Goal: Task Accomplishment & Management: Manage account settings

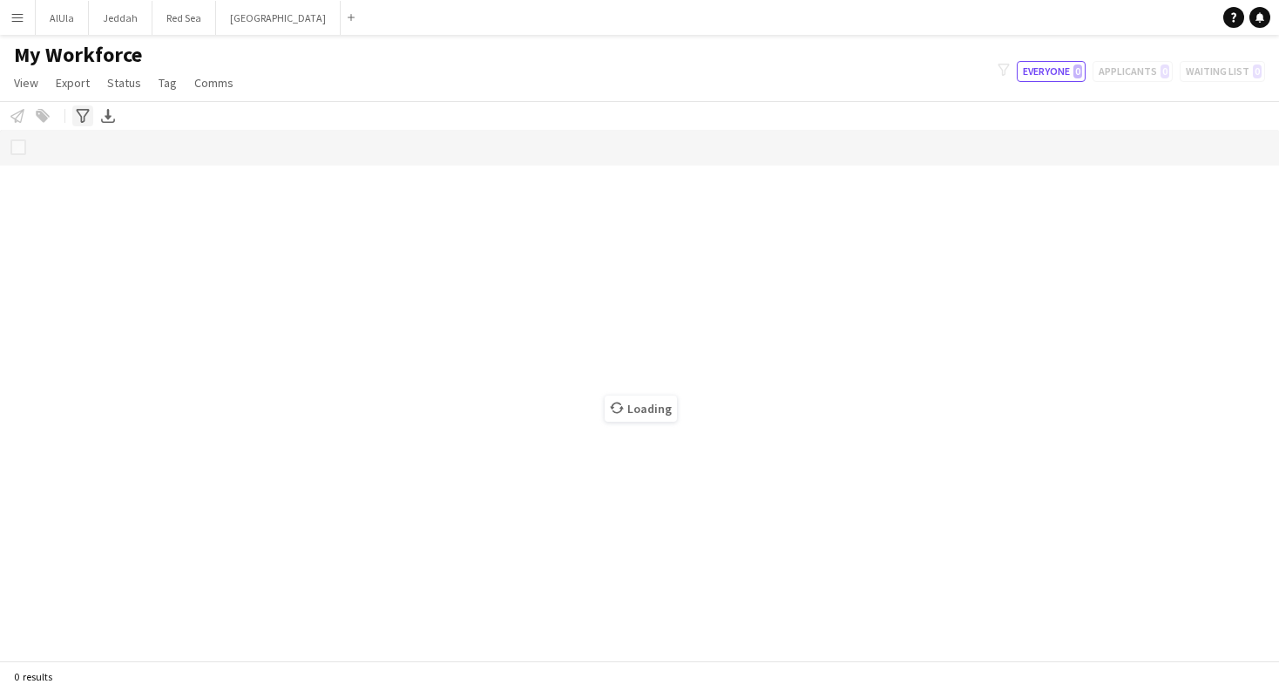
click at [86, 115] on icon "Advanced filters" at bounding box center [83, 116] width 14 height 14
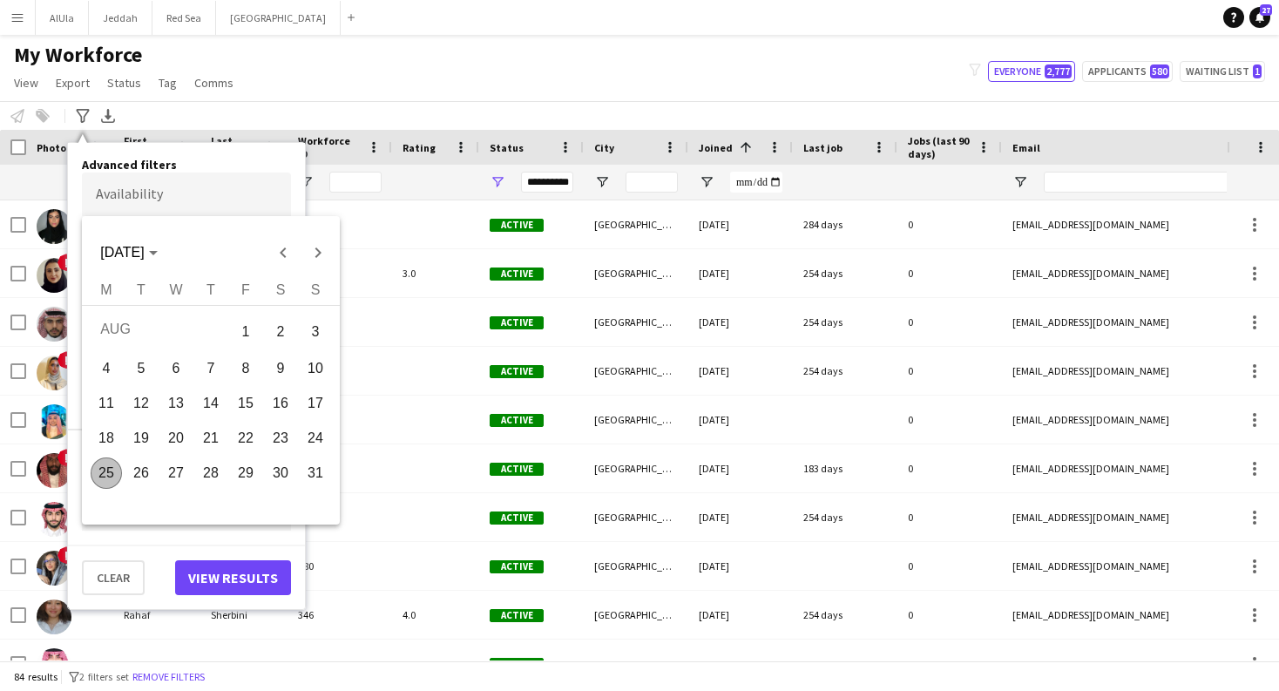
click at [150, 193] on body "Menu Boards Boards Boards All jobs Status Workforce Workforce My Workforce Recr…" at bounding box center [639, 345] width 1279 height 691
click at [267, 159] on div at bounding box center [639, 345] width 1279 height 691
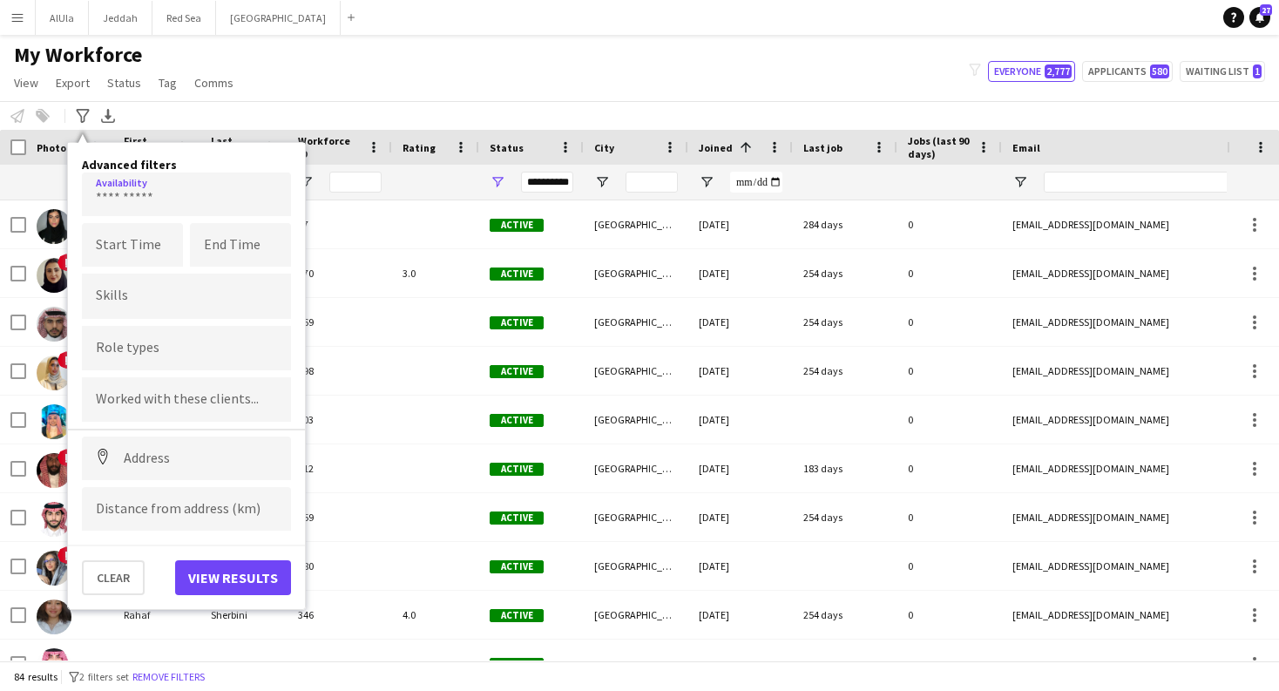
click at [270, 584] on button "View results" at bounding box center [233, 577] width 116 height 35
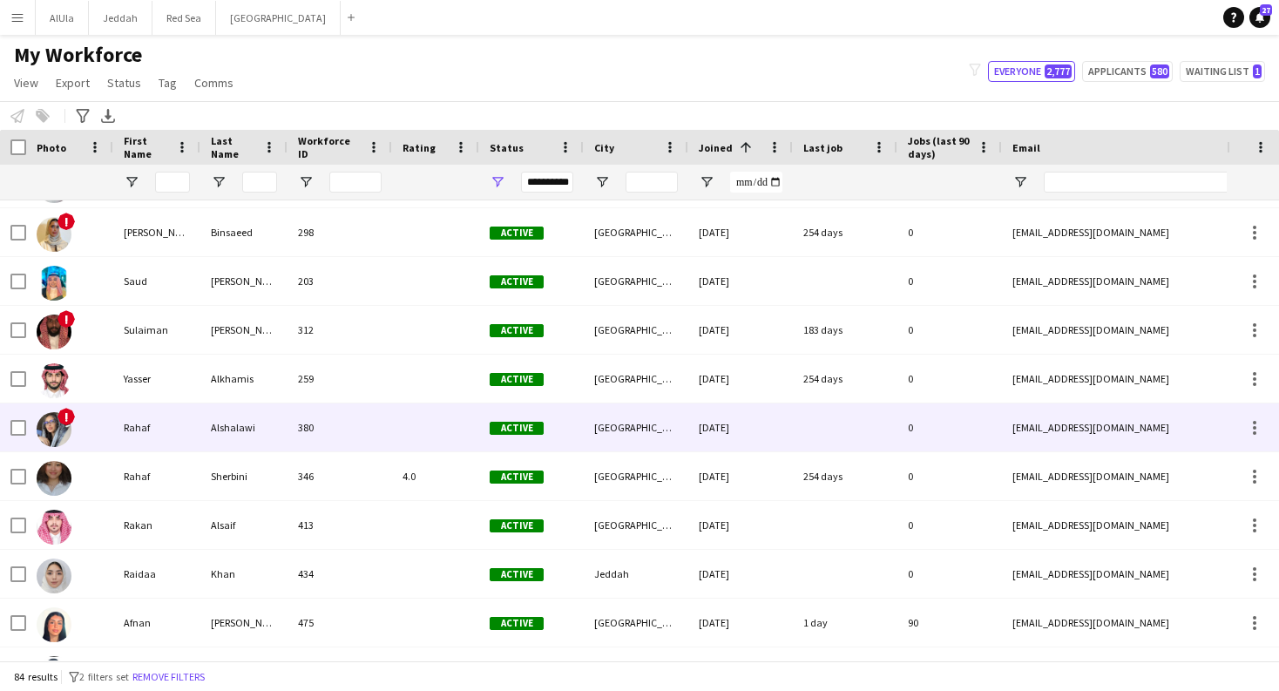
scroll to position [141, 0]
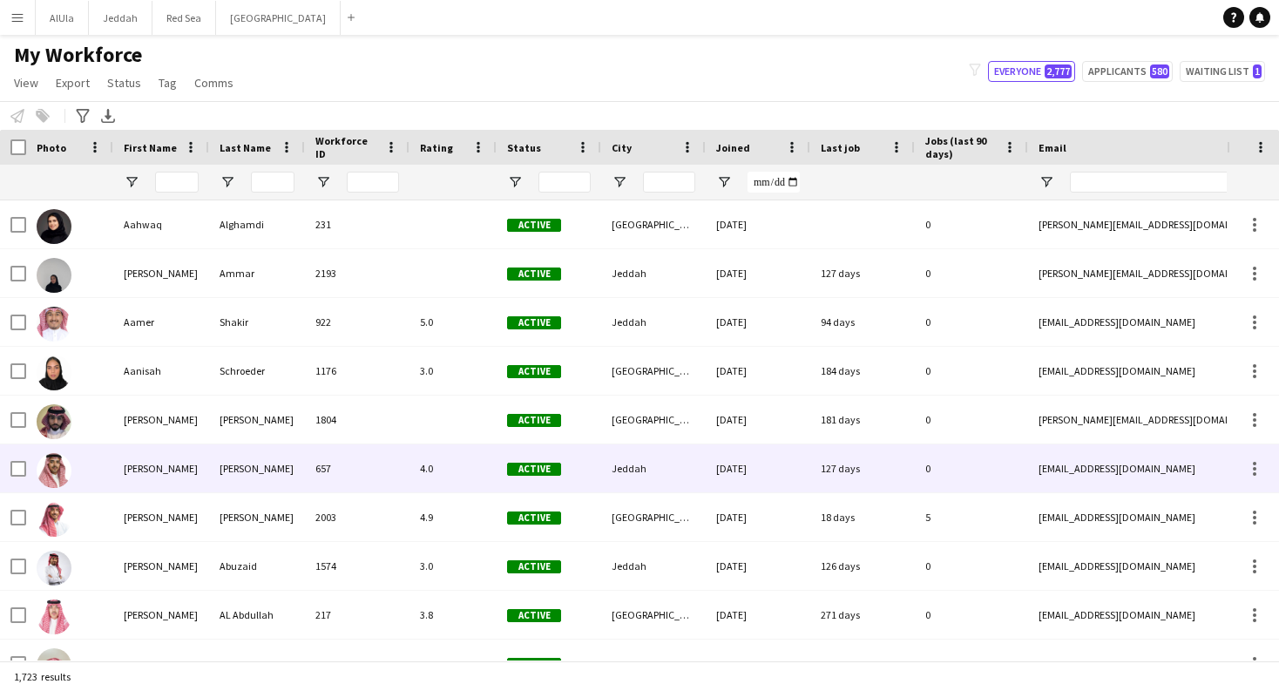
type input "**********"
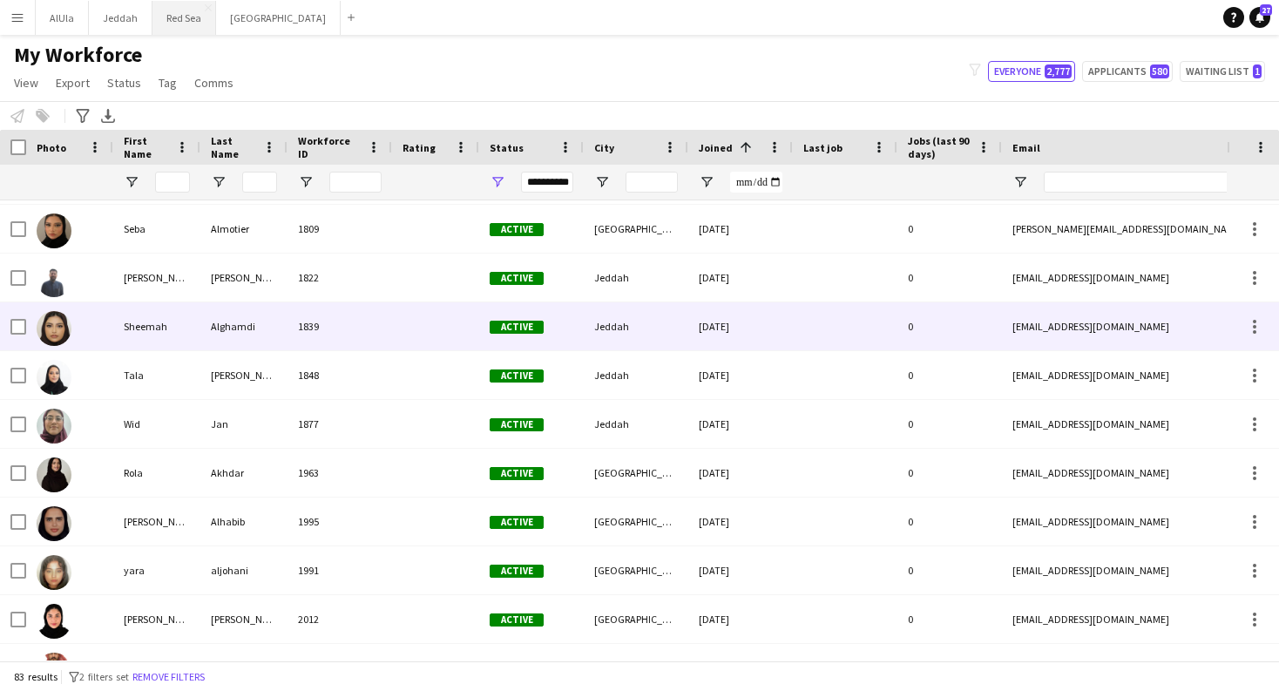
scroll to position [2192, 0]
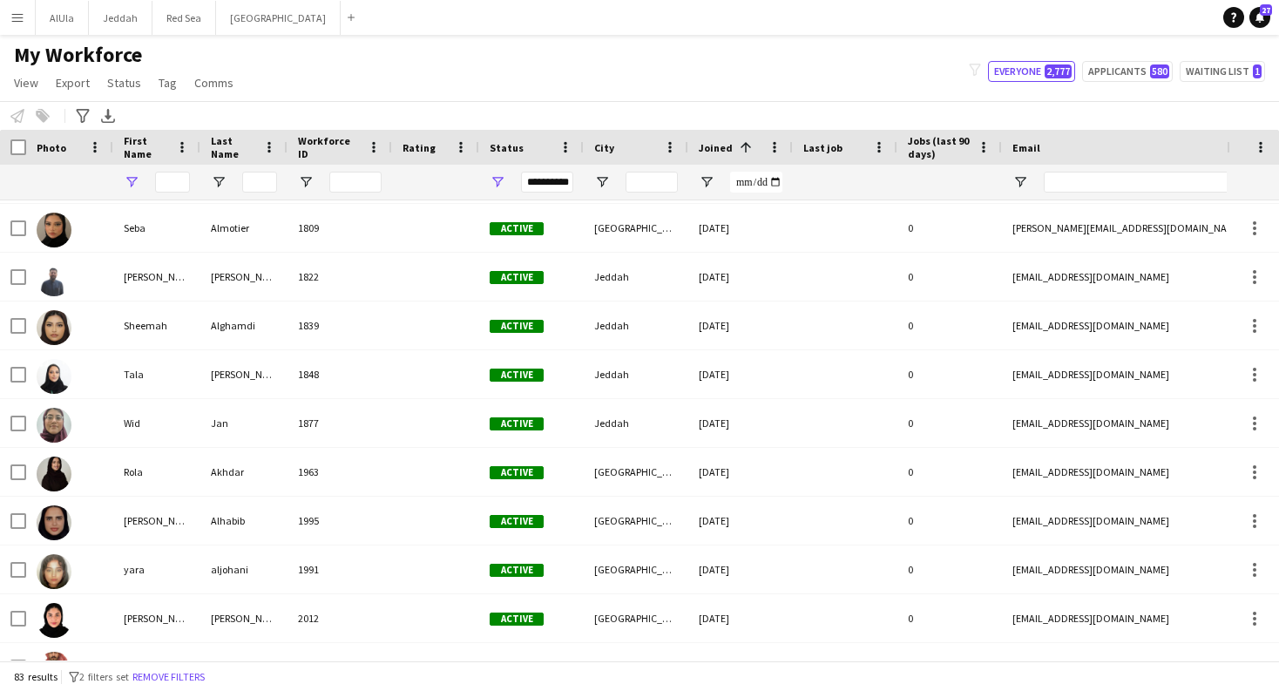
click at [132, 180] on span "Open Filter Menu" at bounding box center [132, 182] width 16 height 16
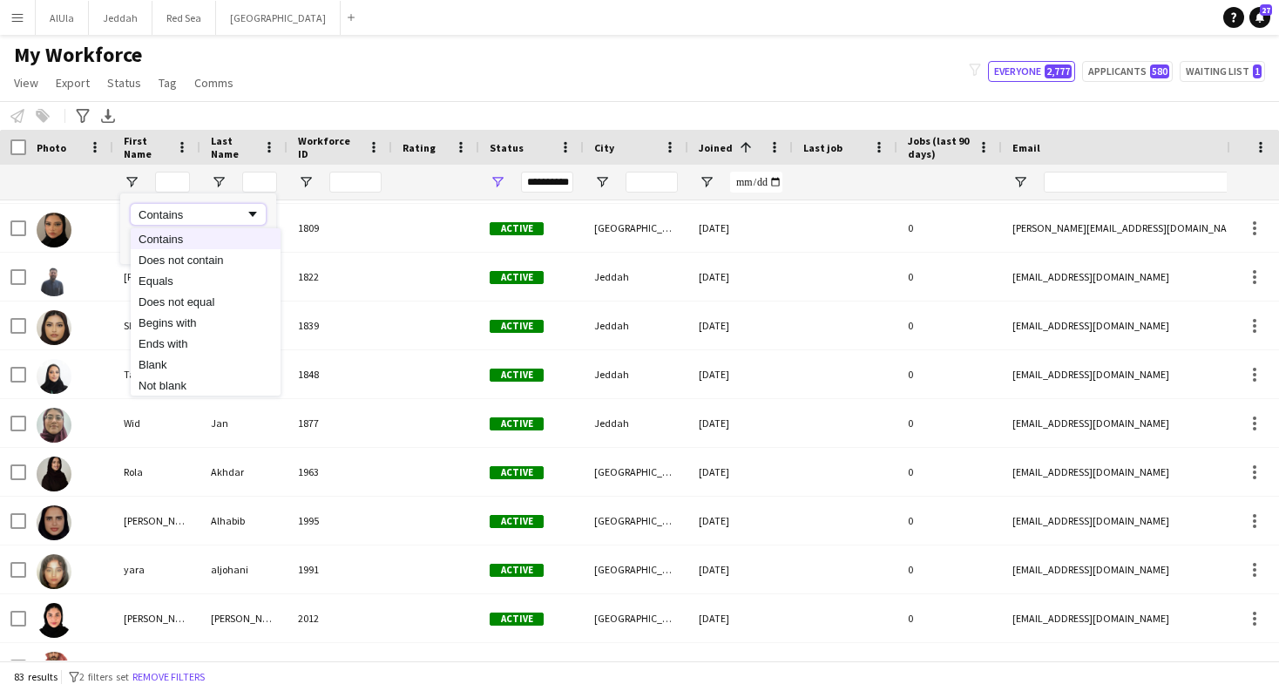
click at [175, 215] on div "Contains" at bounding box center [192, 214] width 106 height 13
click at [132, 179] on span "Open Filter Menu" at bounding box center [132, 182] width 16 height 16
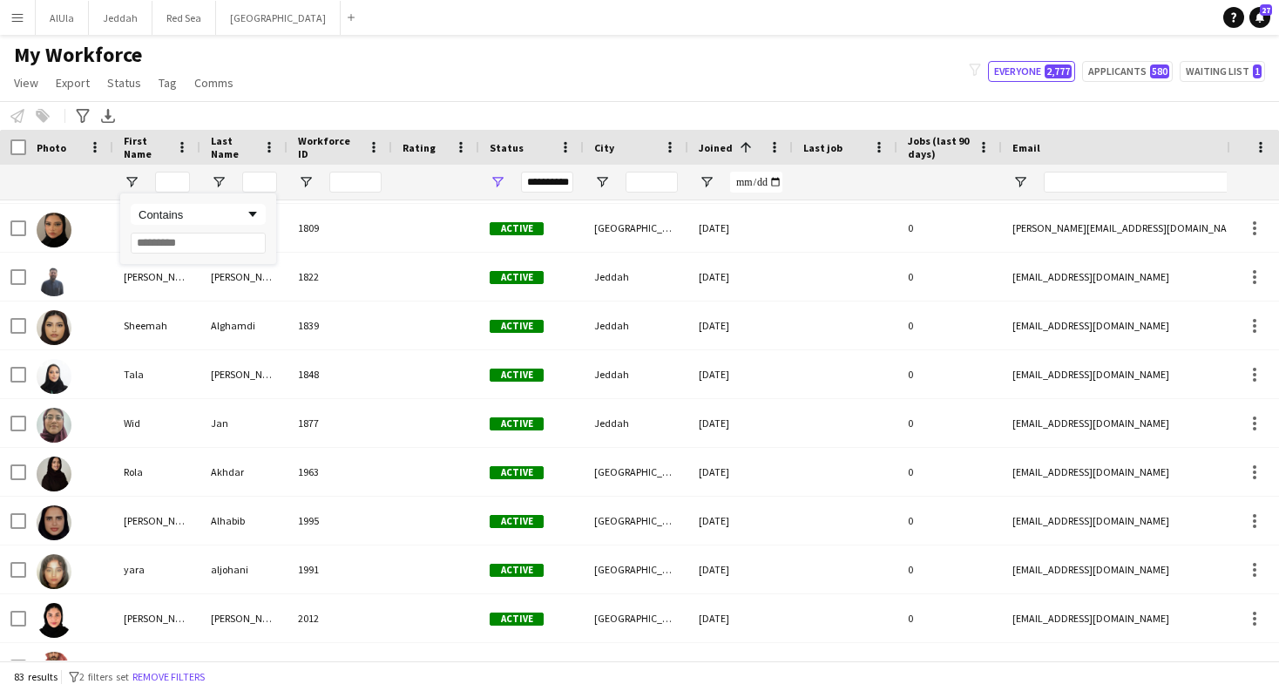
click at [55, 190] on div at bounding box center [70, 182] width 66 height 35
click at [181, 147] on span at bounding box center [182, 147] width 16 height 16
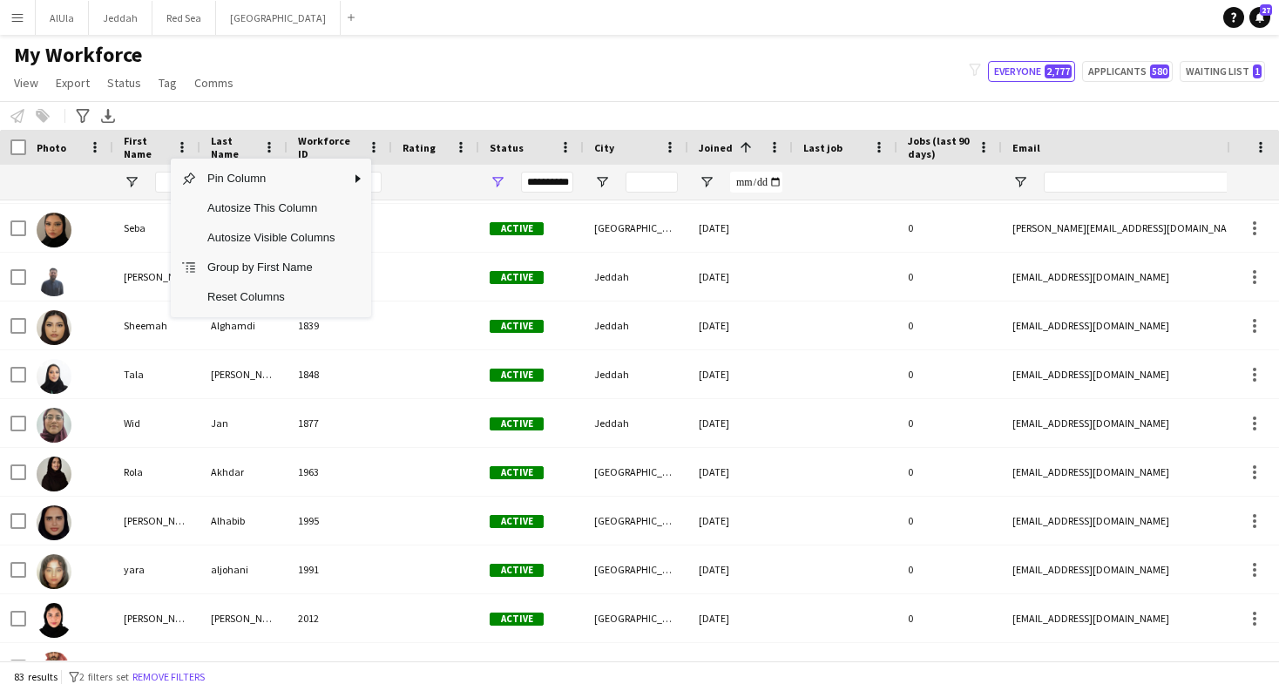
click at [37, 171] on div at bounding box center [70, 182] width 66 height 35
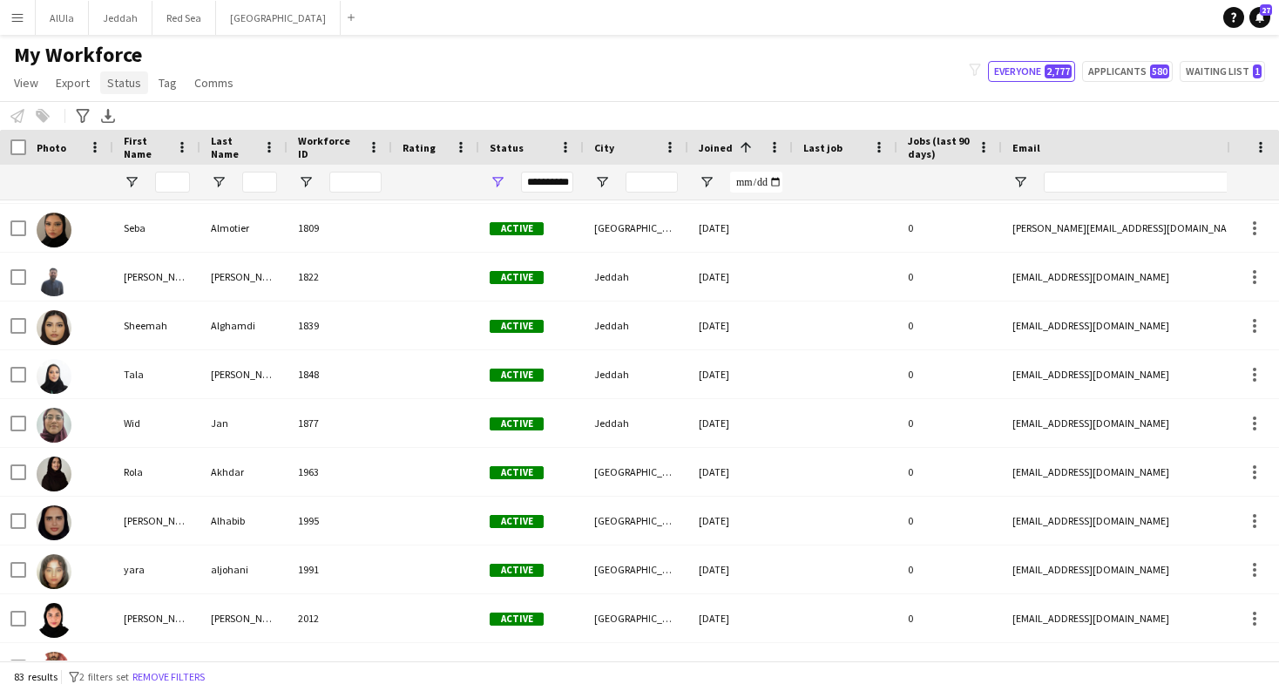
click at [145, 79] on link "Status" at bounding box center [124, 82] width 48 height 23
click at [67, 79] on span "Export" at bounding box center [73, 83] width 34 height 16
click at [32, 86] on span "View" at bounding box center [26, 83] width 24 height 16
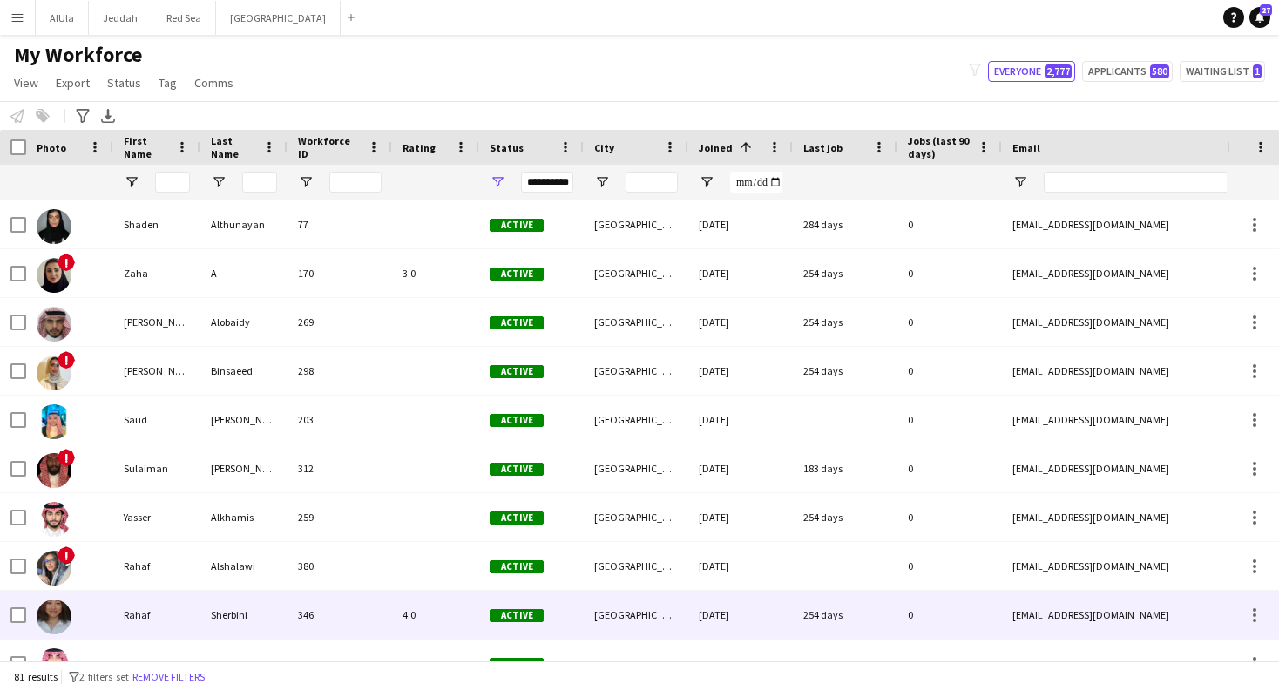
click at [163, 610] on div "Rahaf" at bounding box center [156, 615] width 87 height 48
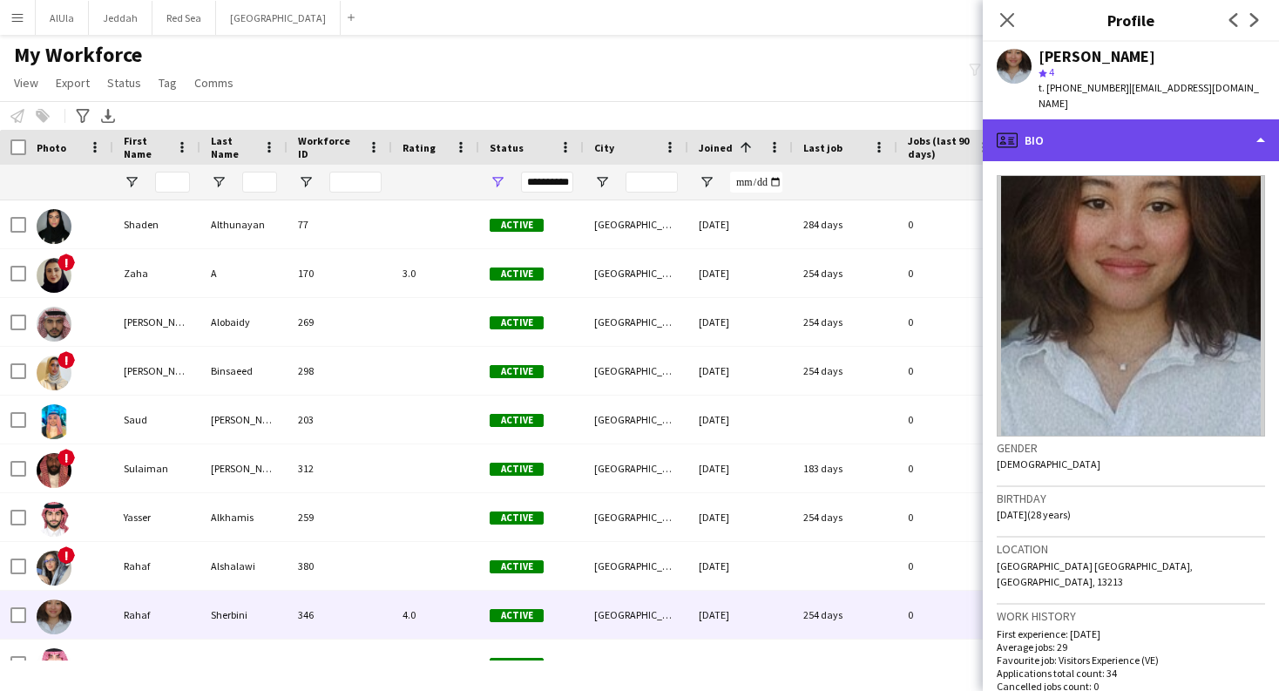
click at [1108, 119] on div "profile Bio" at bounding box center [1131, 140] width 296 height 42
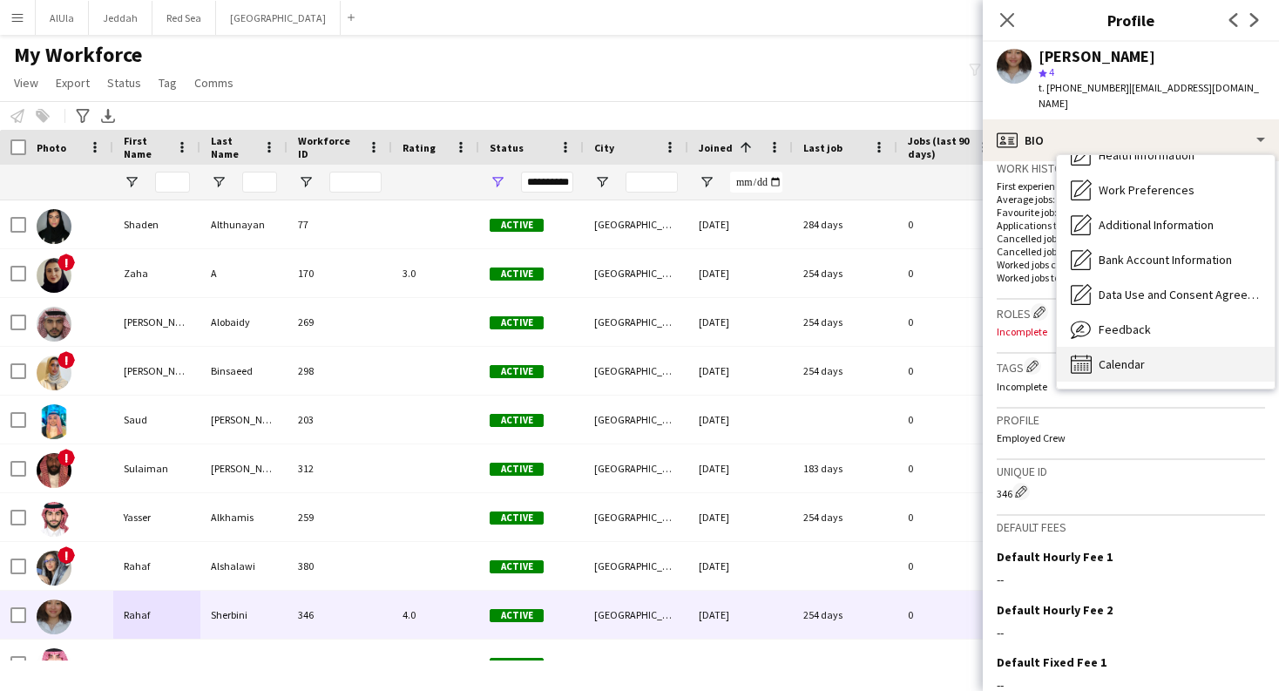
scroll to position [199, 0]
click at [1151, 347] on div "Calendar Calendar" at bounding box center [1166, 364] width 218 height 35
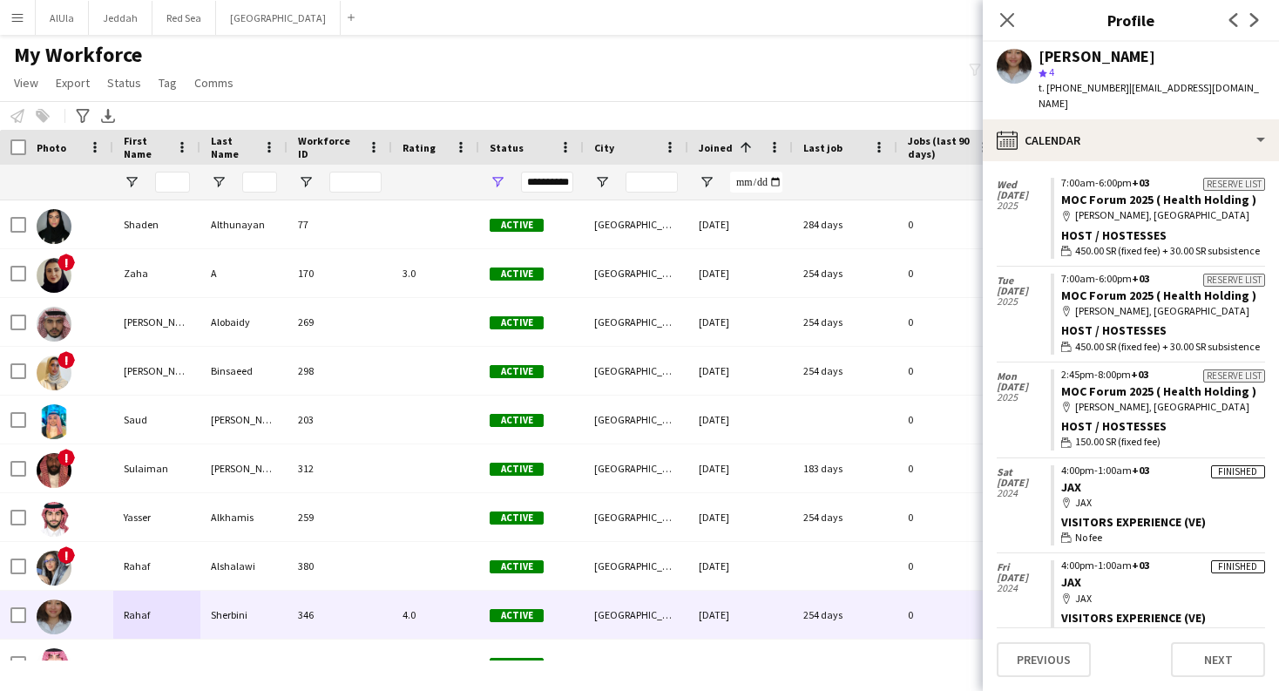
scroll to position [244, 0]
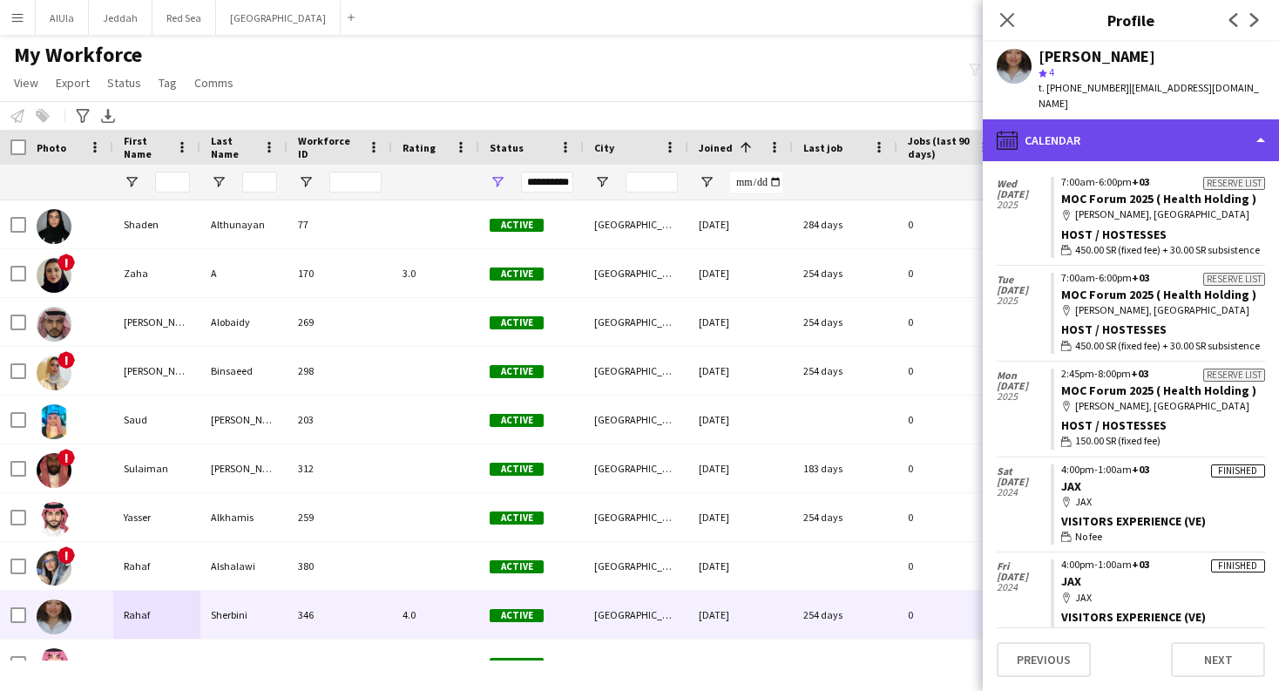
click at [1180, 126] on div "calendar-full Calendar" at bounding box center [1131, 140] width 296 height 42
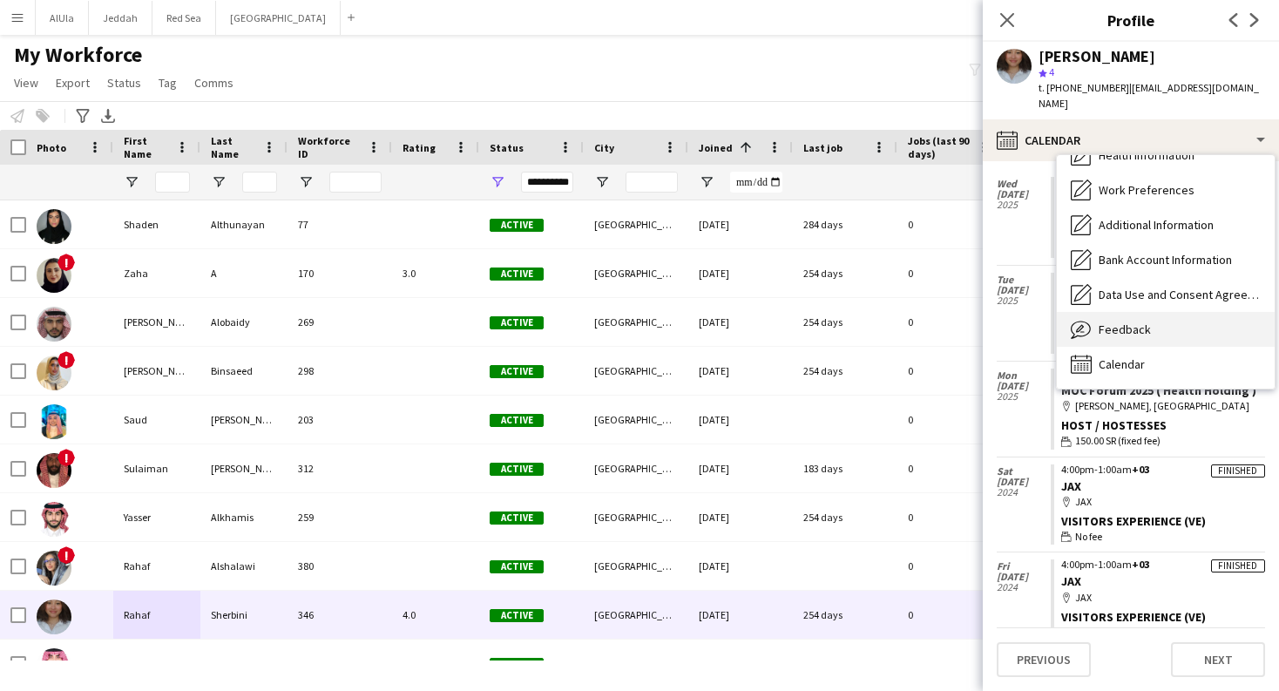
click at [1172, 312] on div "Feedback Feedback" at bounding box center [1166, 329] width 218 height 35
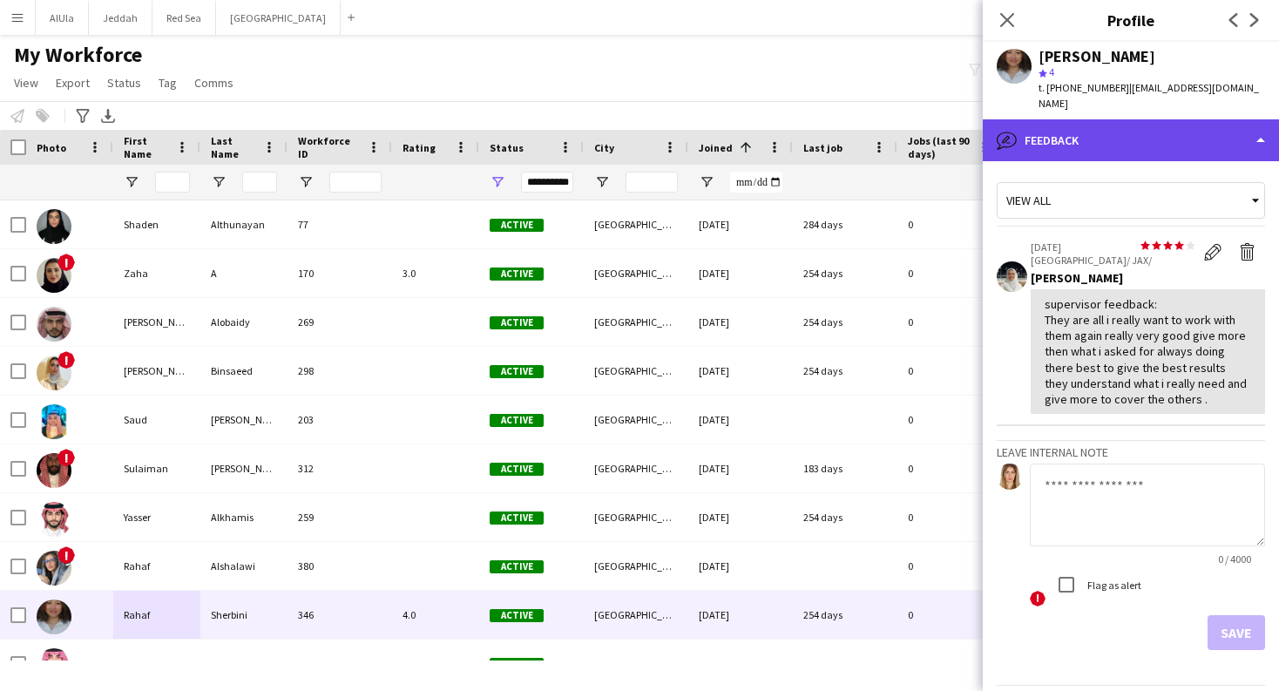
click at [1226, 121] on div "bubble-pencil Feedback" at bounding box center [1131, 140] width 296 height 42
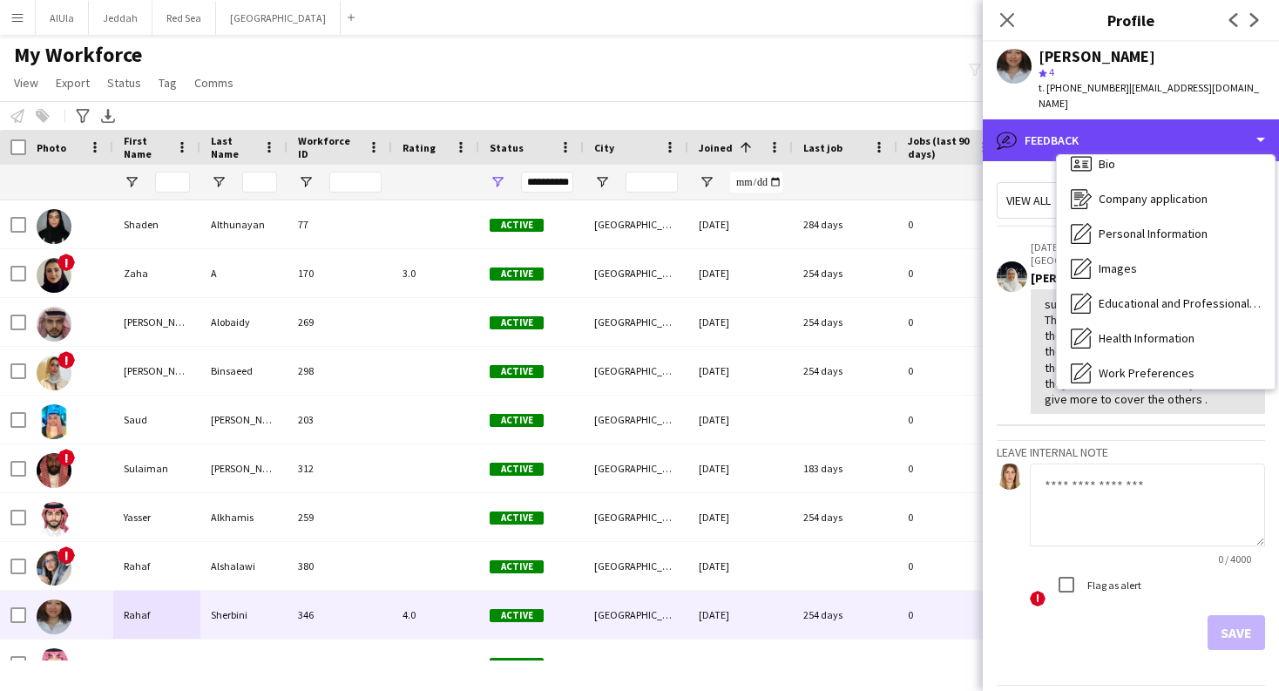
scroll to position [0, 0]
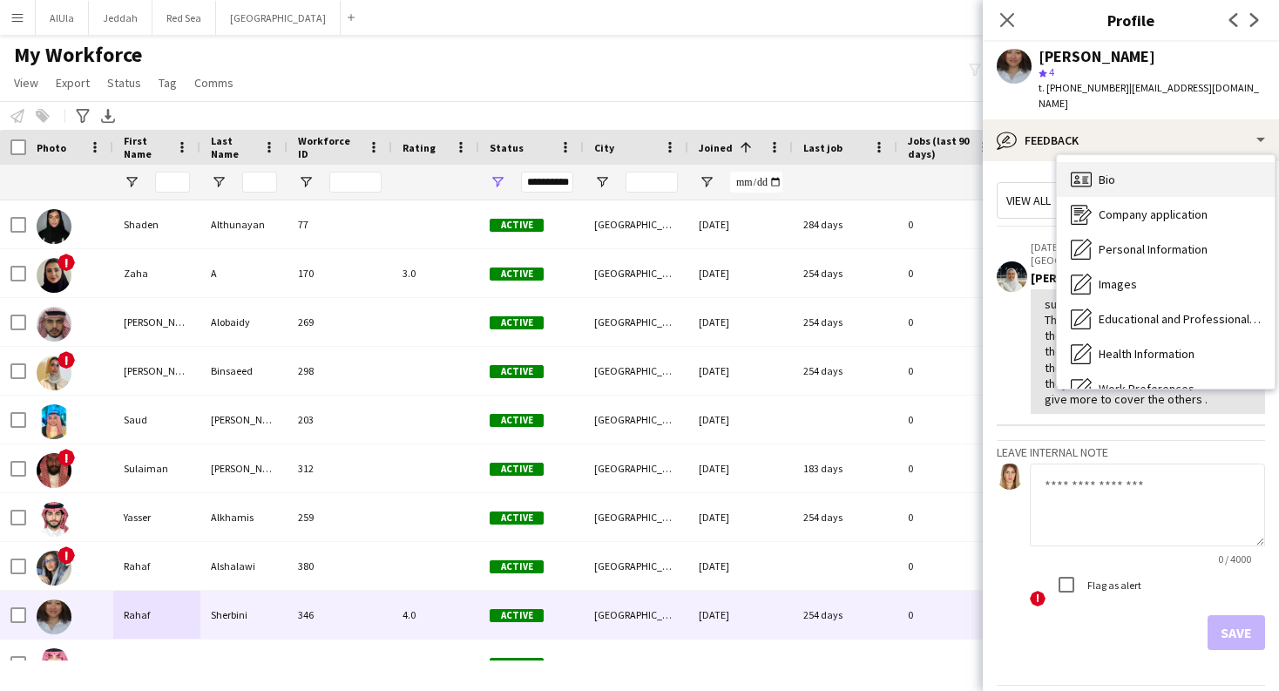
click at [1161, 166] on div "Bio Bio" at bounding box center [1166, 179] width 218 height 35
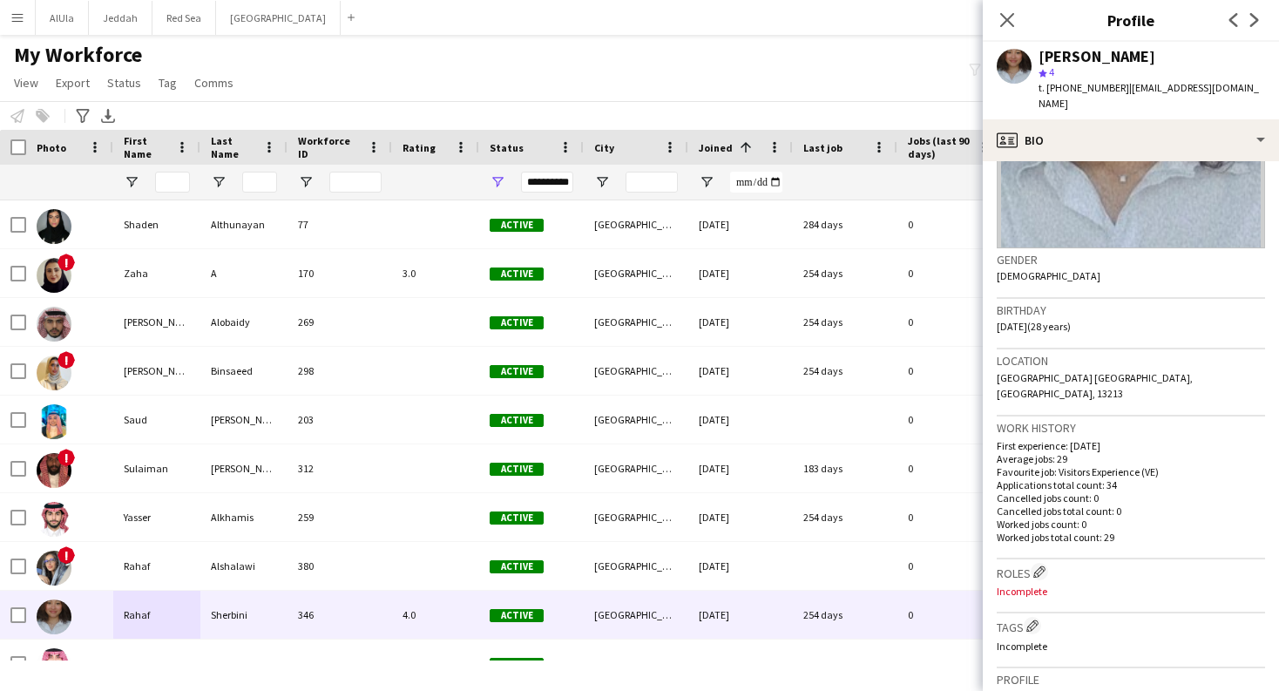
scroll to position [198, 0]
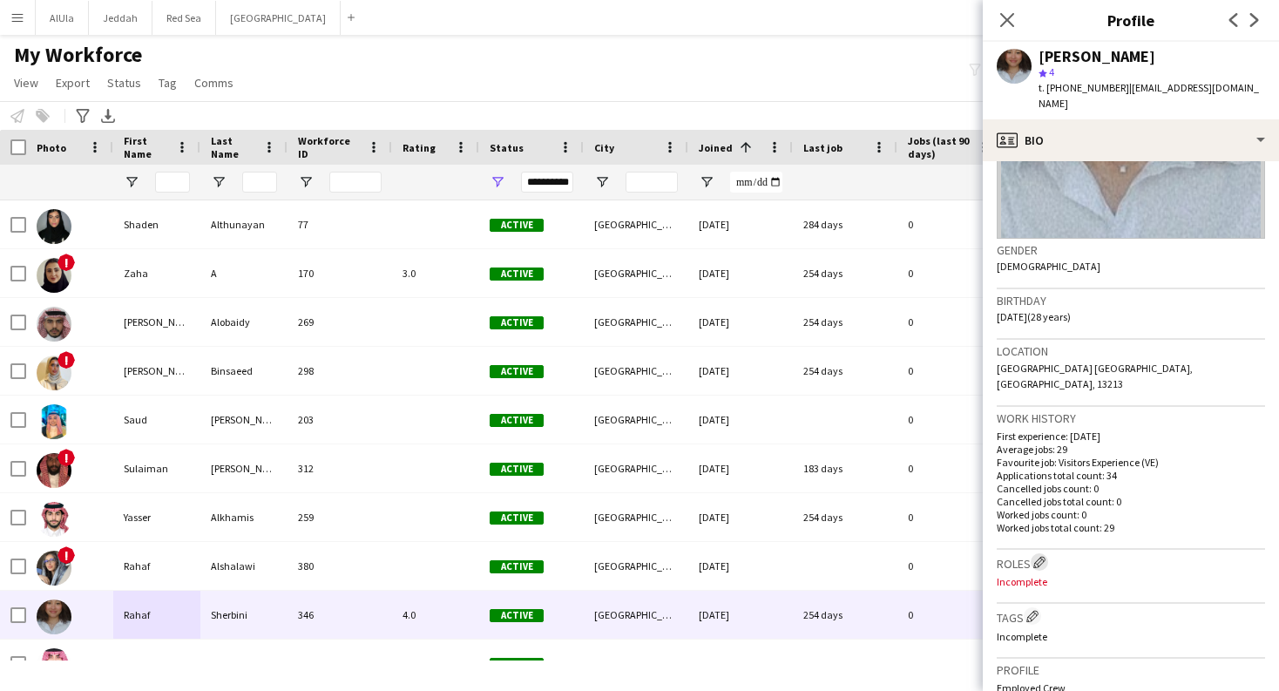
click at [1046, 556] on app-icon "Edit crew company roles" at bounding box center [1039, 562] width 12 height 12
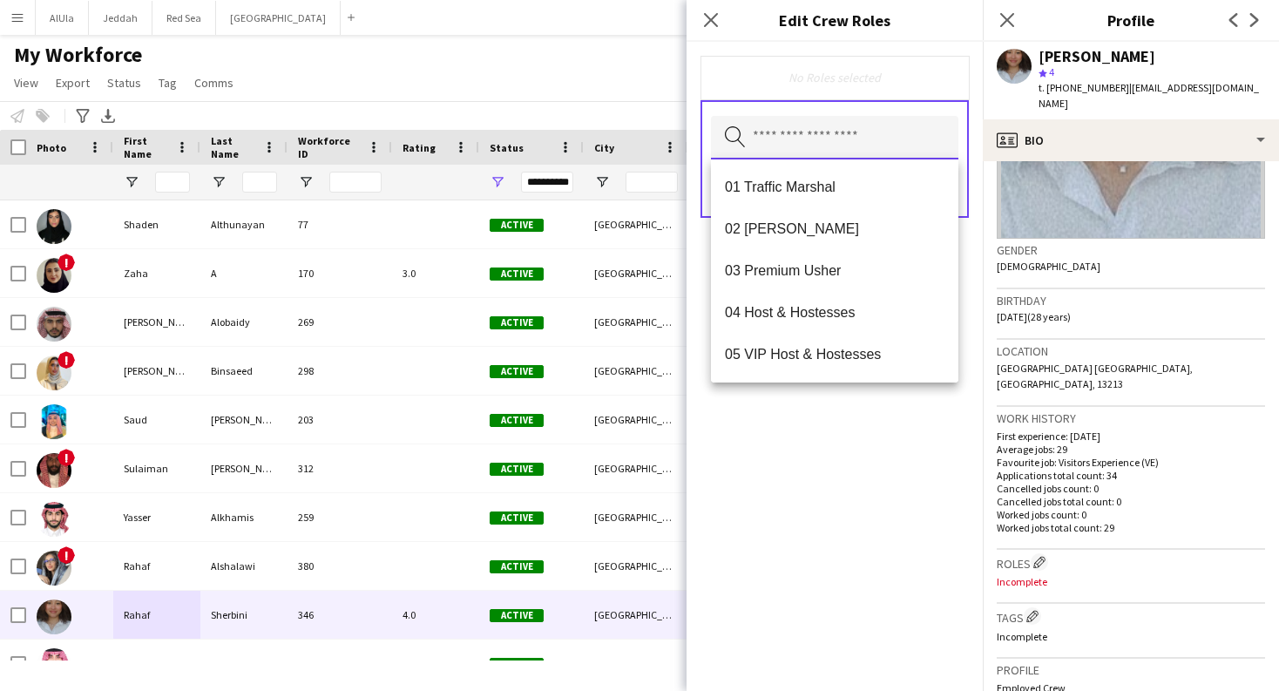
click at [859, 153] on input "text" at bounding box center [834, 138] width 247 height 44
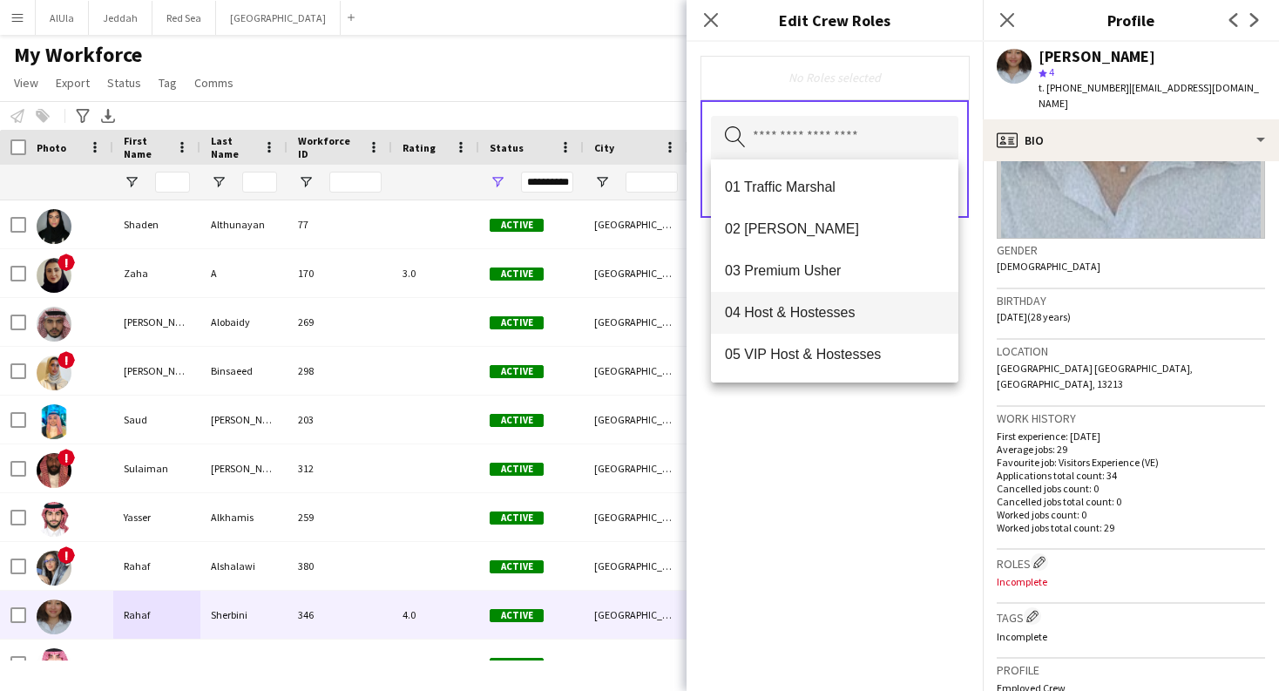
click at [833, 321] on span "04 Host & Hostesses" at bounding box center [835, 312] width 220 height 17
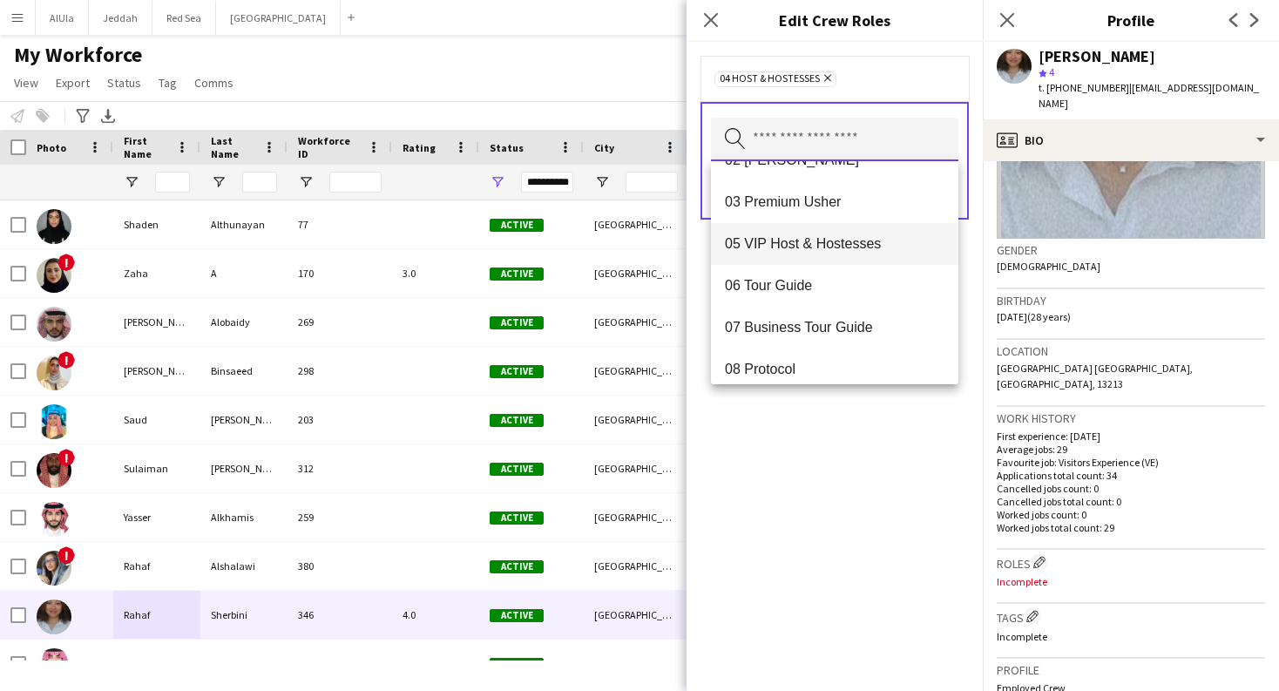
scroll to position [72, 0]
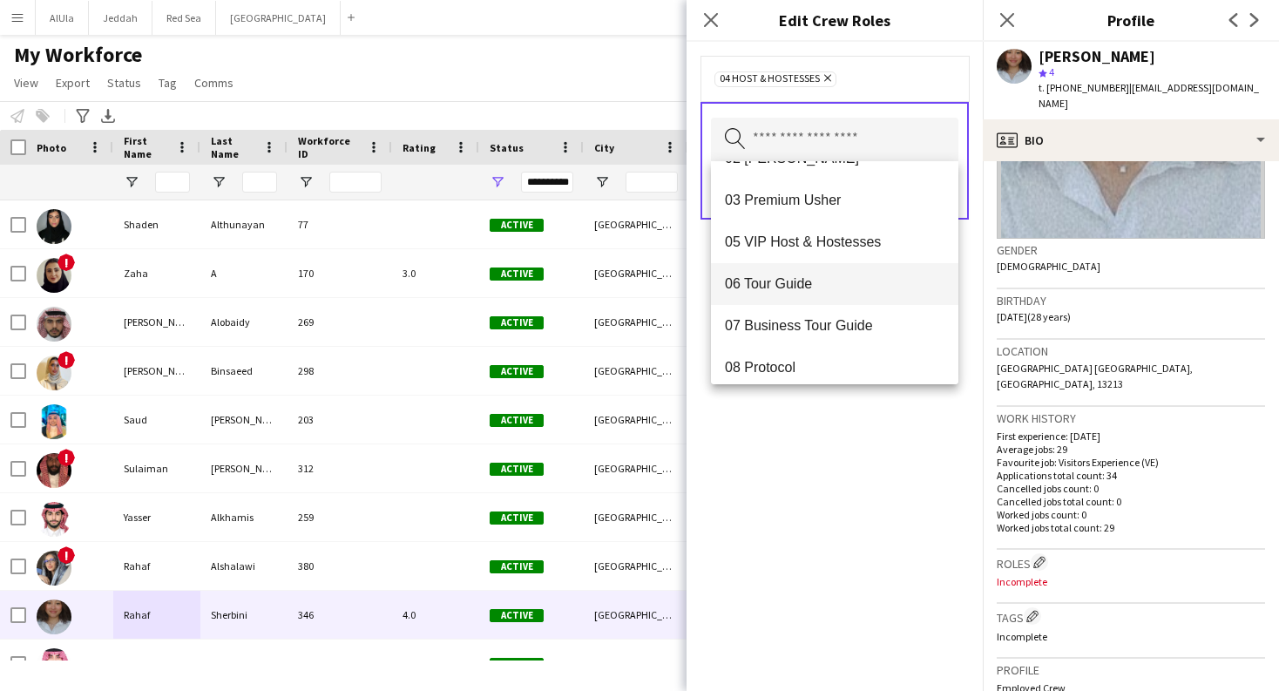
click at [832, 294] on mat-option "06 Tour Guide" at bounding box center [834, 284] width 247 height 42
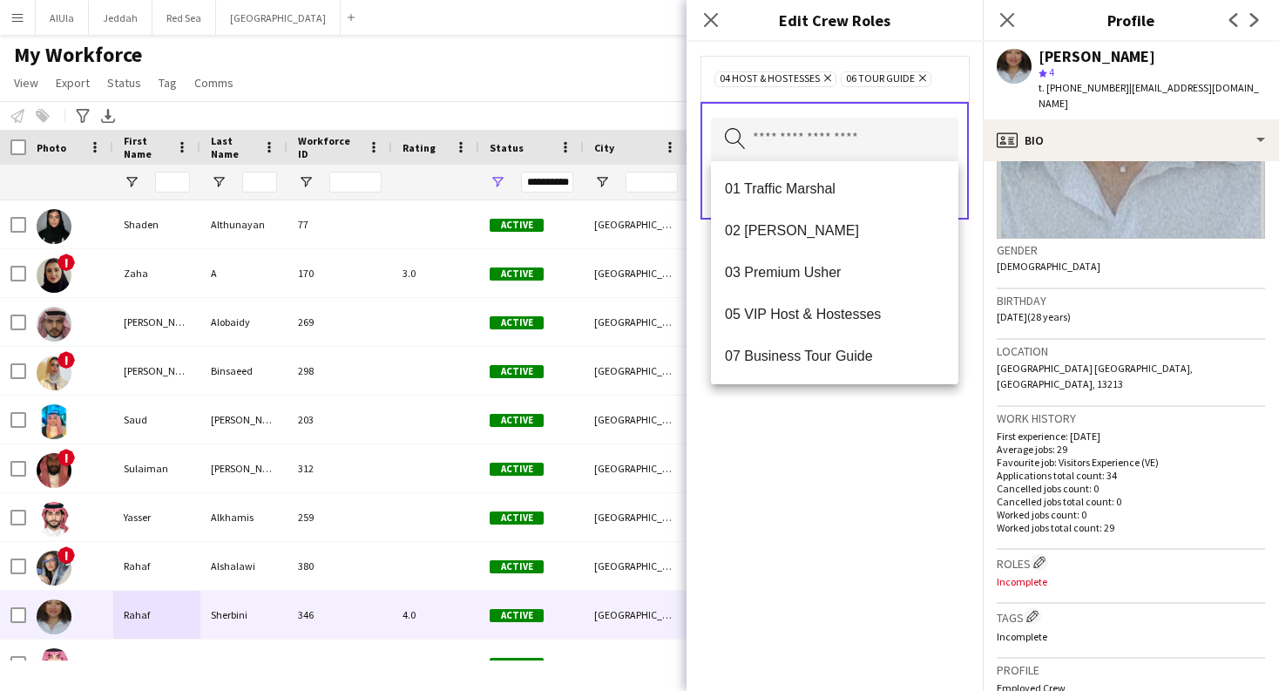
click at [801, 566] on div "04 Host & Hostesses Remove 06 Tour Guide Remove Search by role type Save" at bounding box center [835, 366] width 296 height 649
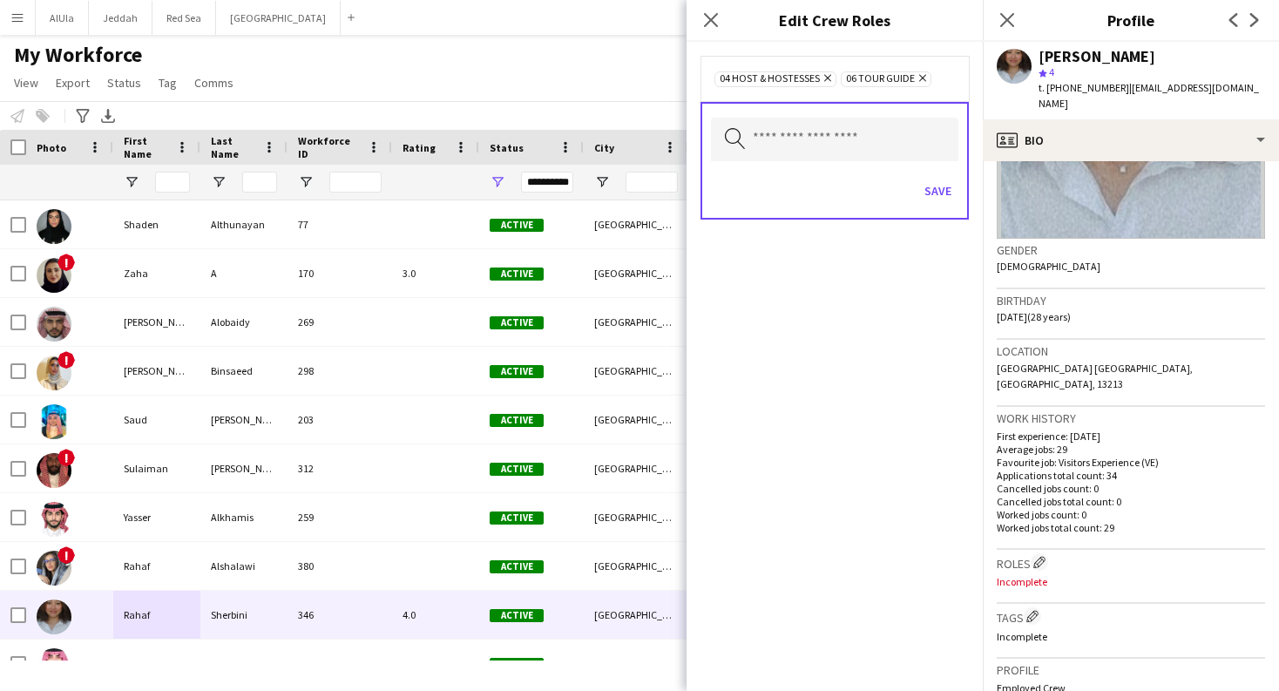
click at [829, 78] on icon "Remove" at bounding box center [825, 77] width 11 height 11
click at [829, 135] on input "text" at bounding box center [834, 140] width 247 height 44
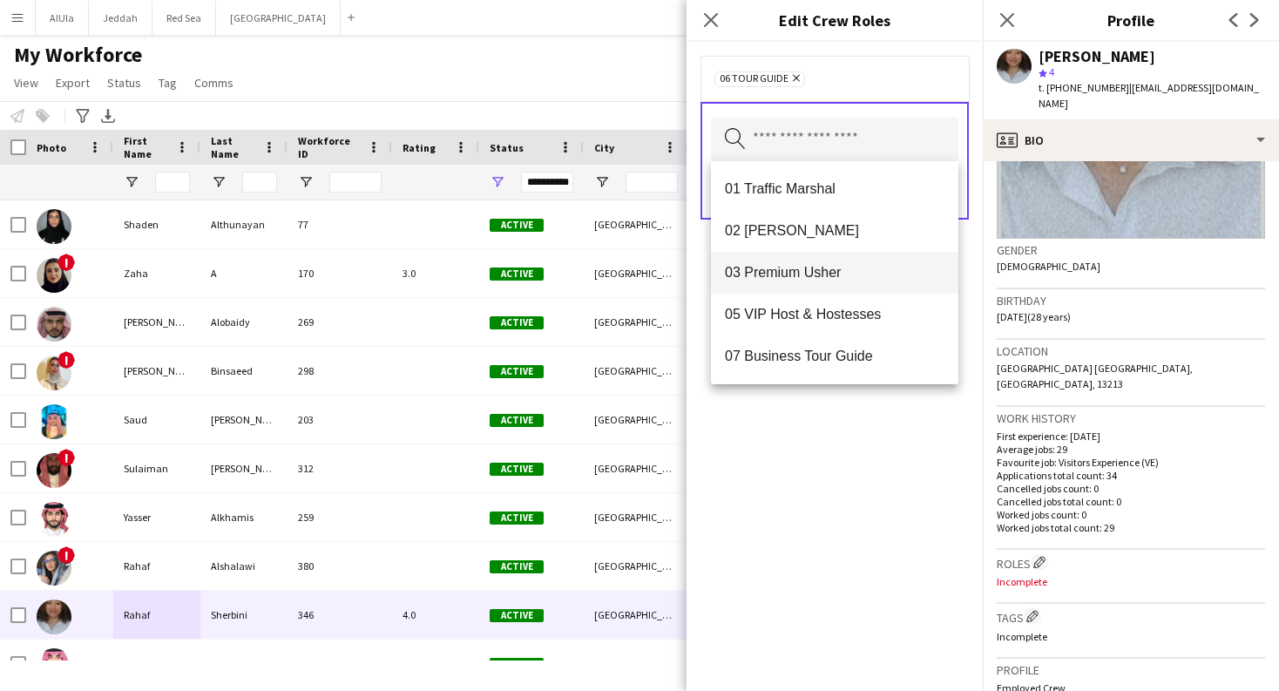
click at [841, 262] on mat-option "03 Premium Usher" at bounding box center [834, 273] width 247 height 42
click at [820, 573] on div "03 Premium Usher Remove 06 Tour Guide Remove Search by role type Save" at bounding box center [835, 366] width 296 height 649
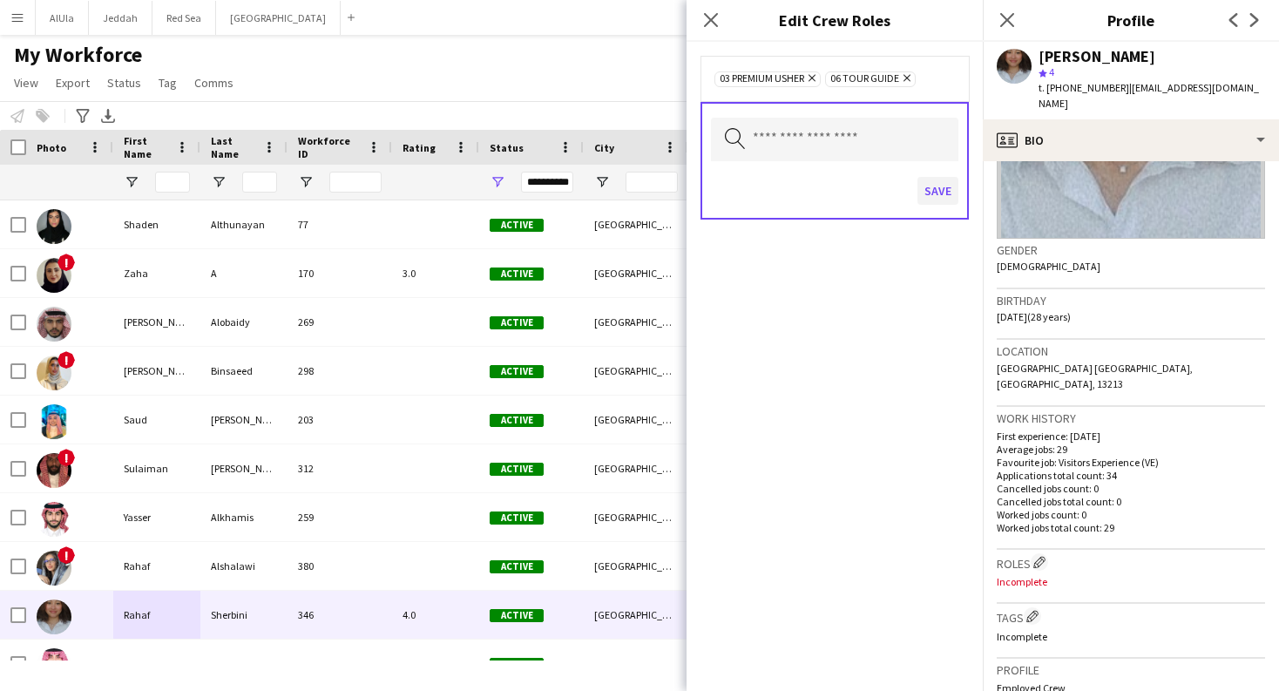
click at [943, 185] on button "Save" at bounding box center [937, 191] width 41 height 28
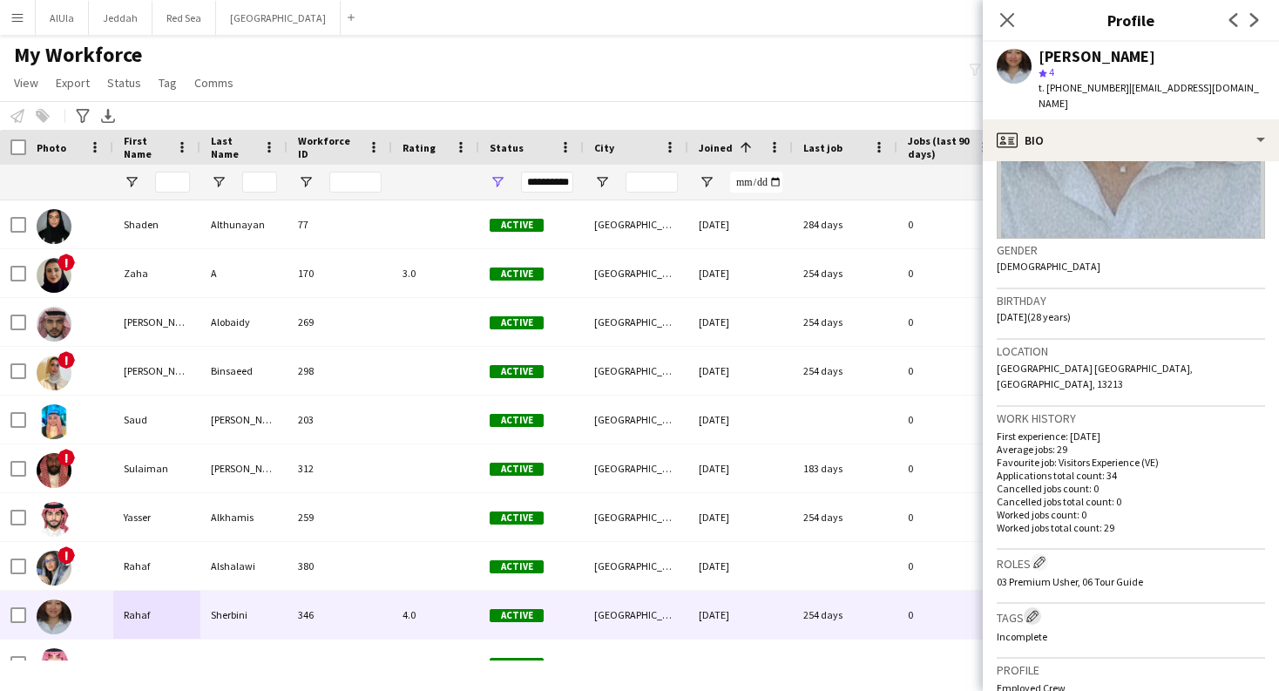
click at [1031, 610] on app-icon "Edit crew company tags" at bounding box center [1032, 616] width 12 height 12
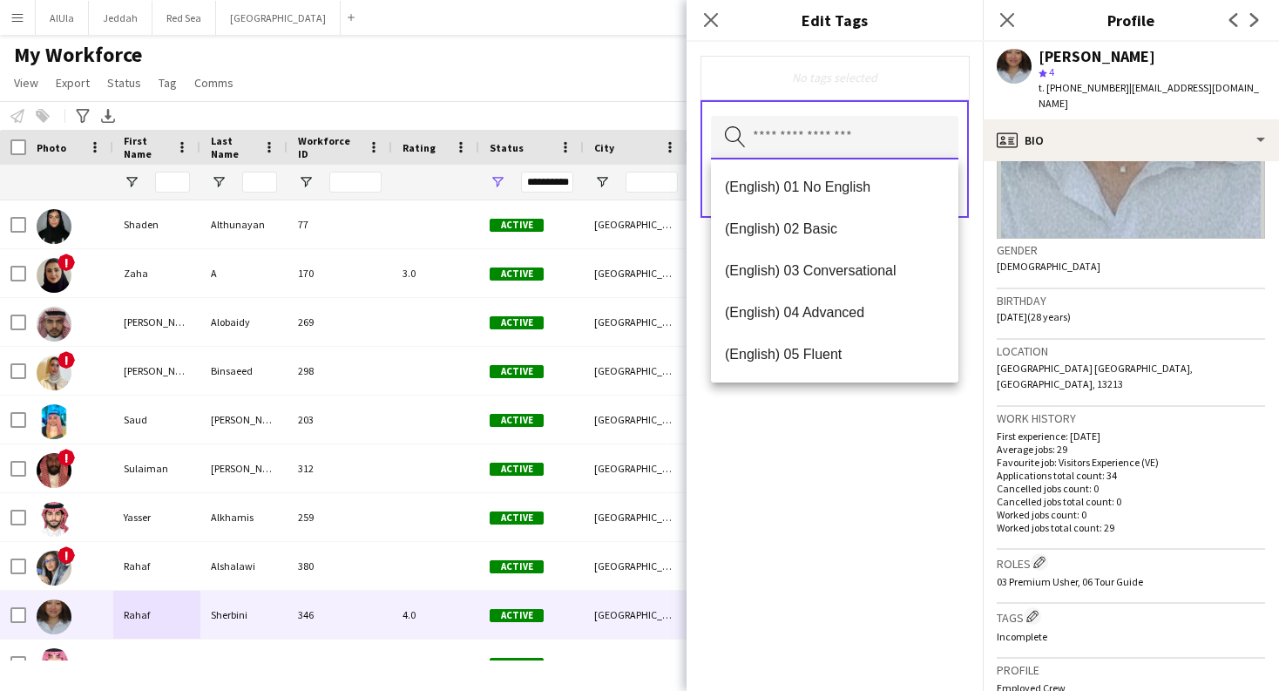
click at [883, 142] on input "text" at bounding box center [834, 138] width 247 height 44
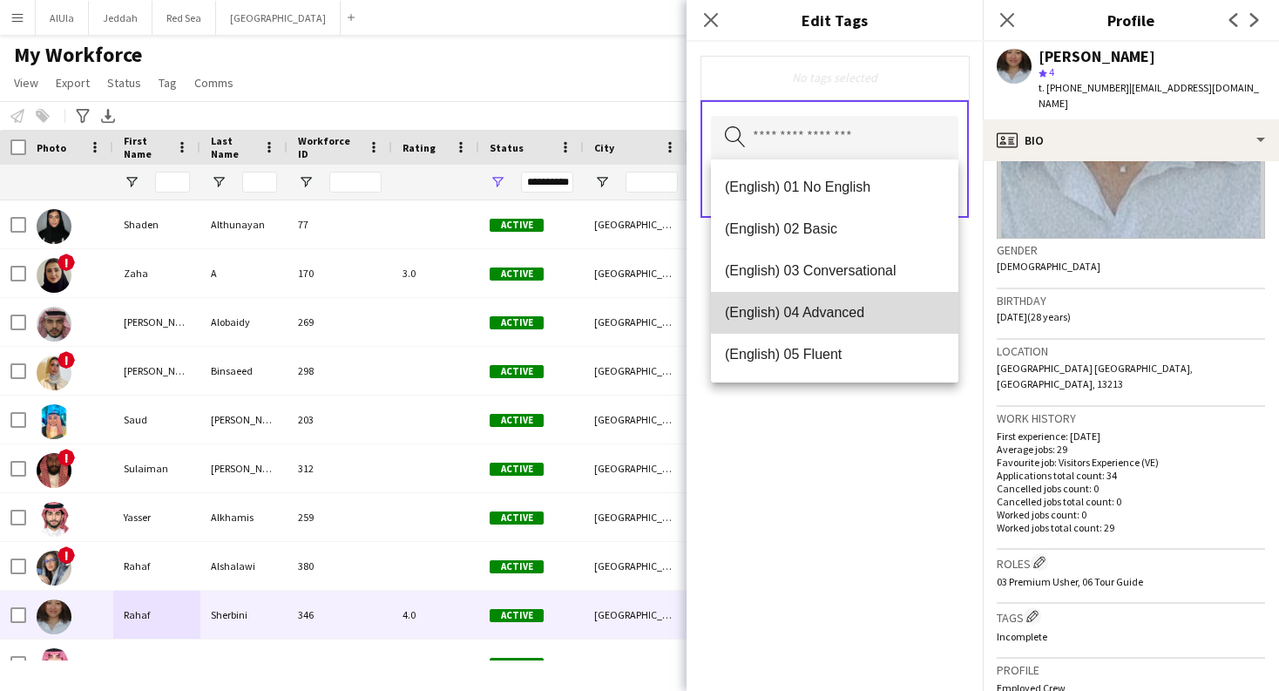
click at [882, 308] on span "(English) 04 Advanced" at bounding box center [835, 312] width 220 height 17
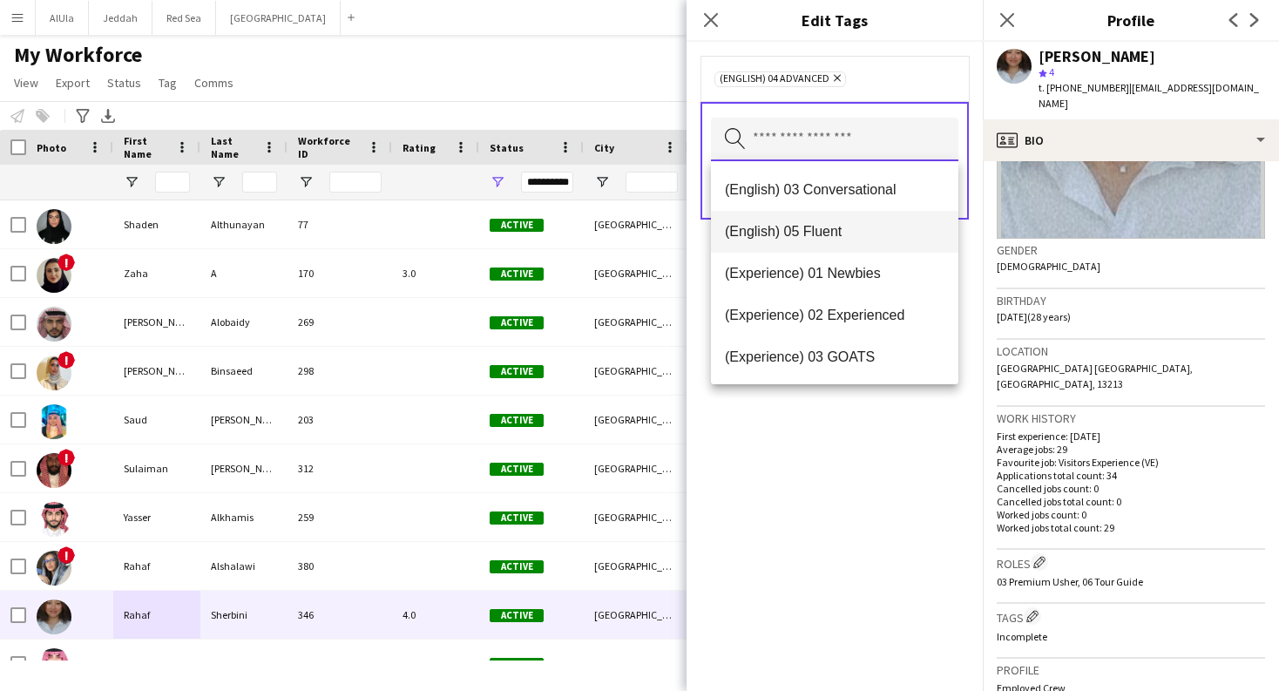
scroll to position [98, 0]
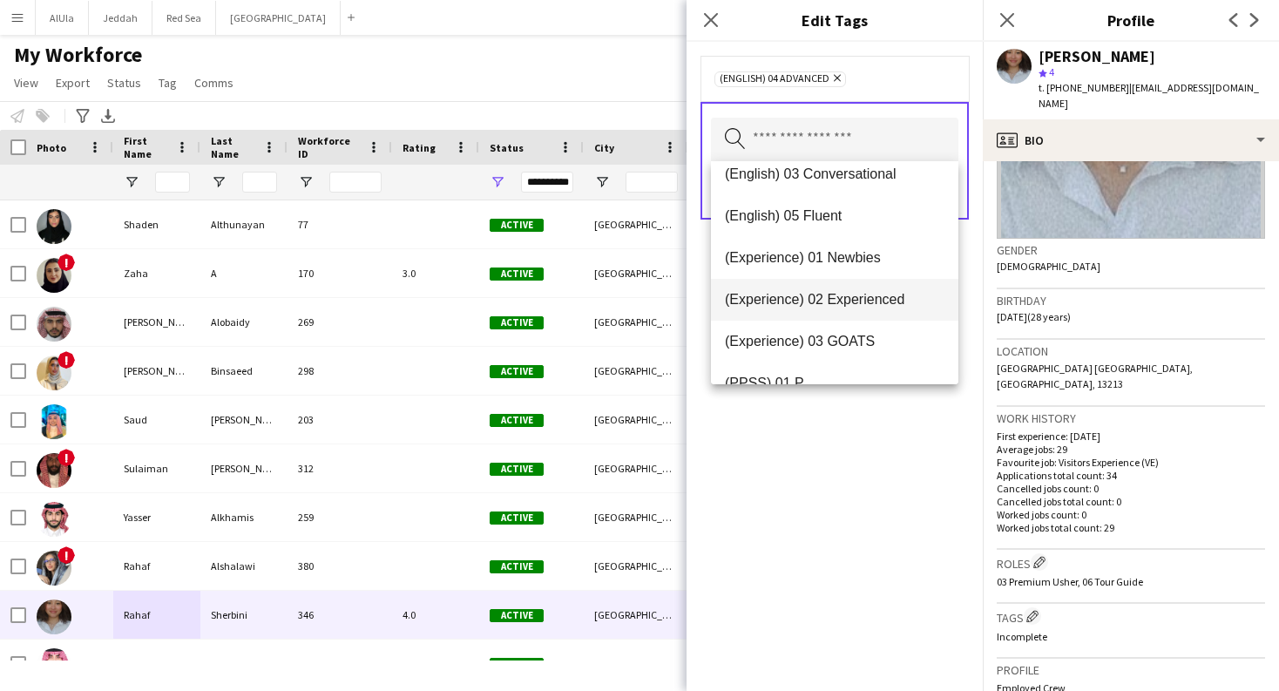
click at [873, 304] on span "(Experience) 02 Experienced" at bounding box center [835, 299] width 220 height 17
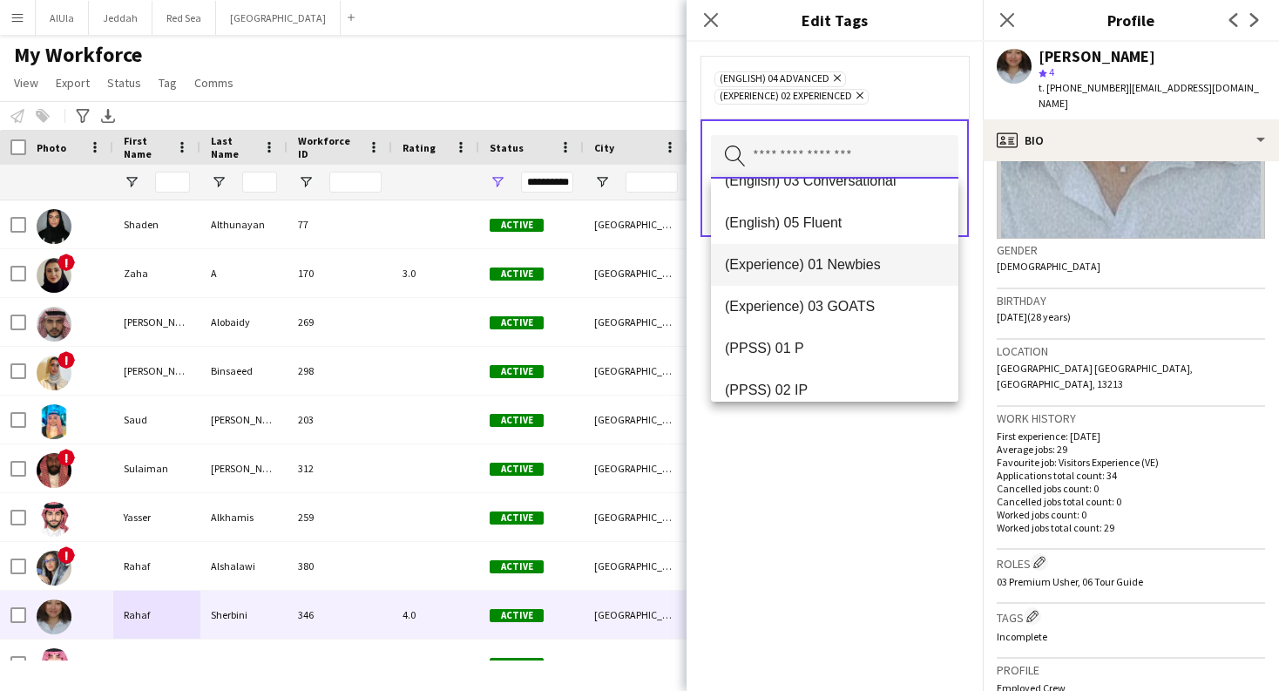
scroll to position [98, 0]
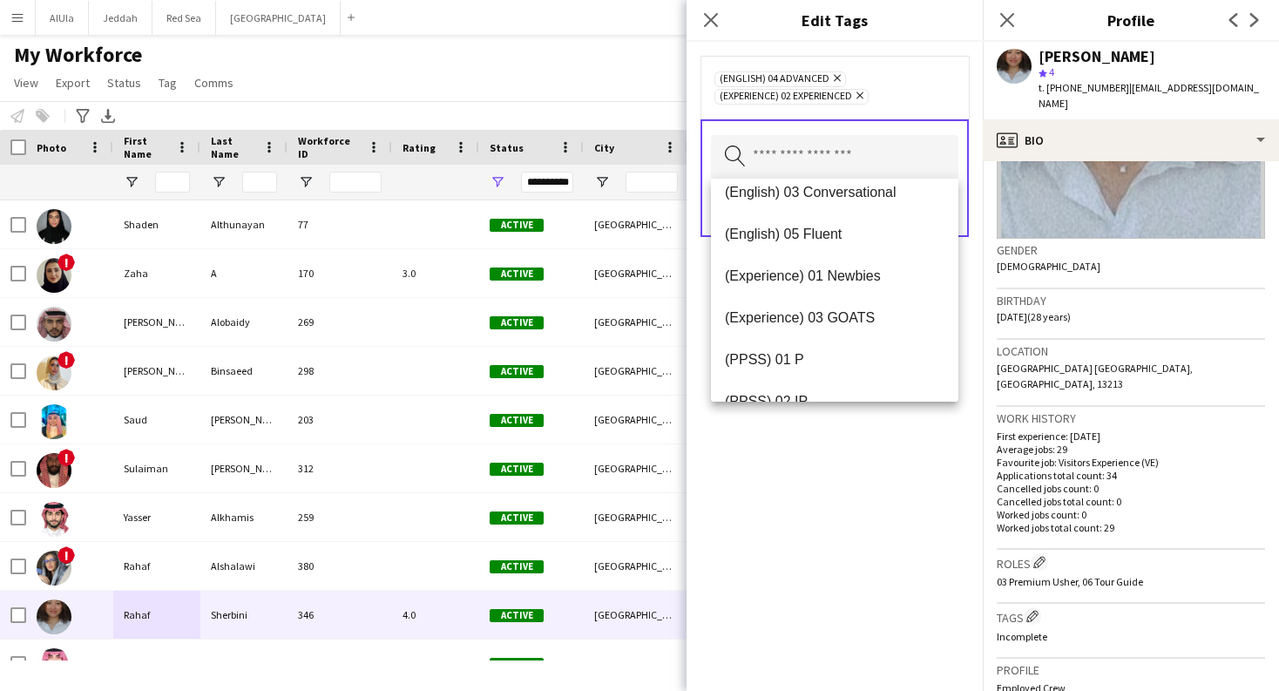
click at [863, 96] on icon "Remove" at bounding box center [857, 95] width 11 height 11
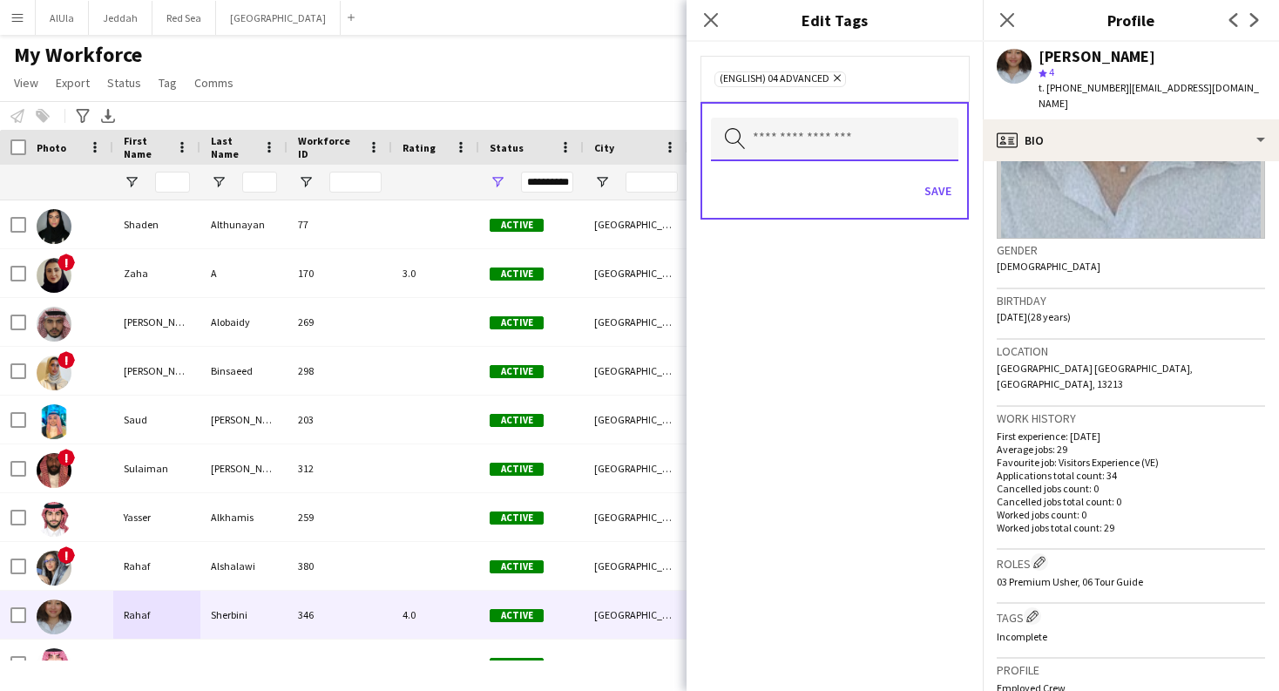
click at [874, 136] on input "text" at bounding box center [834, 140] width 247 height 44
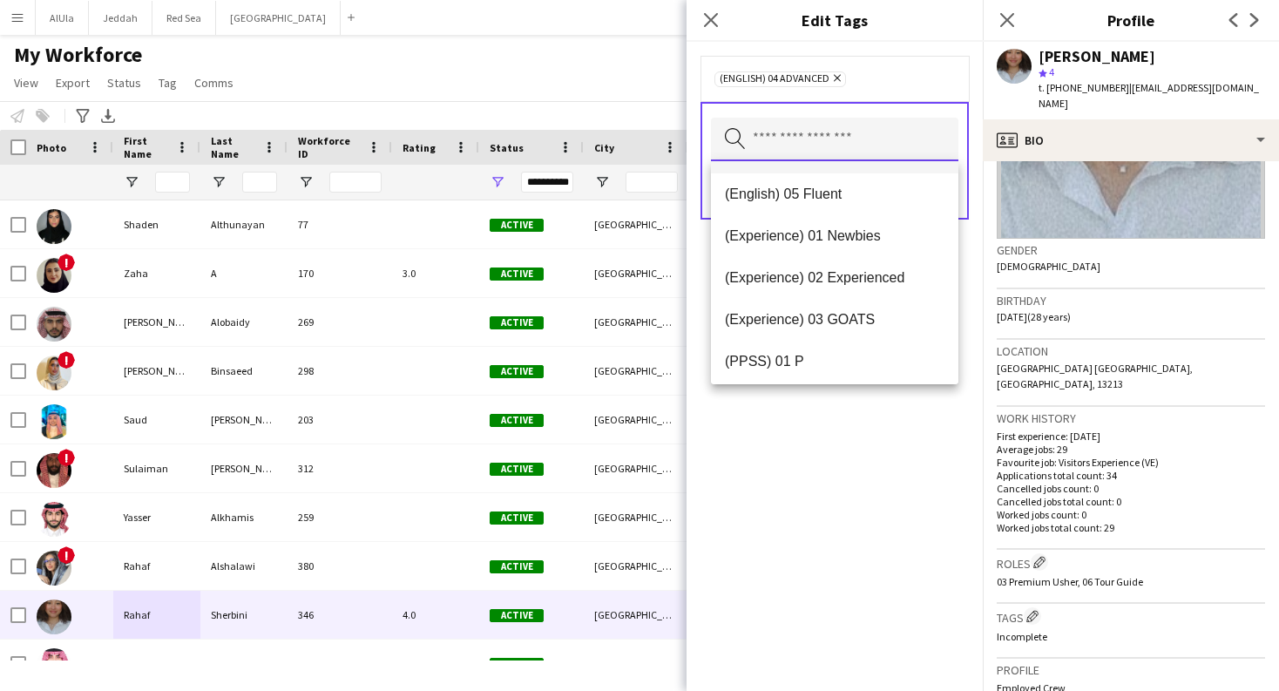
scroll to position [139, 0]
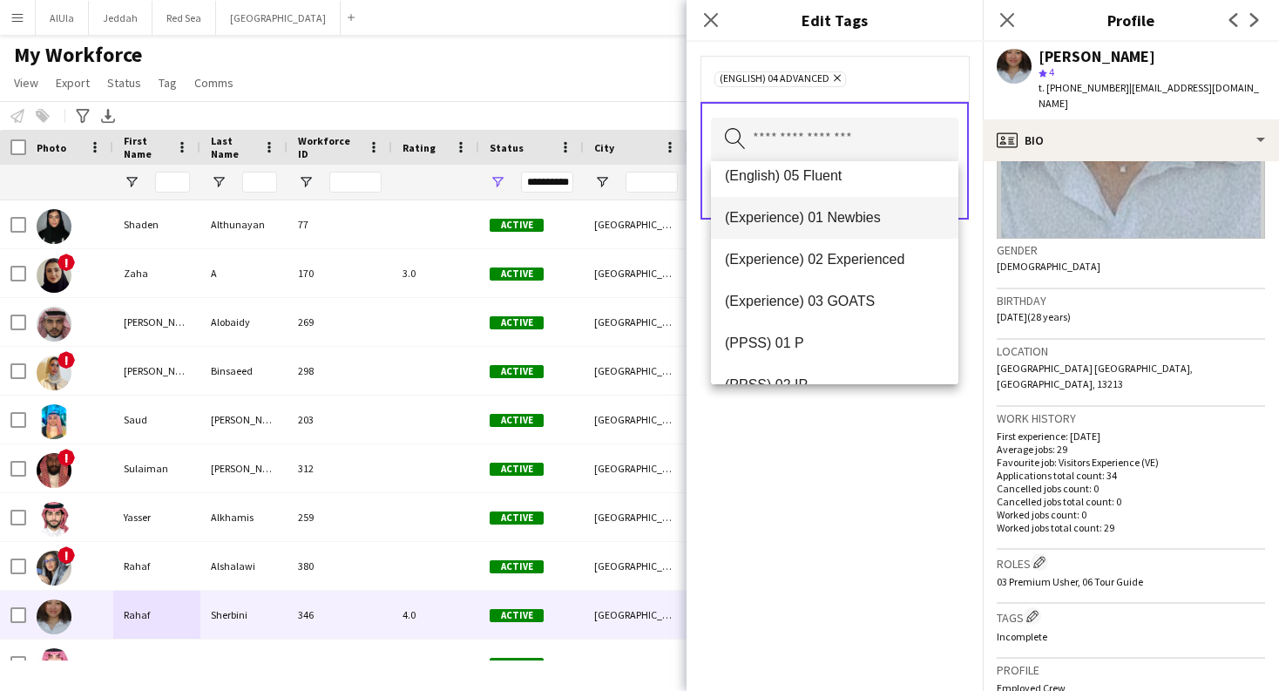
click at [875, 222] on span "(Experience) 01 Newbies" at bounding box center [835, 217] width 220 height 17
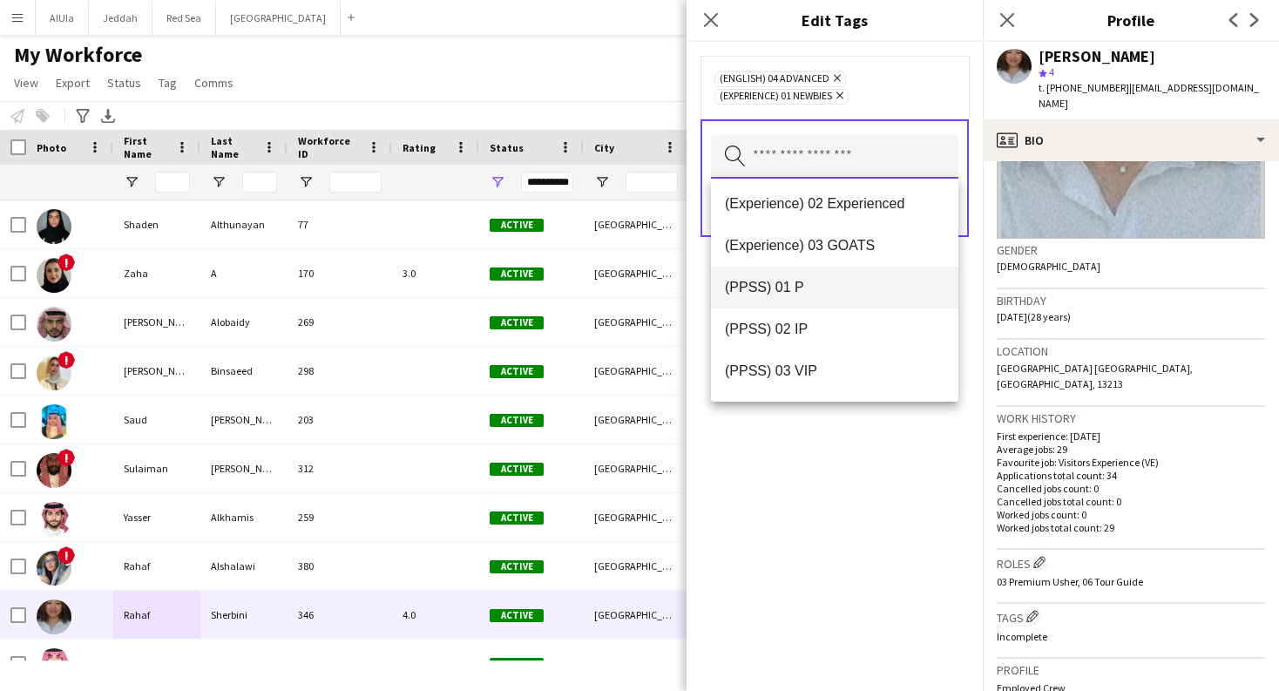
scroll to position [171, 0]
click at [860, 332] on span "(PPSS) 02 IP" at bounding box center [835, 328] width 220 height 17
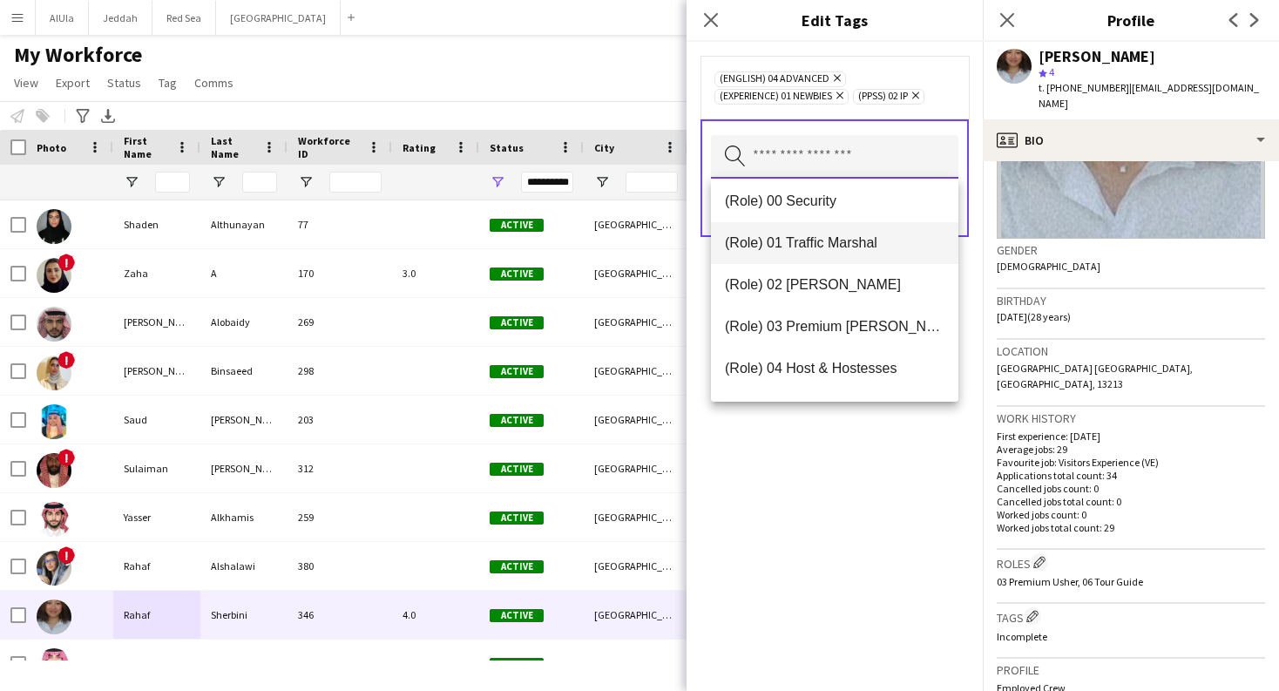
scroll to position [437, 0]
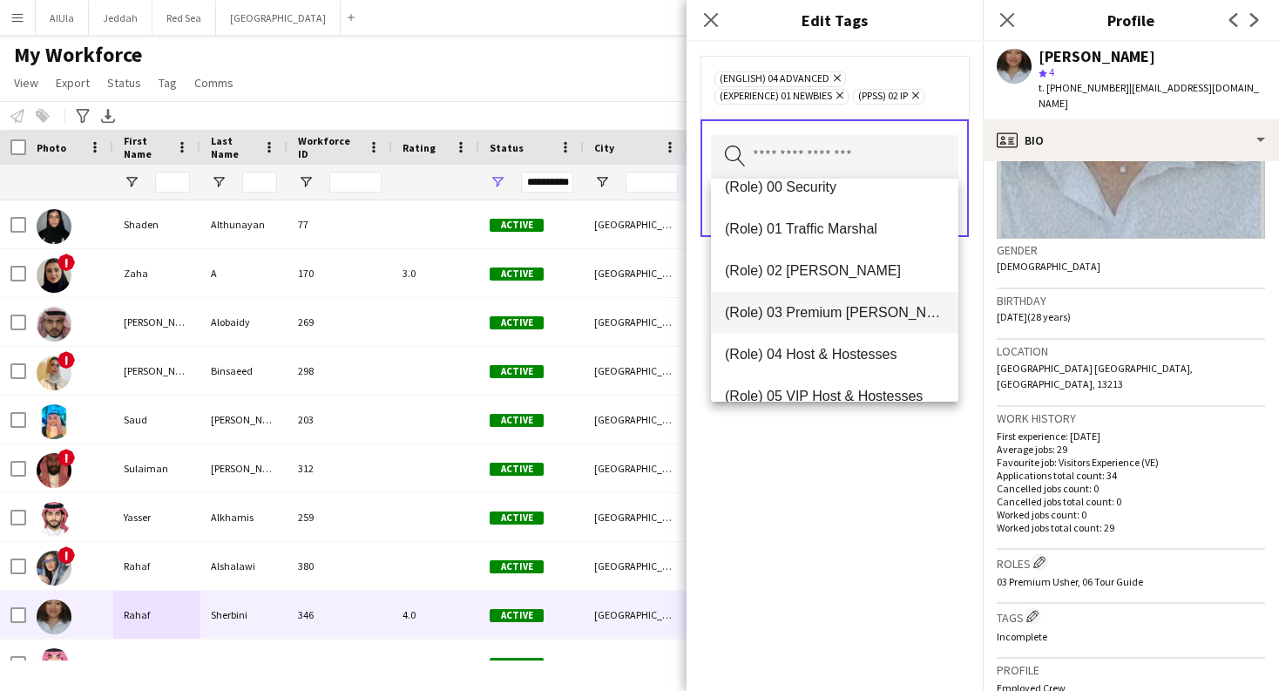
click at [856, 317] on span "(Role) 03 Premium Usher" at bounding box center [835, 312] width 220 height 17
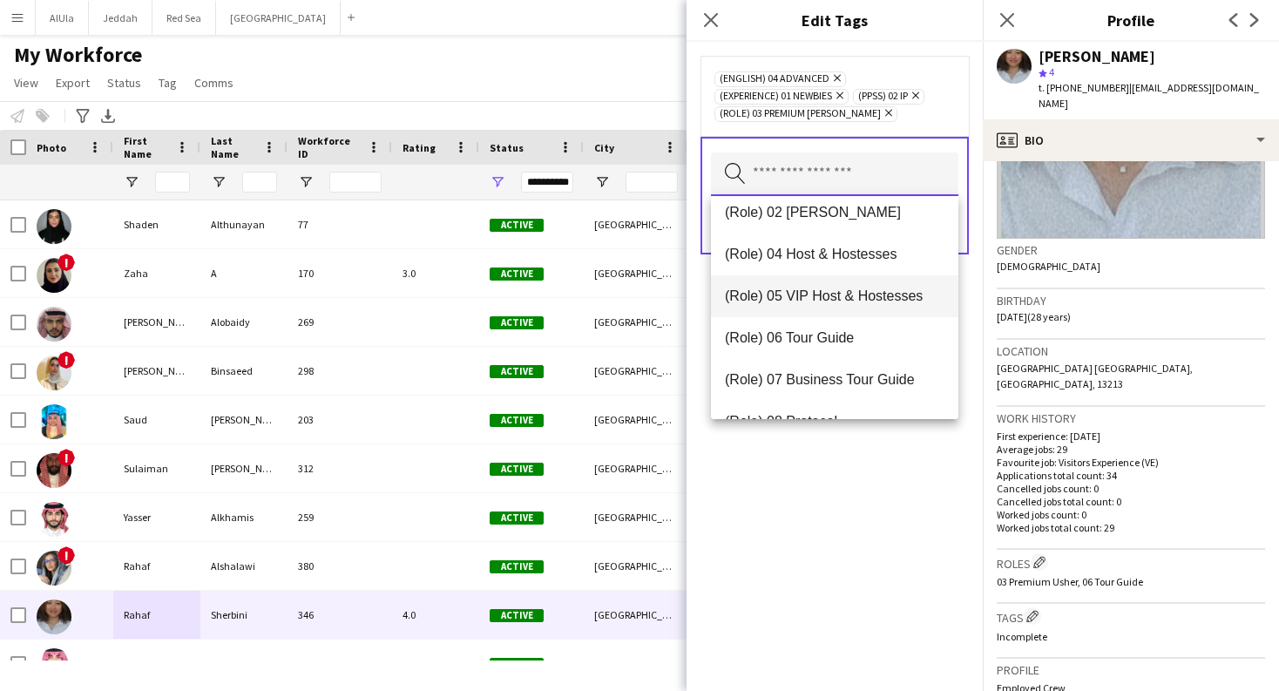
scroll to position [515, 0]
click at [856, 331] on span "(Role) 06 Tour Guide" at bounding box center [835, 336] width 220 height 17
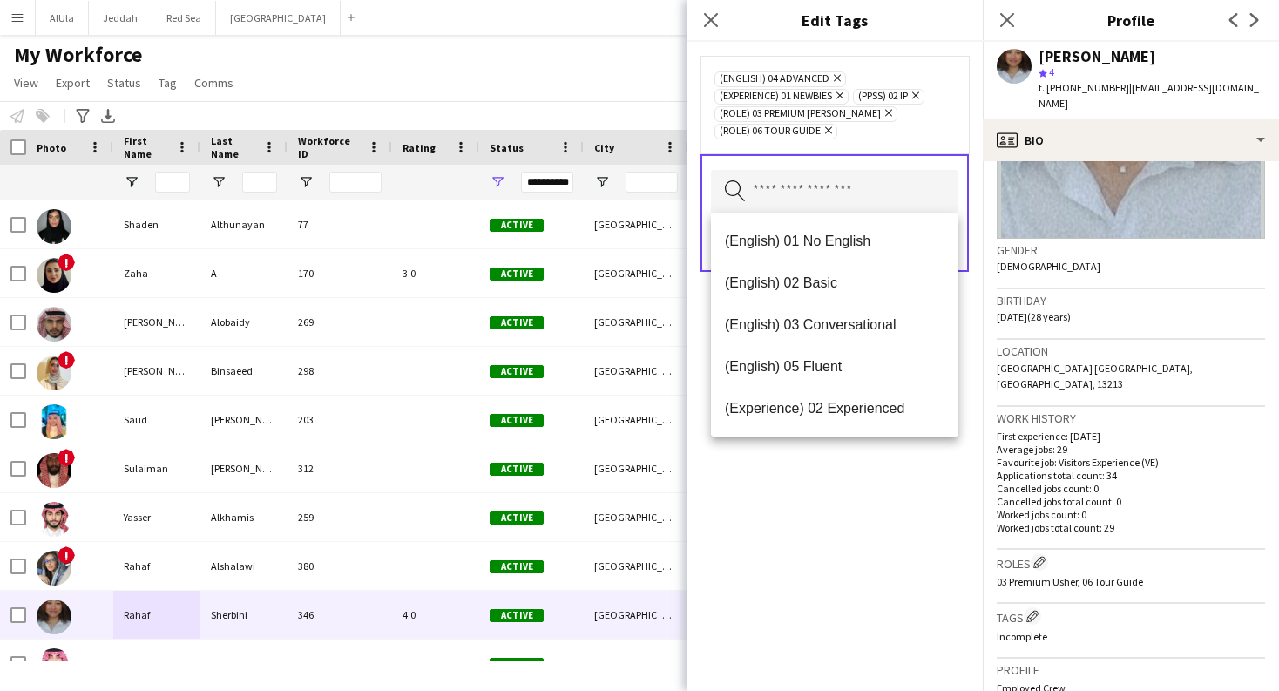
click at [807, 648] on div "(English) 04 Advanced Remove (Experience) 01 Newbies Remove (PPSS) 02 IP Remove…" at bounding box center [835, 366] width 296 height 649
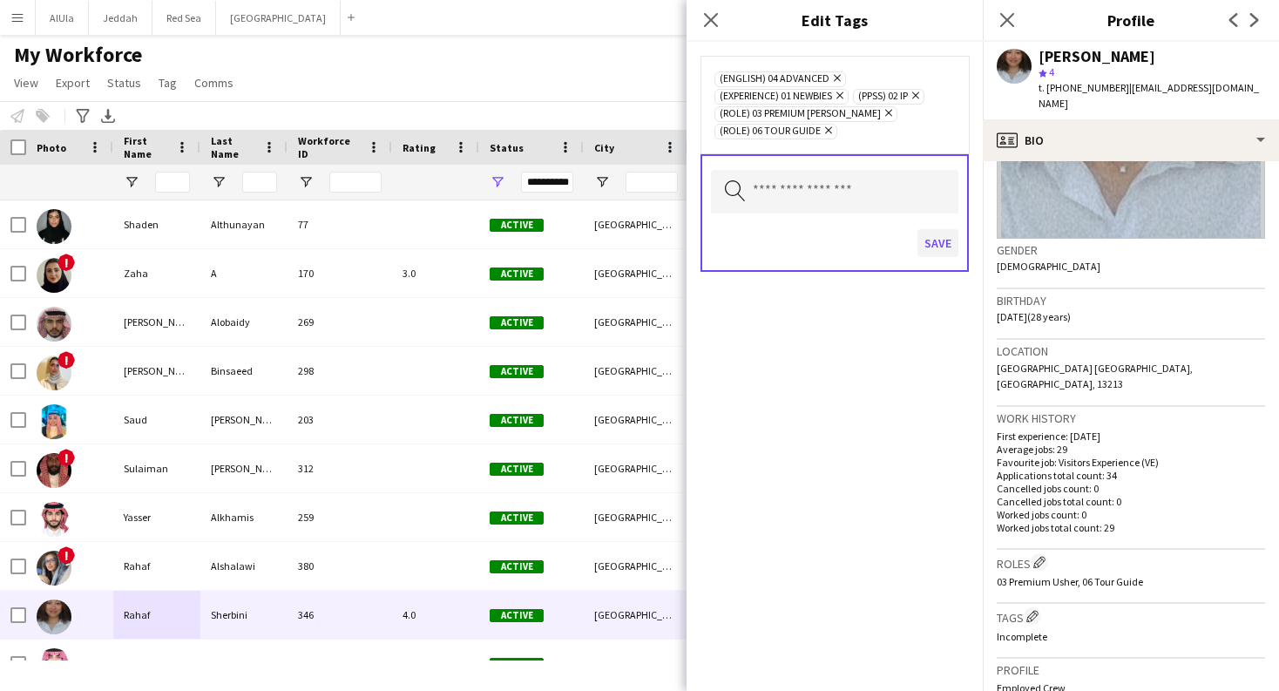
click at [940, 244] on button "Save" at bounding box center [937, 243] width 41 height 28
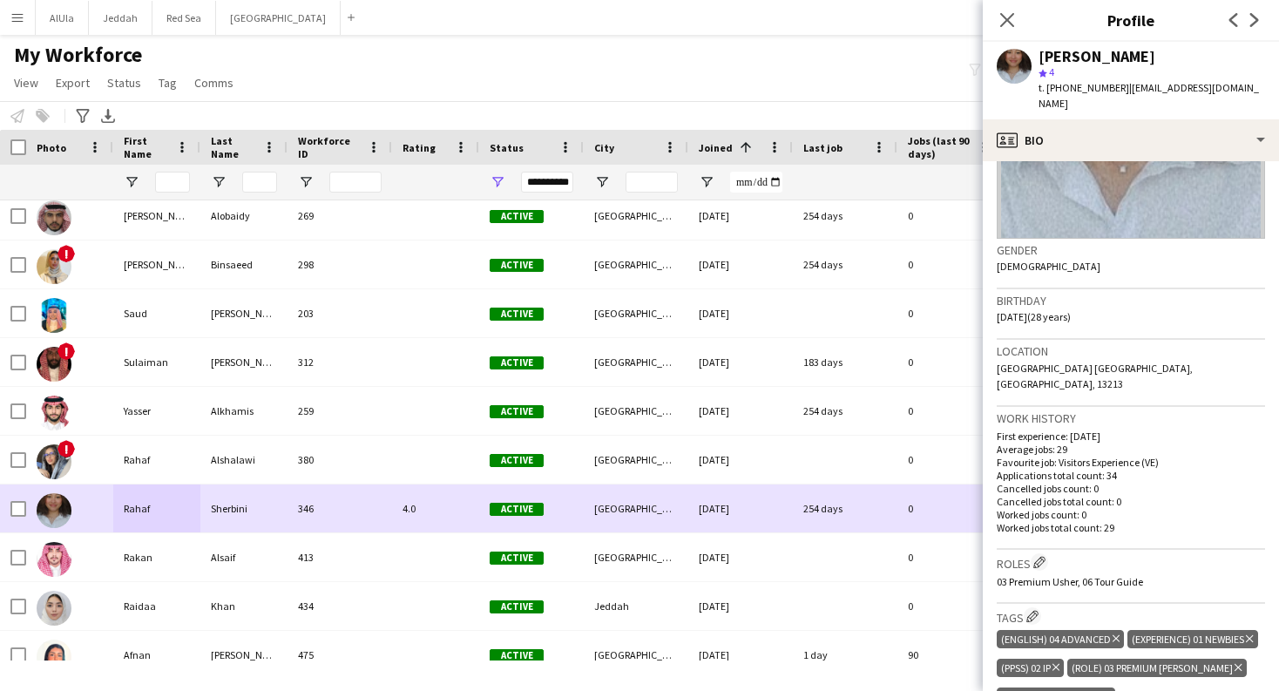
scroll to position [111, 0]
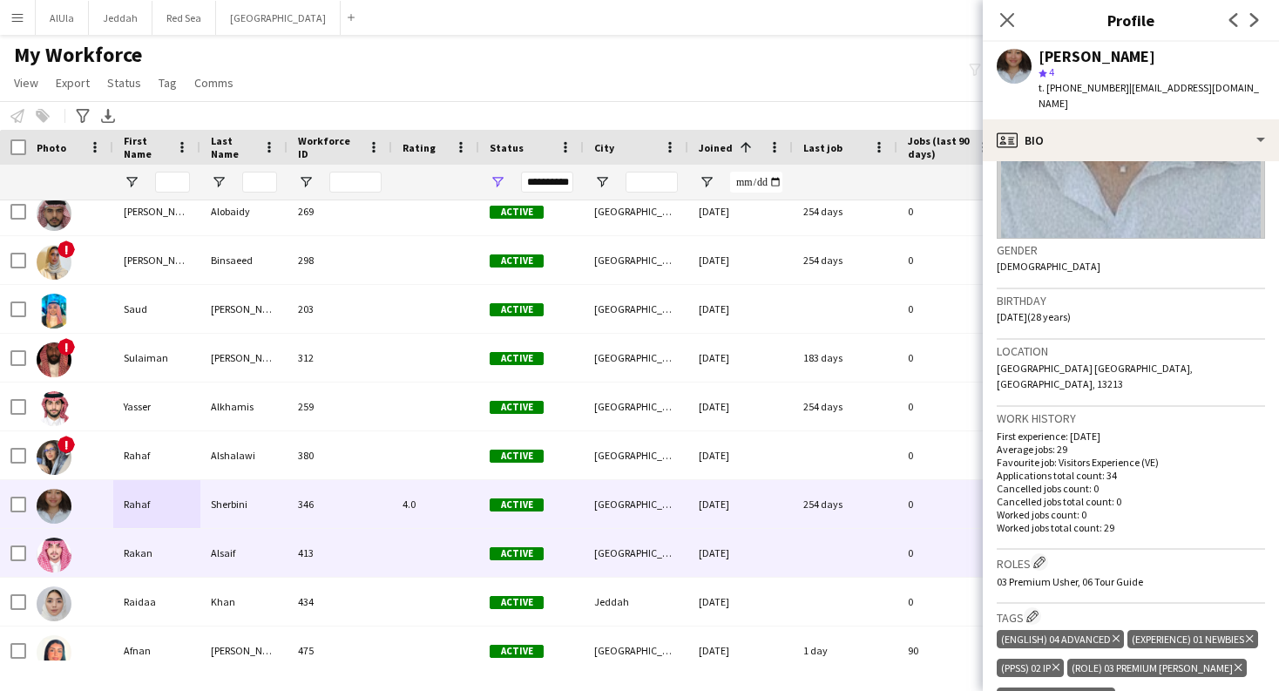
click at [240, 549] on div "Alsaif" at bounding box center [243, 553] width 87 height 48
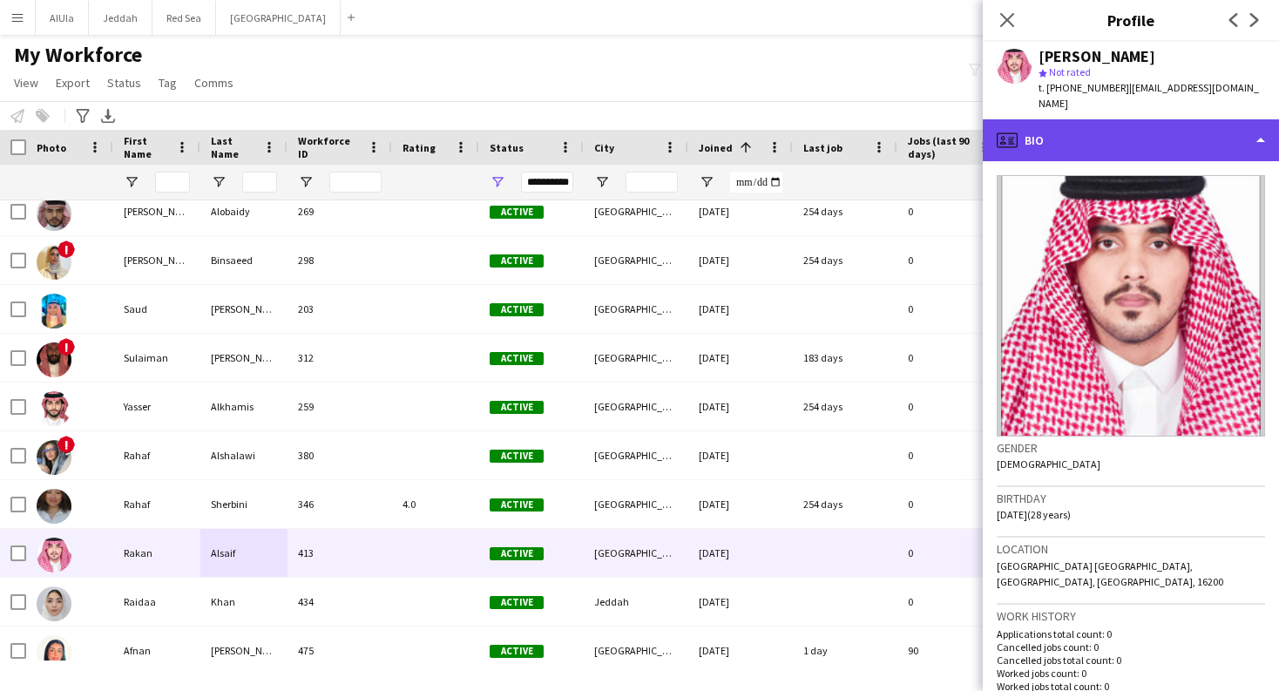
click at [1196, 119] on div "profile Bio" at bounding box center [1131, 140] width 296 height 42
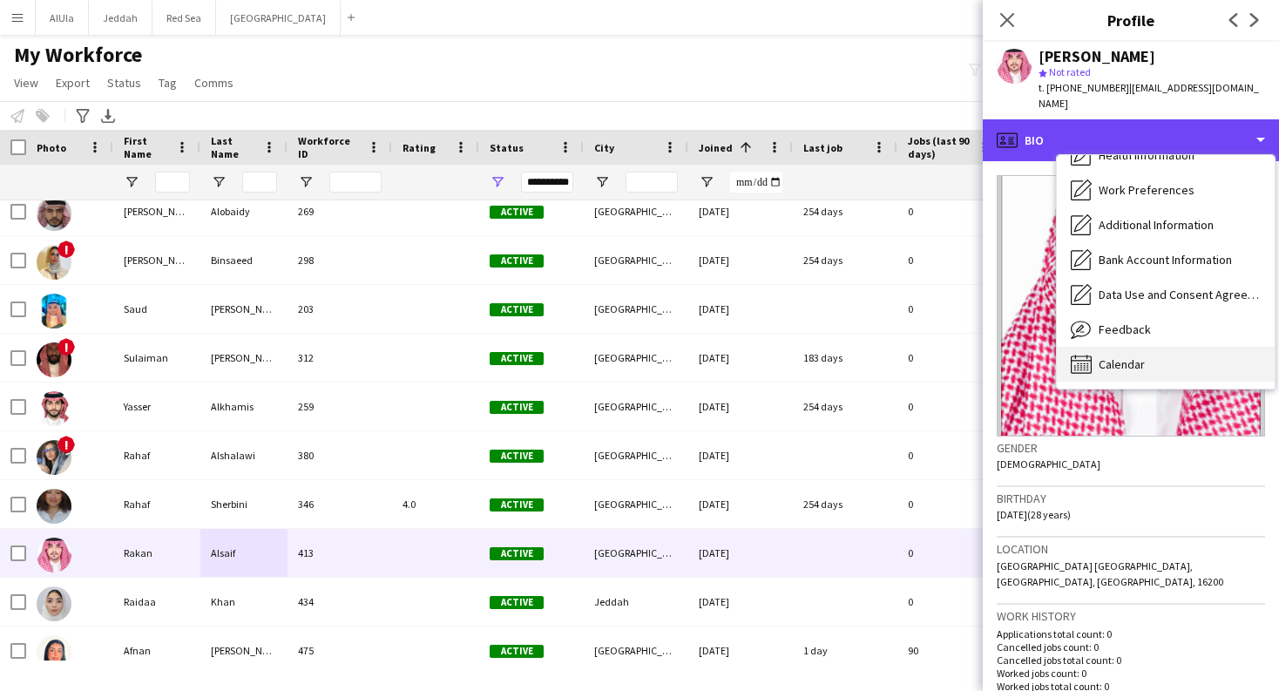
scroll to position [199, 0]
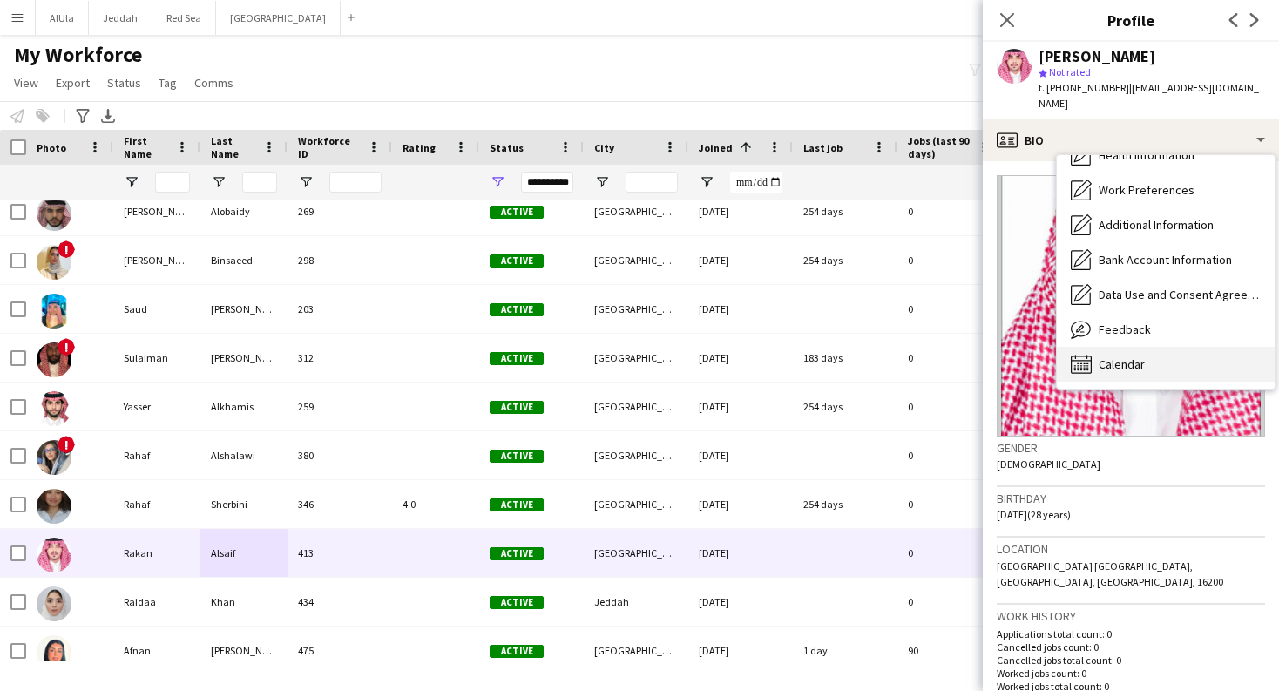
click at [1227, 356] on div "Calendar Calendar" at bounding box center [1166, 364] width 218 height 35
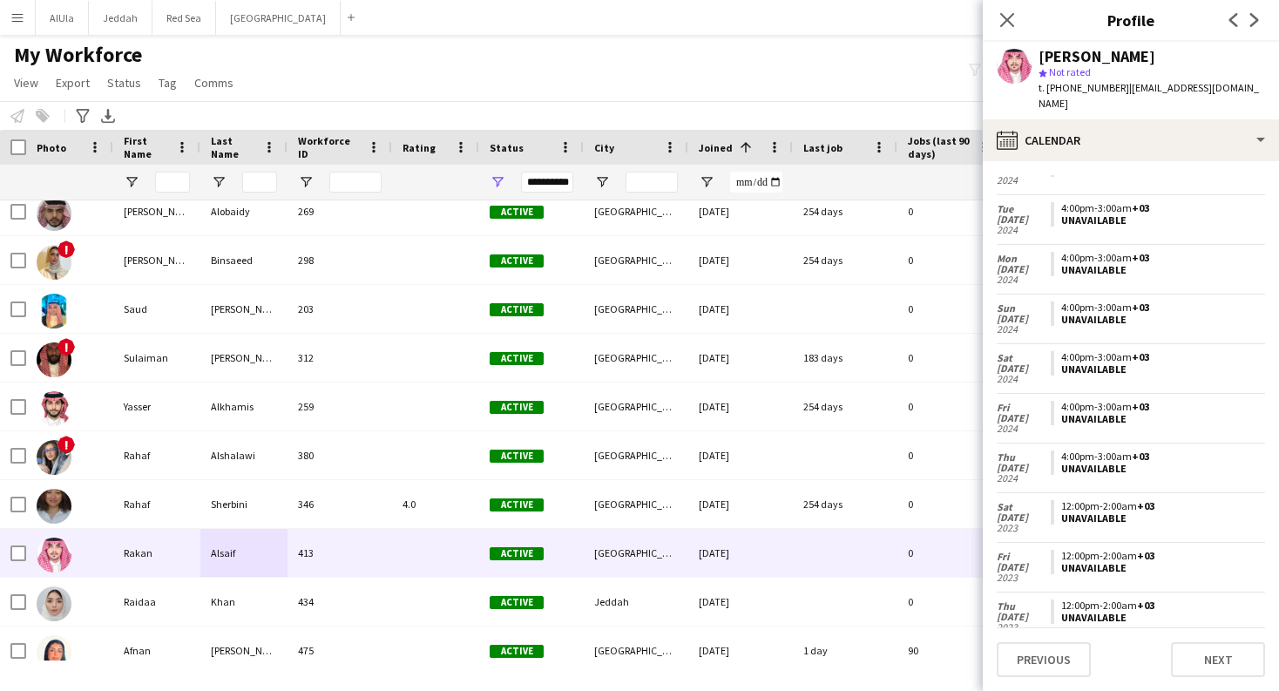
scroll to position [1716, 0]
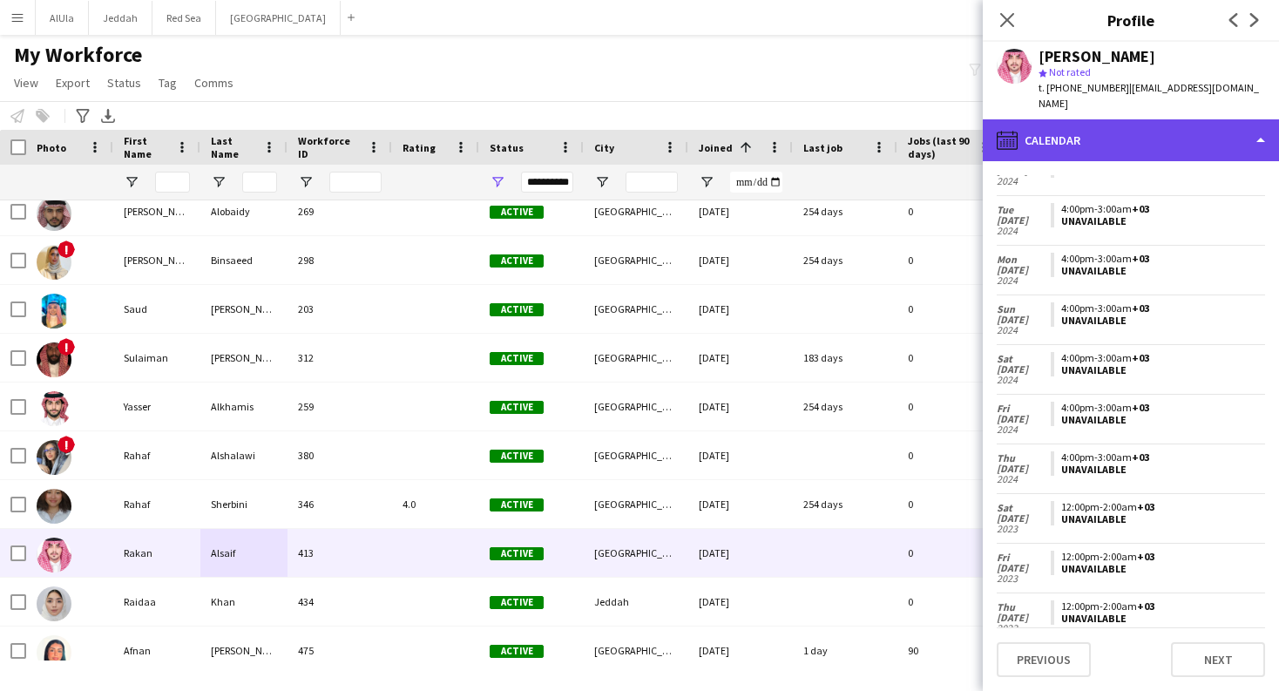
click at [1214, 133] on div "calendar-full Calendar" at bounding box center [1131, 140] width 296 height 42
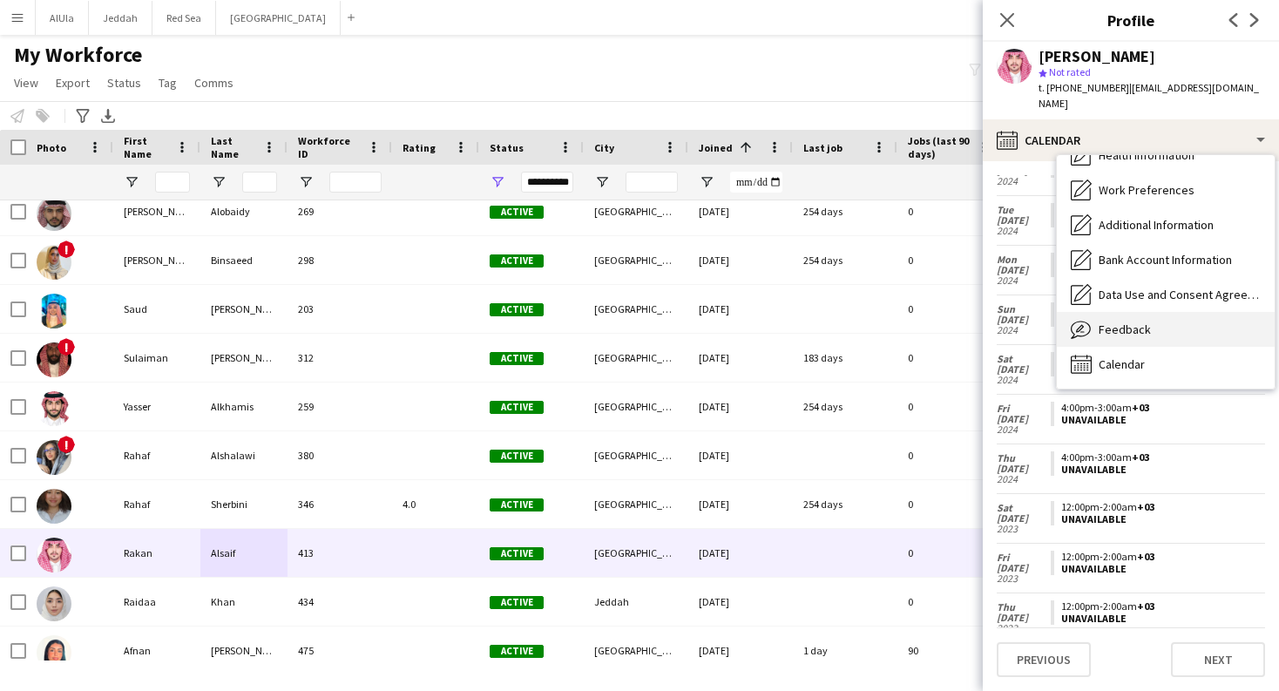
click at [1188, 325] on div "Feedback Feedback" at bounding box center [1166, 329] width 218 height 35
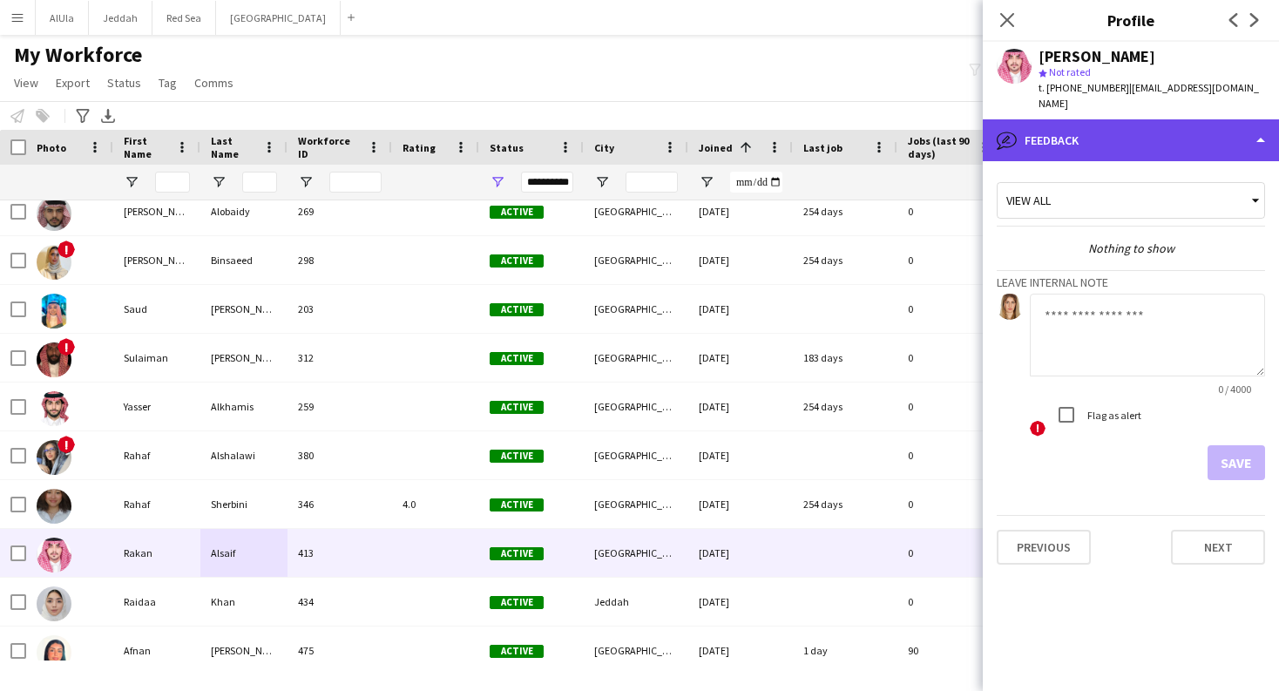
click at [1135, 119] on div "bubble-pencil Feedback" at bounding box center [1131, 140] width 296 height 42
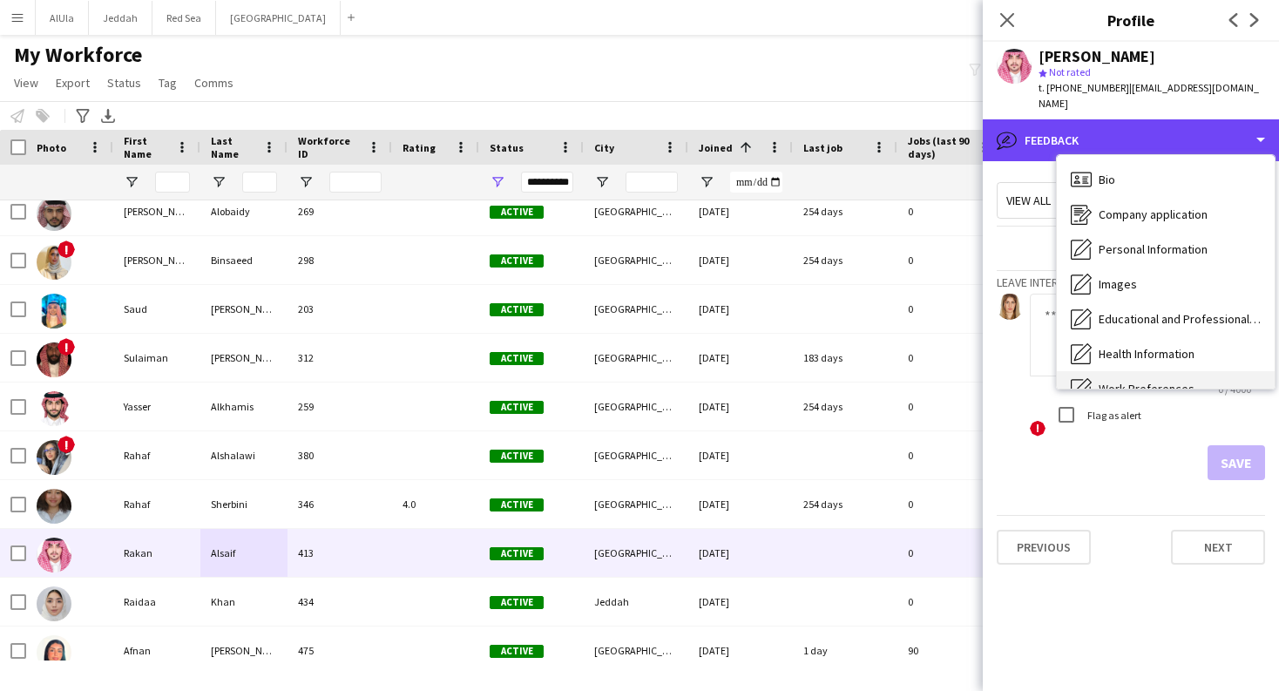
scroll to position [0, 0]
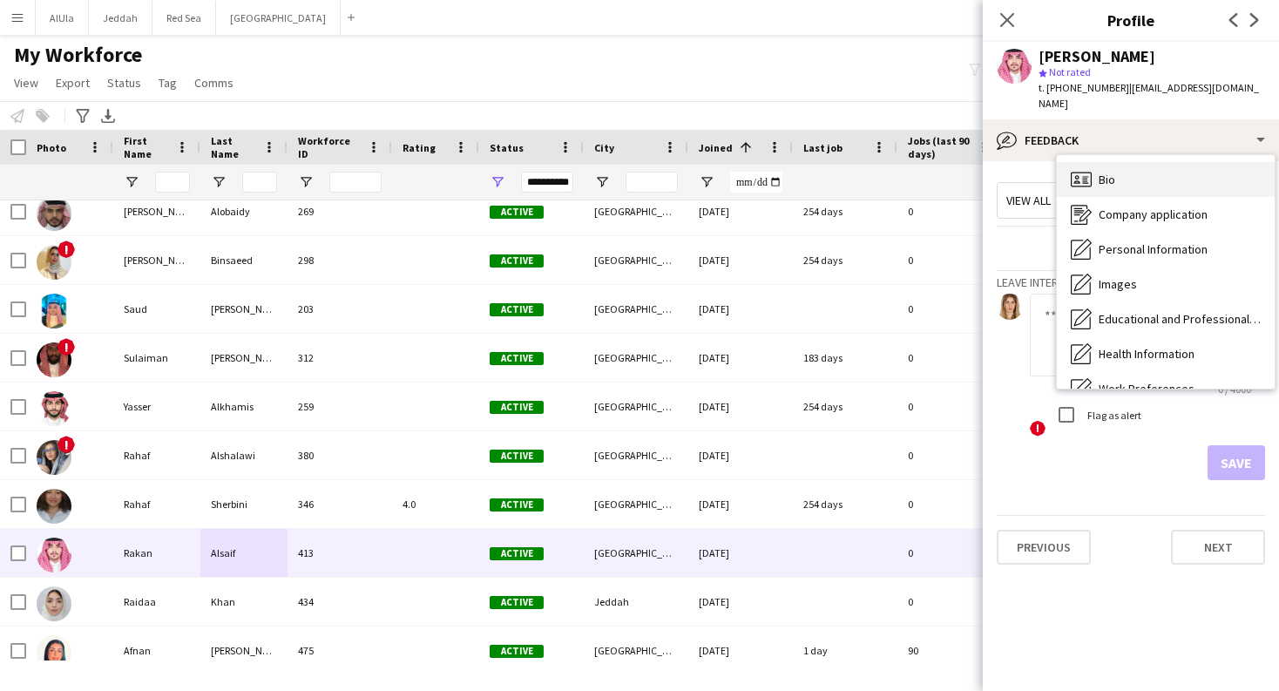
click at [1151, 166] on div "Bio Bio" at bounding box center [1166, 179] width 218 height 35
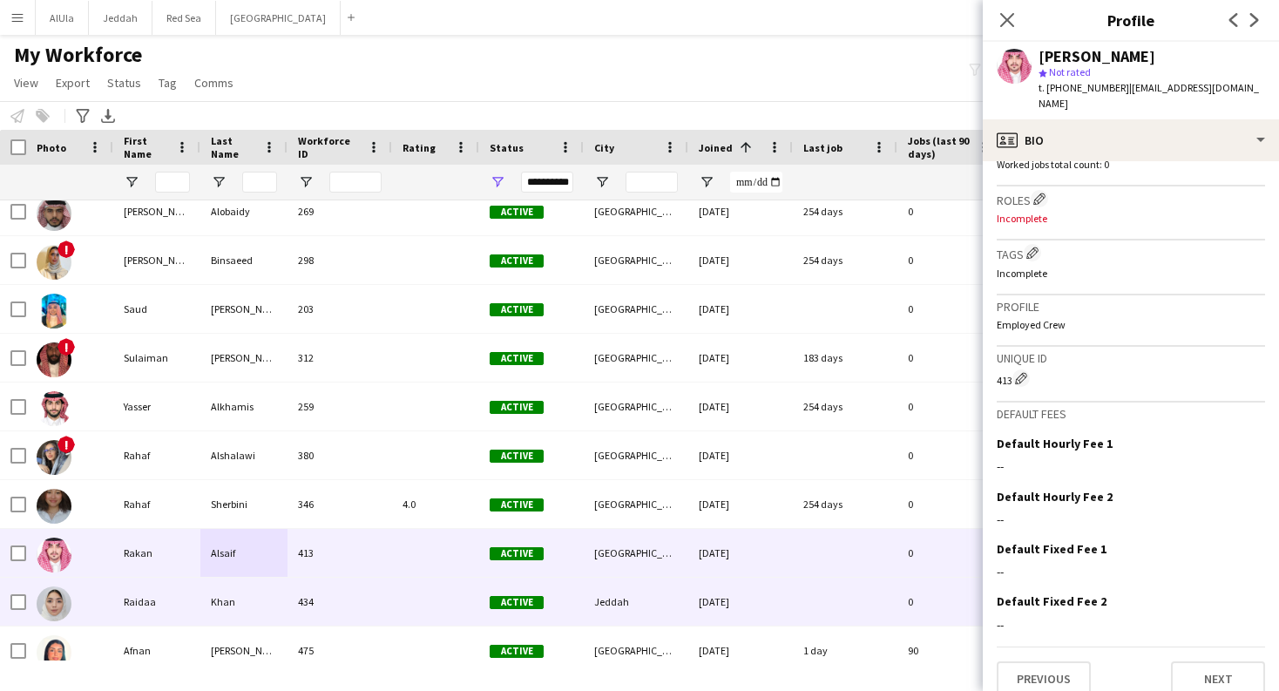
scroll to position [521, 0]
click at [171, 608] on div "Raidaa" at bounding box center [156, 602] width 87 height 48
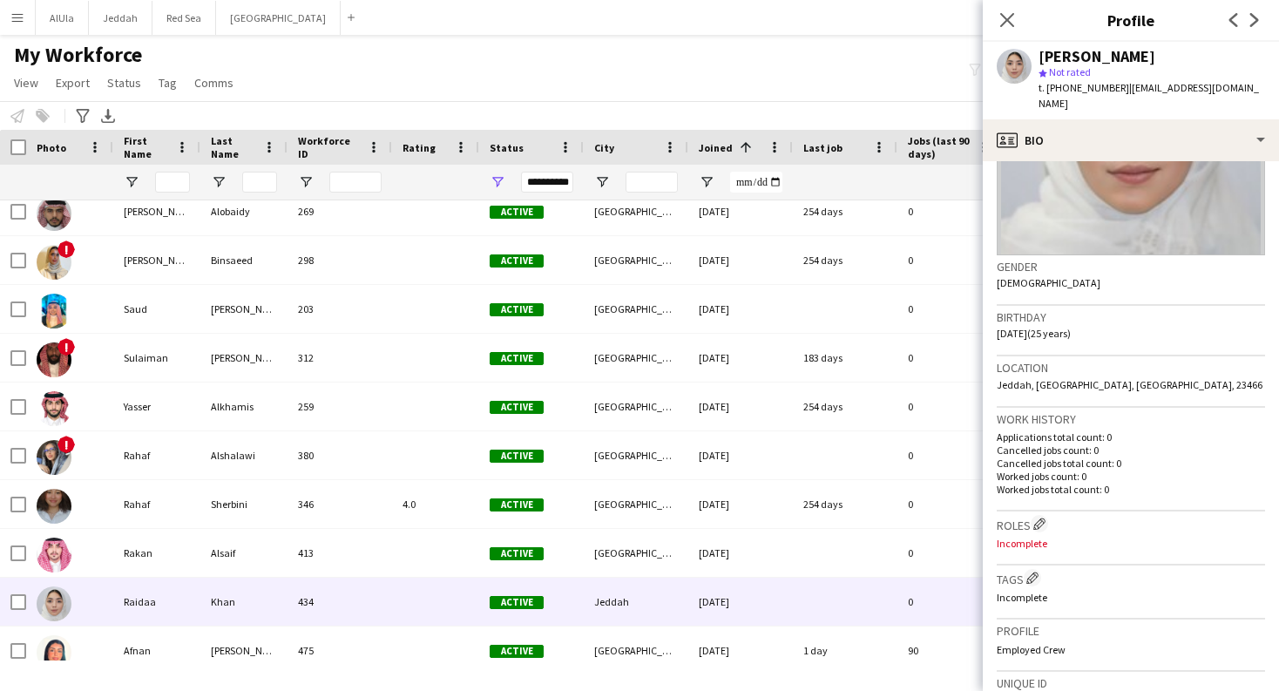
scroll to position [197, 0]
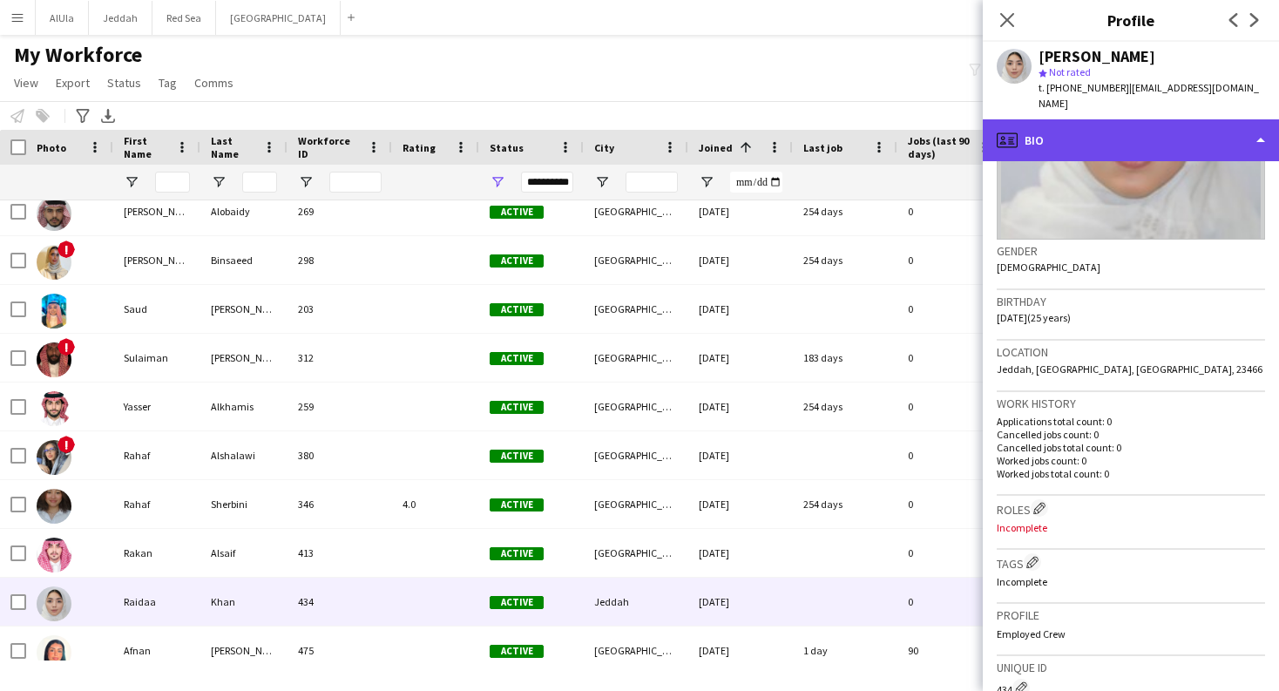
click at [1210, 142] on div "profile Bio" at bounding box center [1131, 140] width 296 height 42
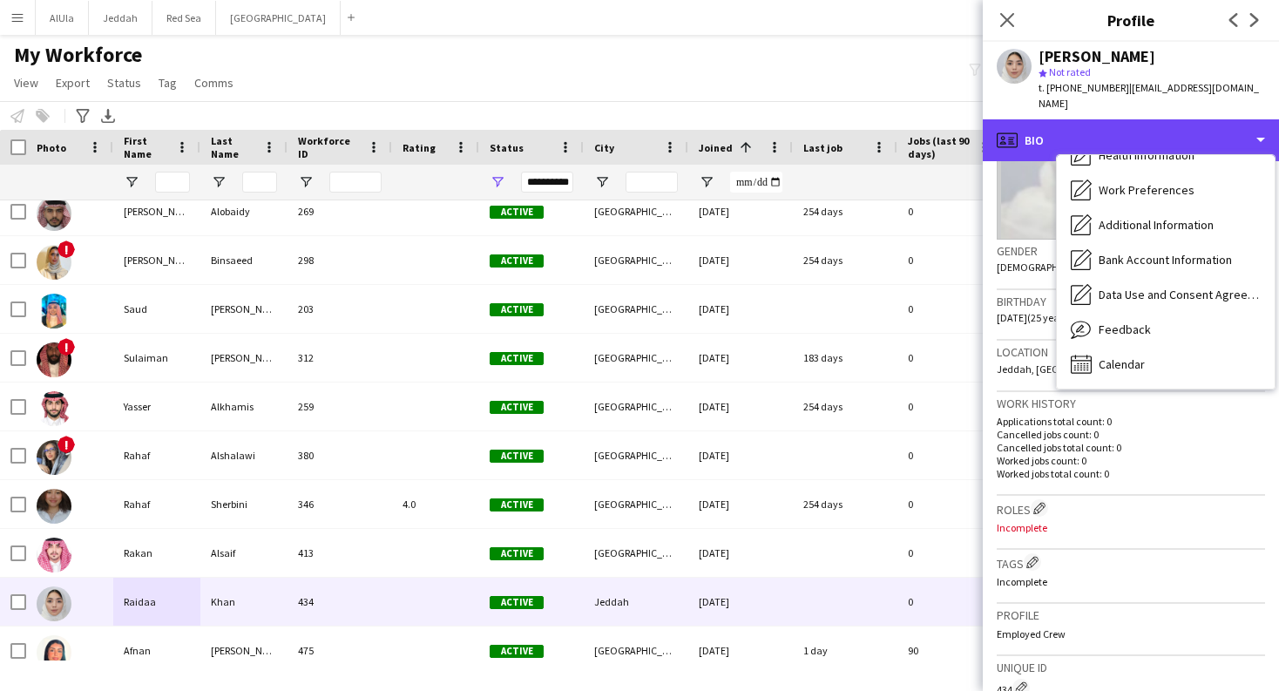
scroll to position [199, 0]
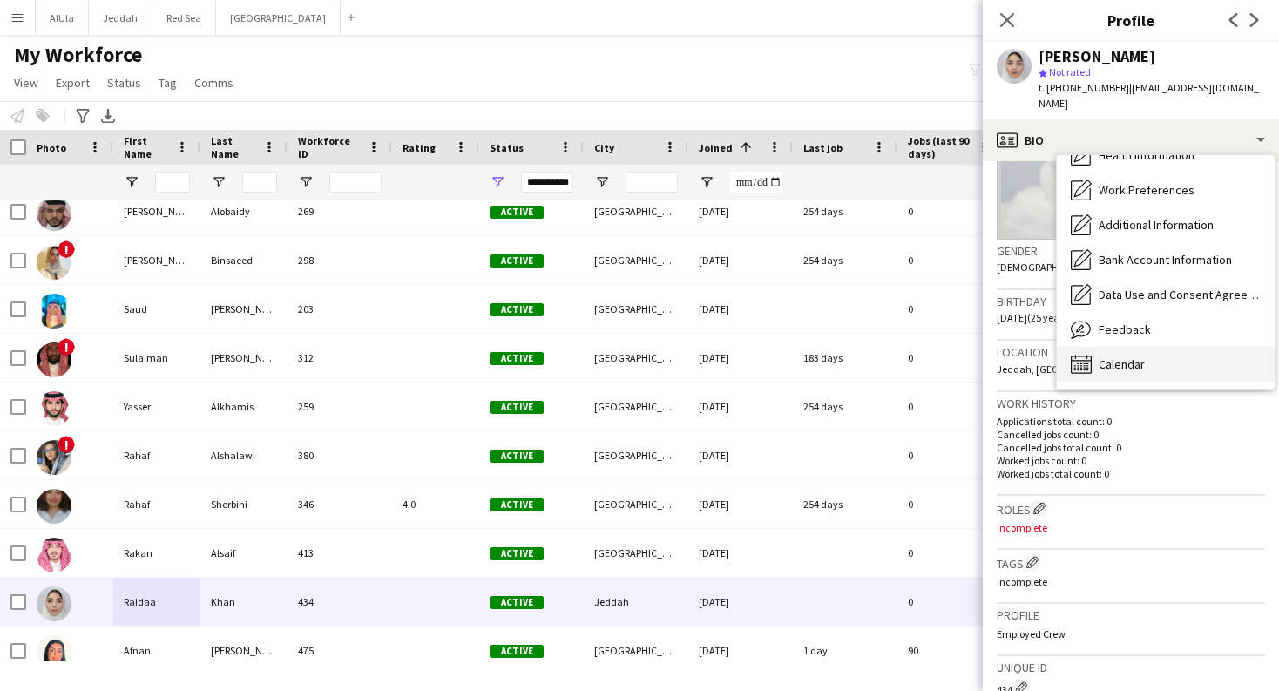
click at [1173, 354] on div "Calendar Calendar" at bounding box center [1166, 364] width 218 height 35
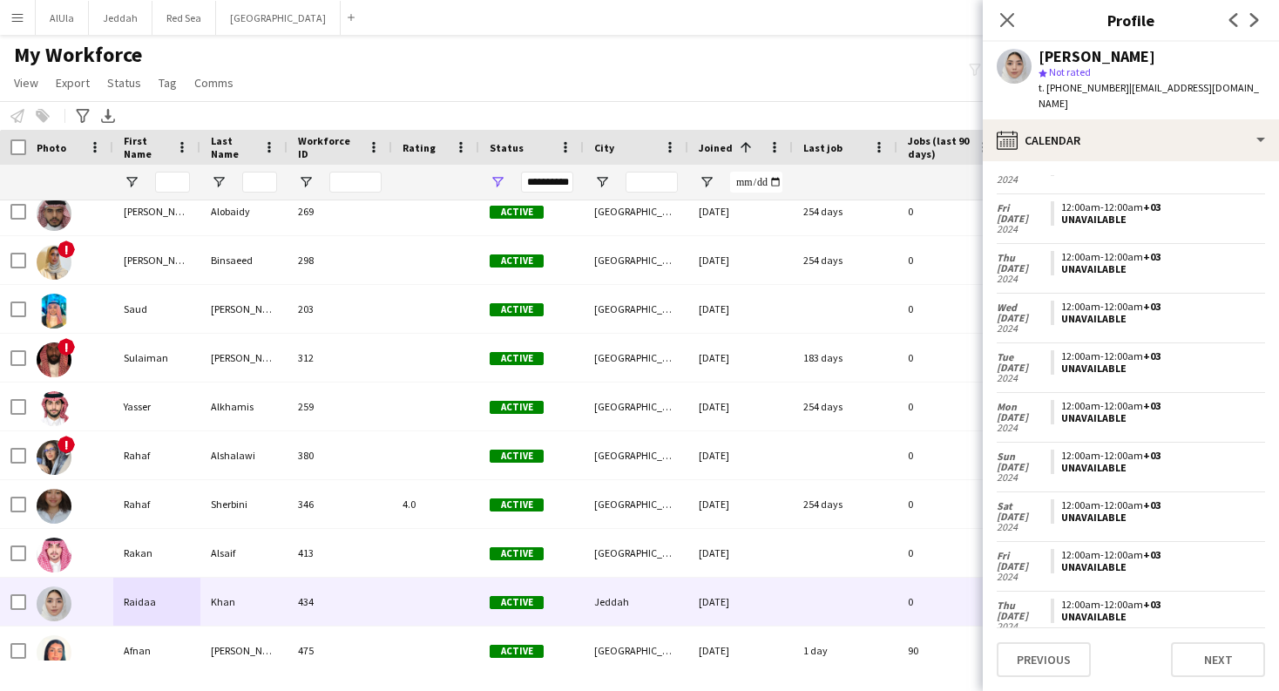
scroll to position [971, 0]
click at [114, 660] on main "My Workforce View Views Default view New view Update view Delete view Edit name…" at bounding box center [639, 351] width 1279 height 633
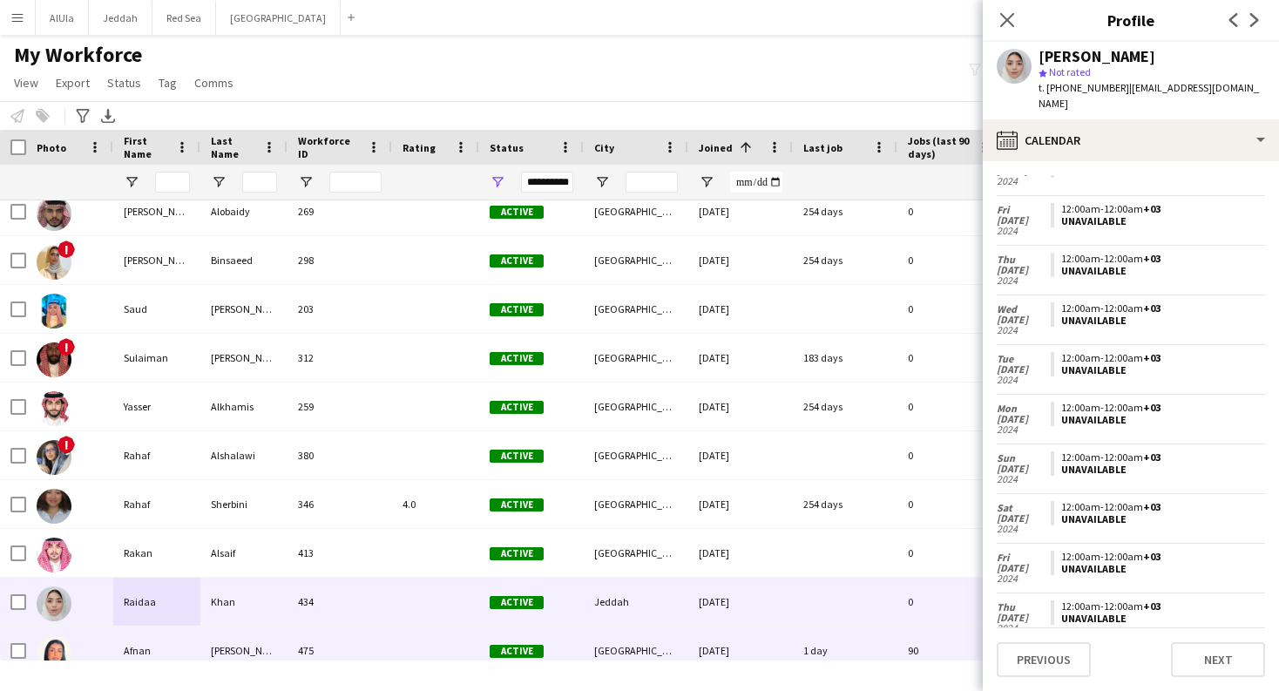
click at [118, 653] on div "Afnan" at bounding box center [156, 650] width 87 height 48
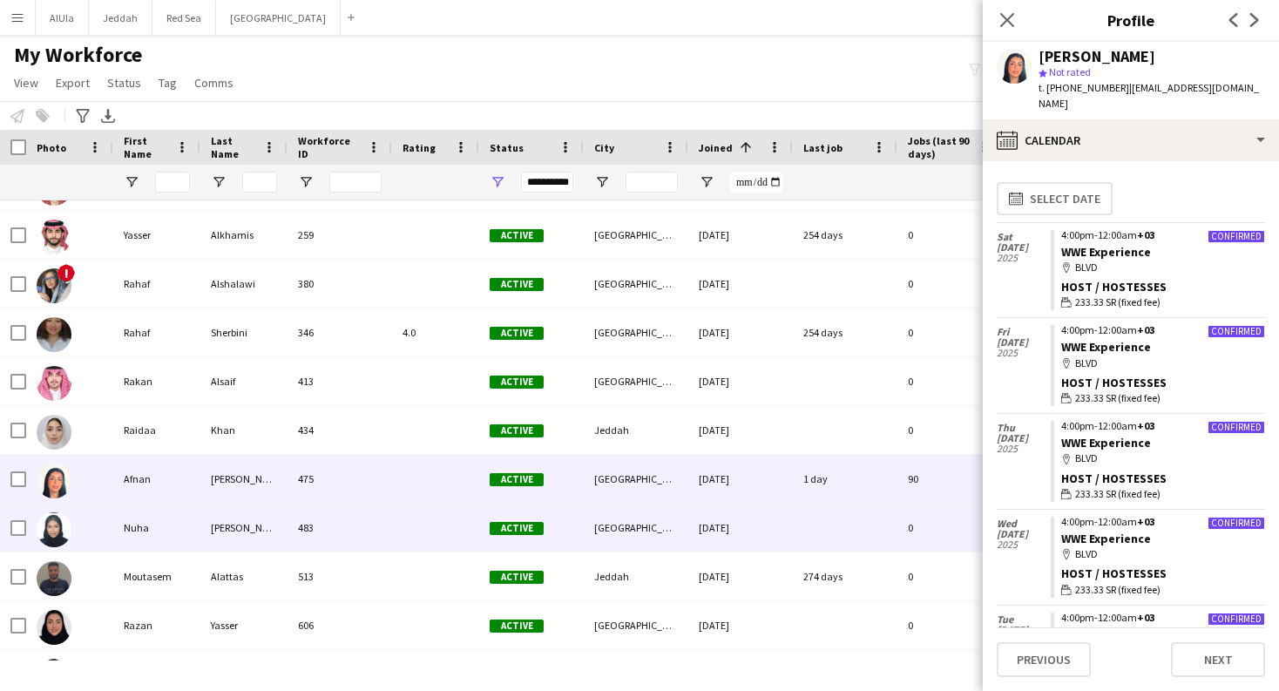
scroll to position [282, 0]
click at [149, 526] on div "Nuha" at bounding box center [156, 528] width 87 height 48
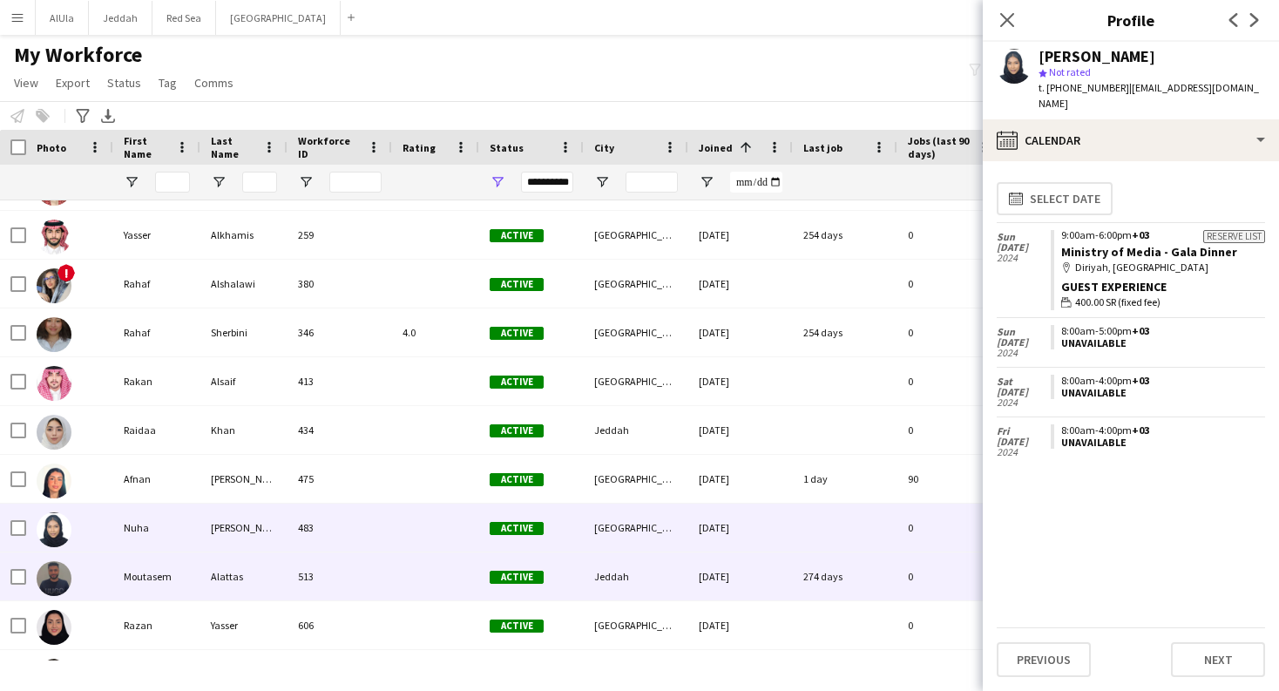
click at [157, 580] on div "Moutasem" at bounding box center [156, 576] width 87 height 48
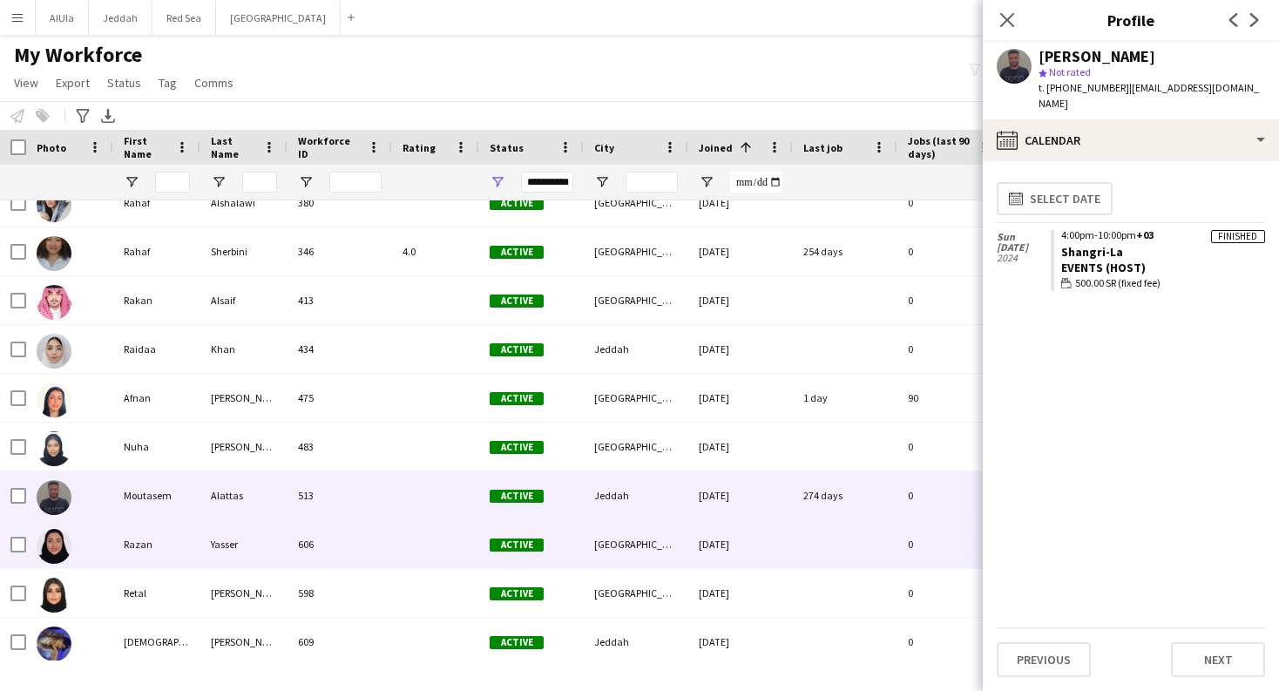
scroll to position [364, 0]
click at [176, 558] on div "Razan" at bounding box center [156, 543] width 87 height 48
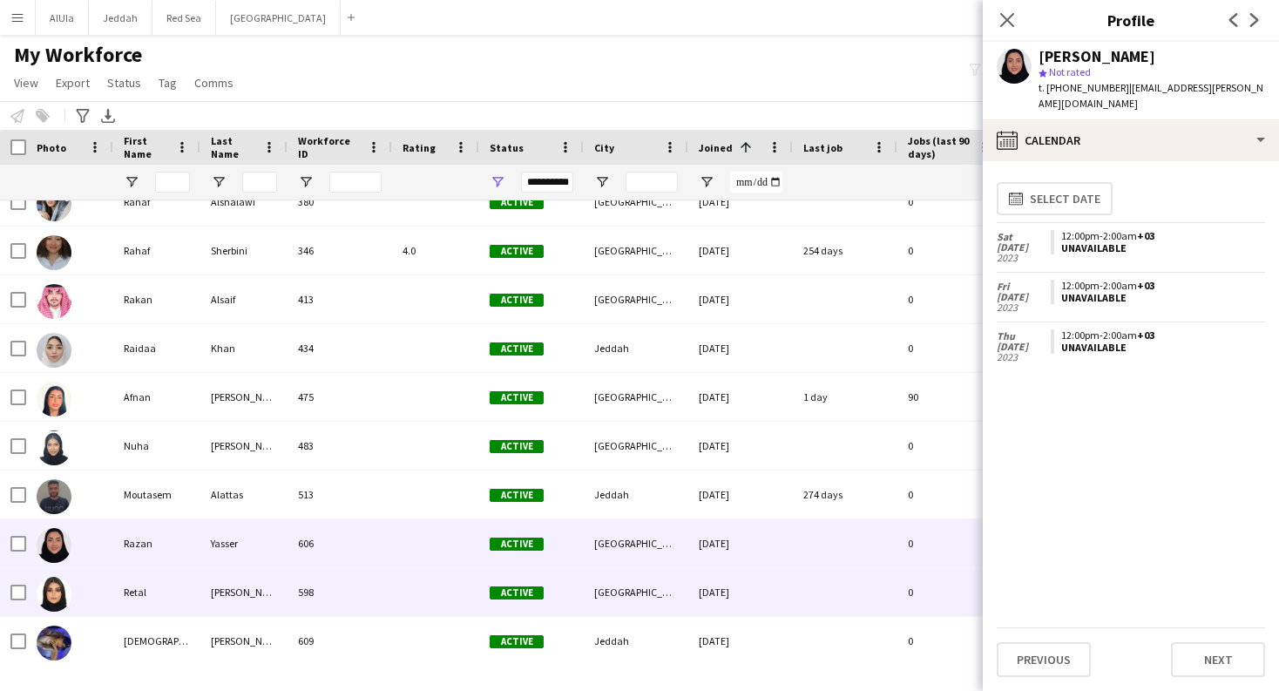
click at [180, 599] on div "Retal" at bounding box center [156, 592] width 87 height 48
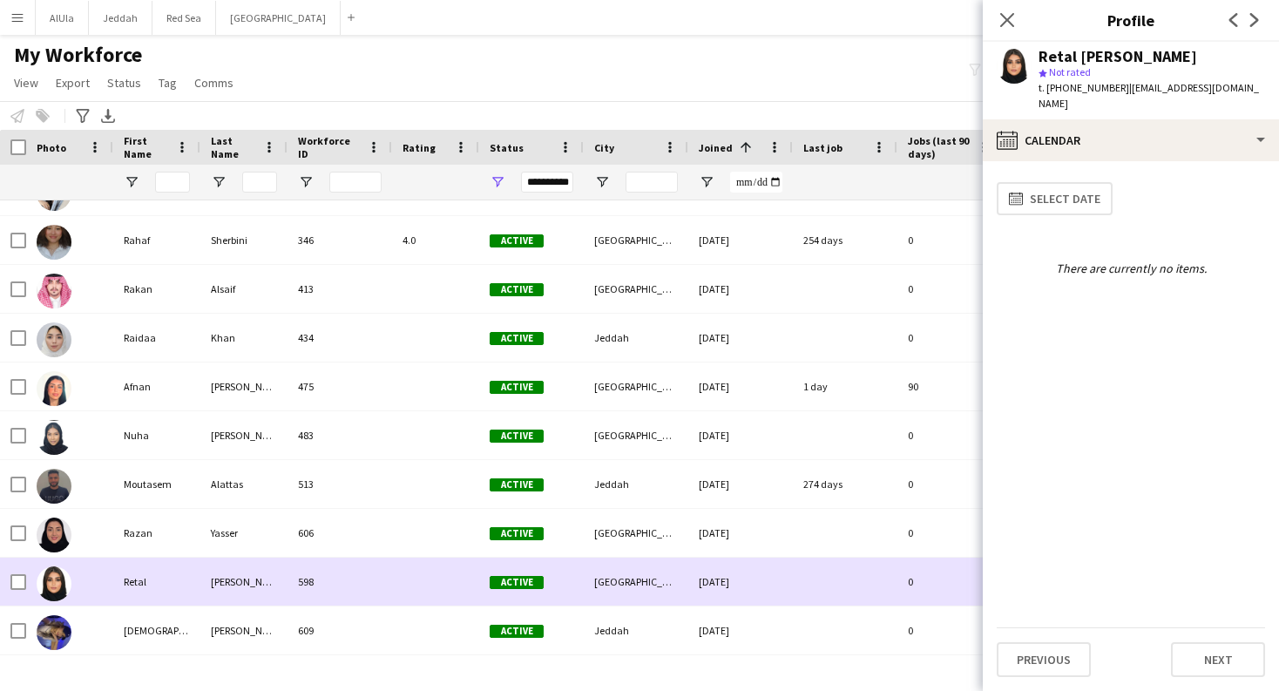
scroll to position [0, 0]
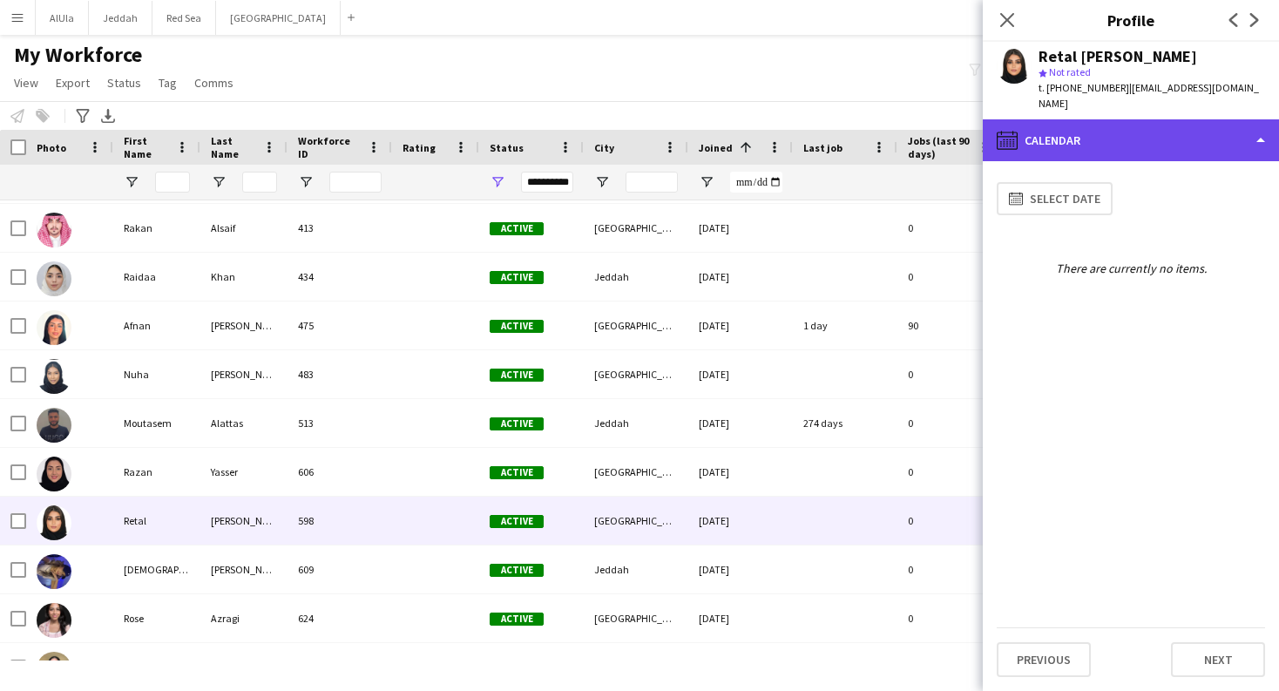
click at [1253, 119] on div "calendar-full Calendar" at bounding box center [1131, 140] width 296 height 42
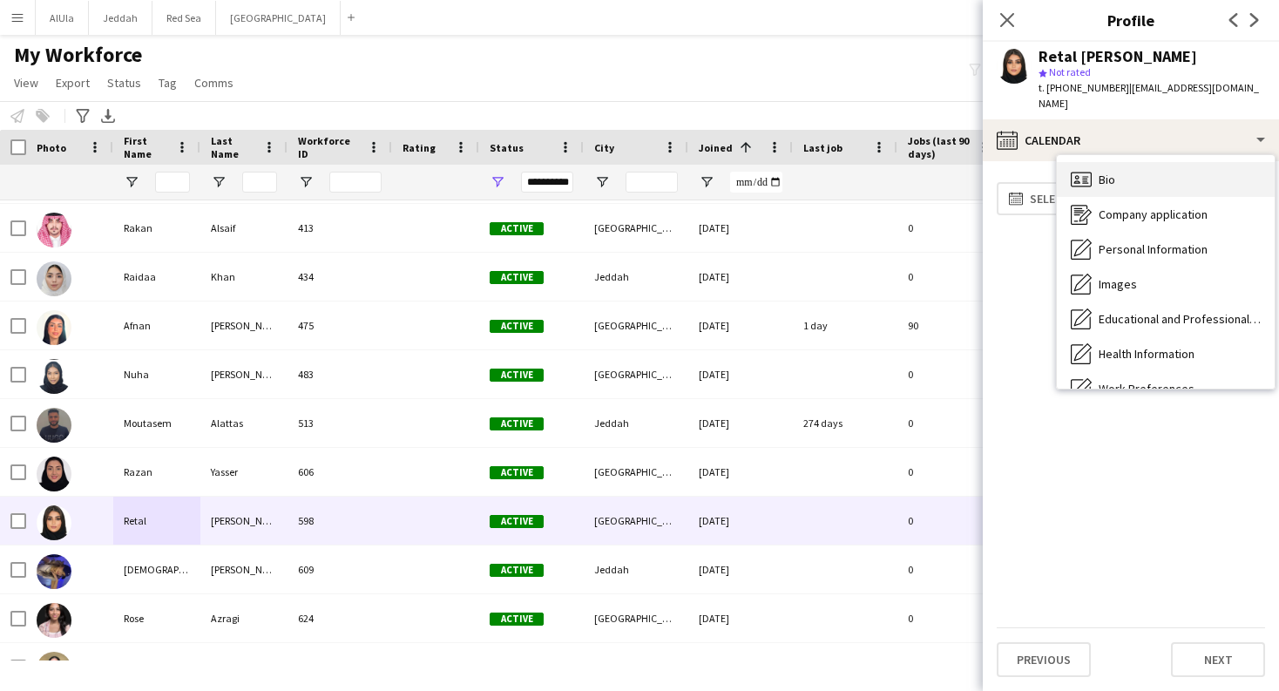
click at [1227, 176] on div "Bio Bio" at bounding box center [1166, 179] width 218 height 35
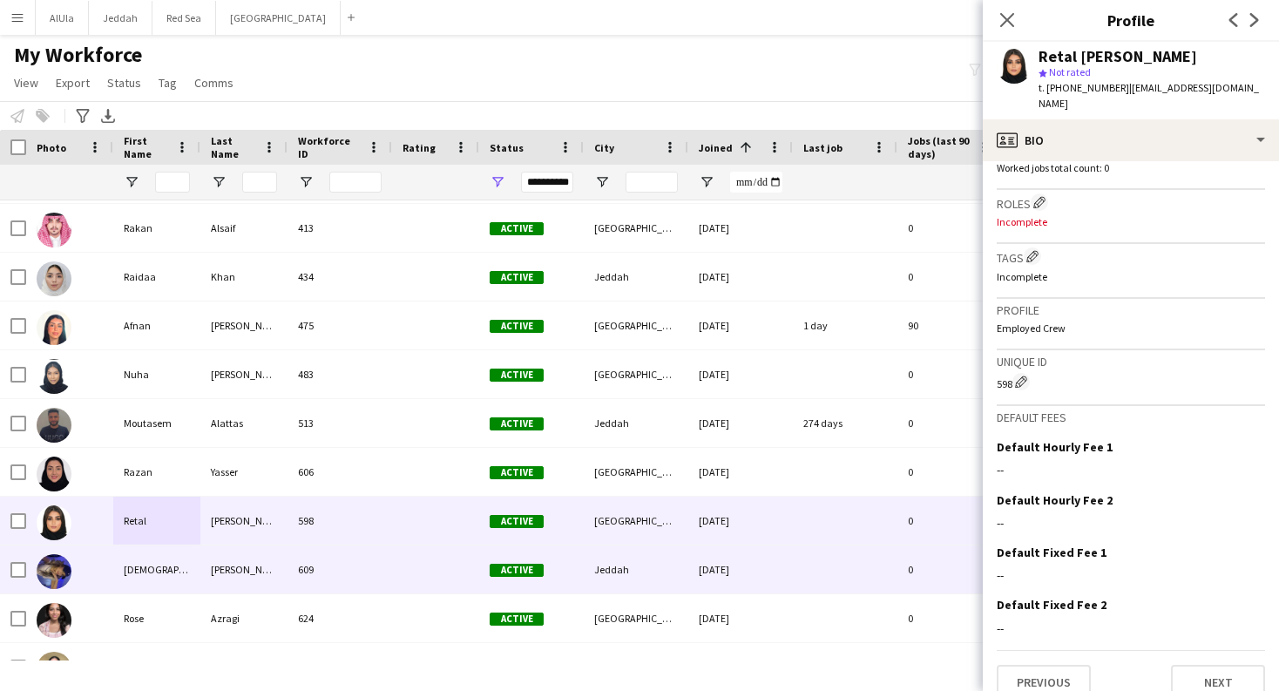
click at [116, 568] on div "Rama" at bounding box center [156, 569] width 87 height 48
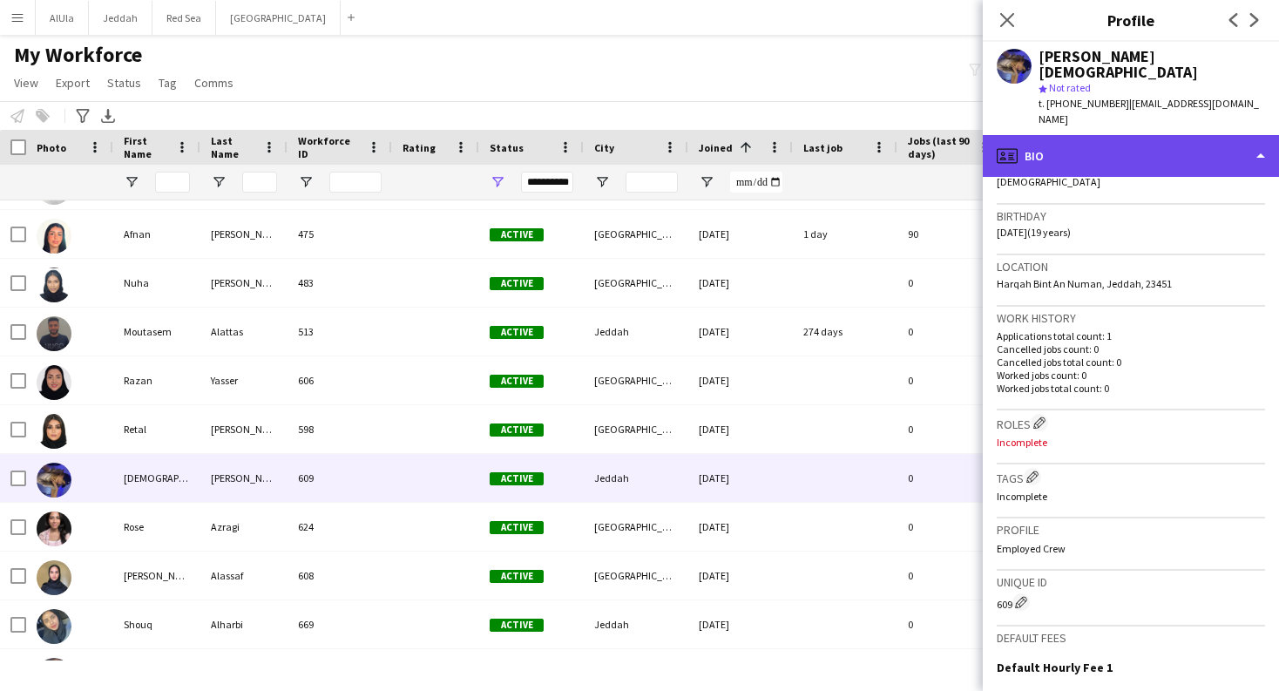
click at [1153, 135] on div "profile Bio" at bounding box center [1131, 156] width 296 height 42
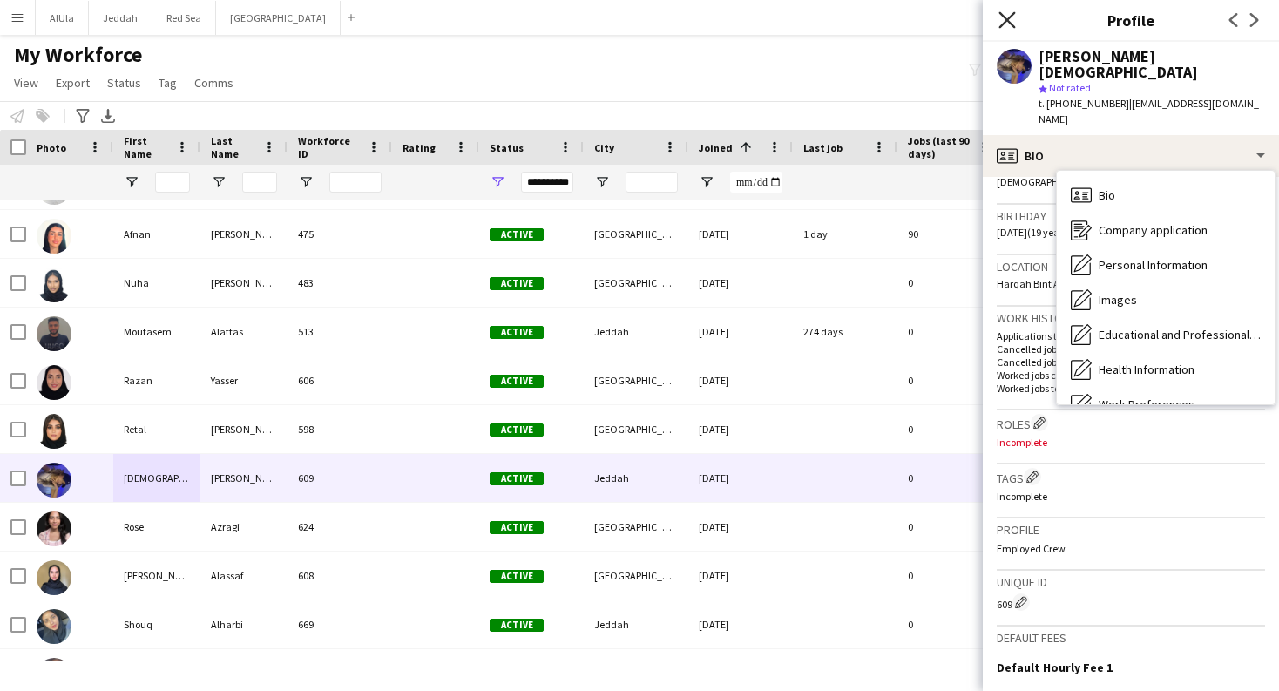
click at [1013, 19] on icon "Close pop-in" at bounding box center [1006, 19] width 17 height 17
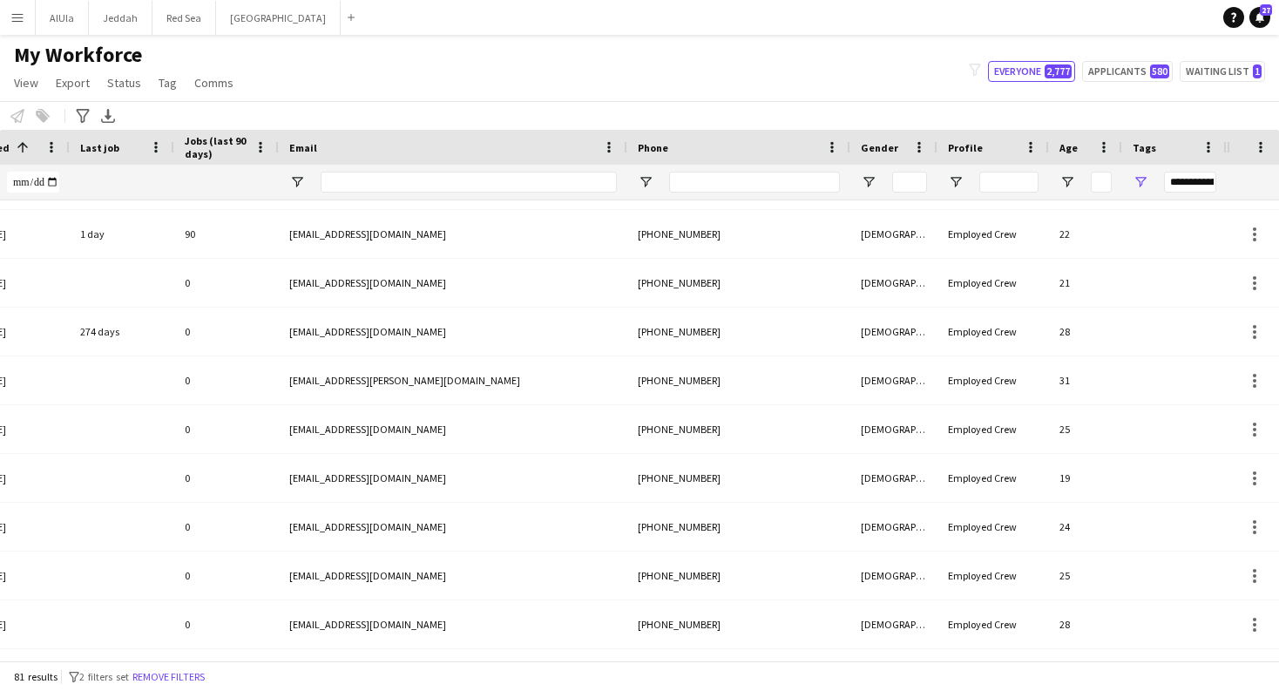
click at [1147, 182] on span "Open Filter Menu" at bounding box center [1141, 182] width 16 height 16
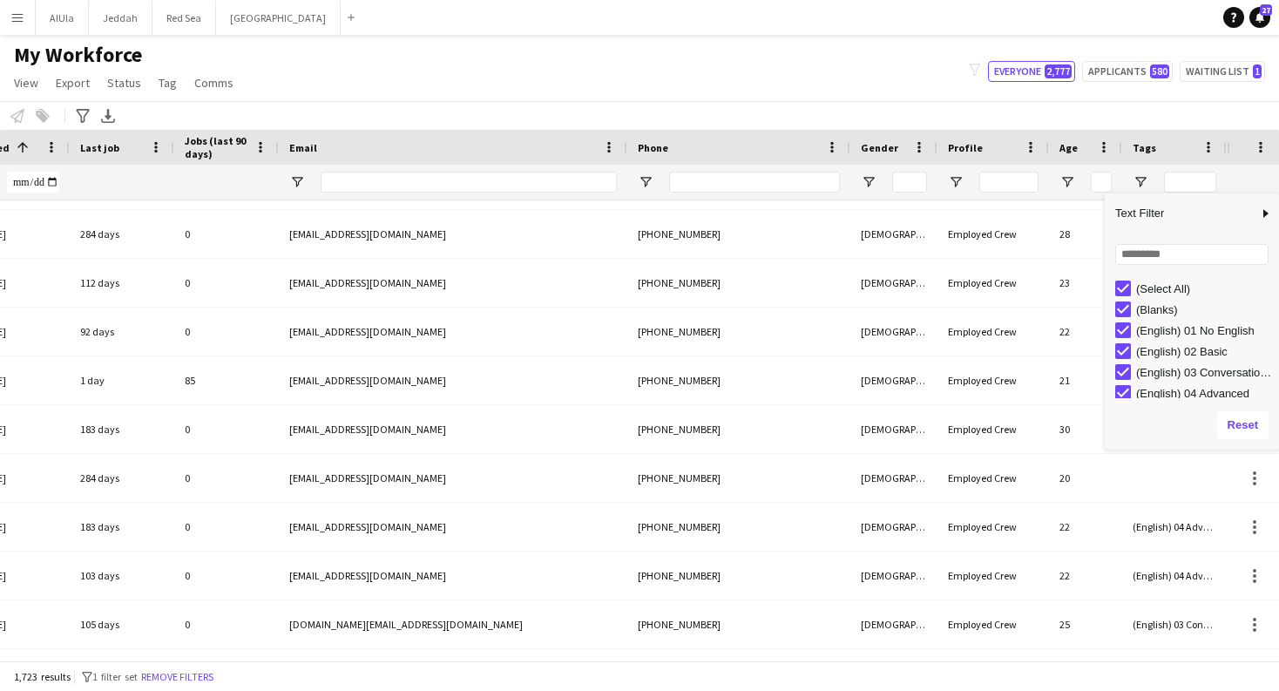
type input "**********"
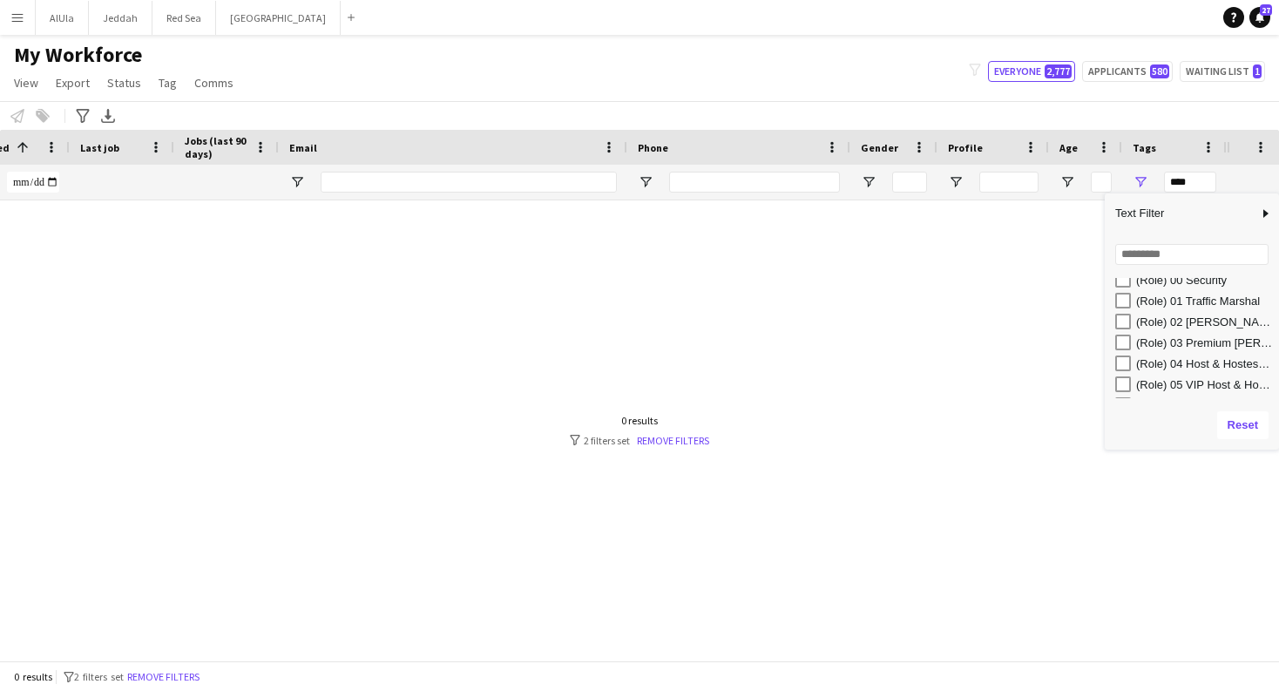
type input "**********"
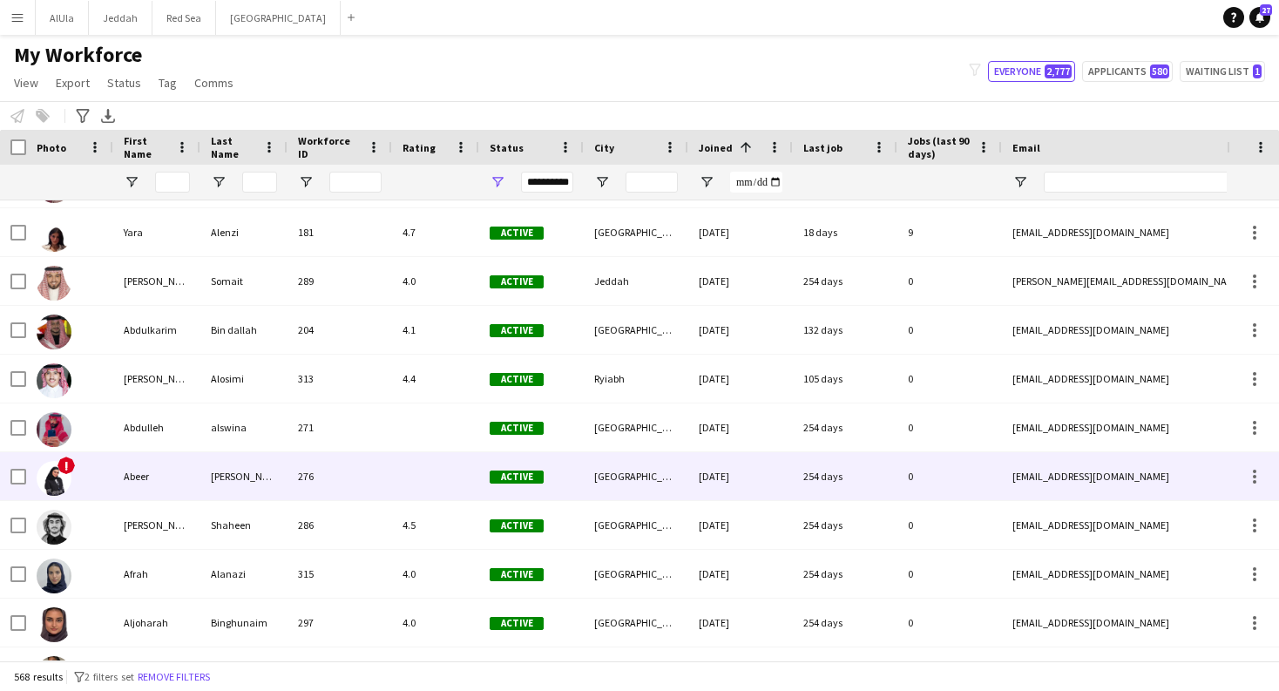
click at [147, 490] on div "Abeer" at bounding box center [156, 476] width 87 height 48
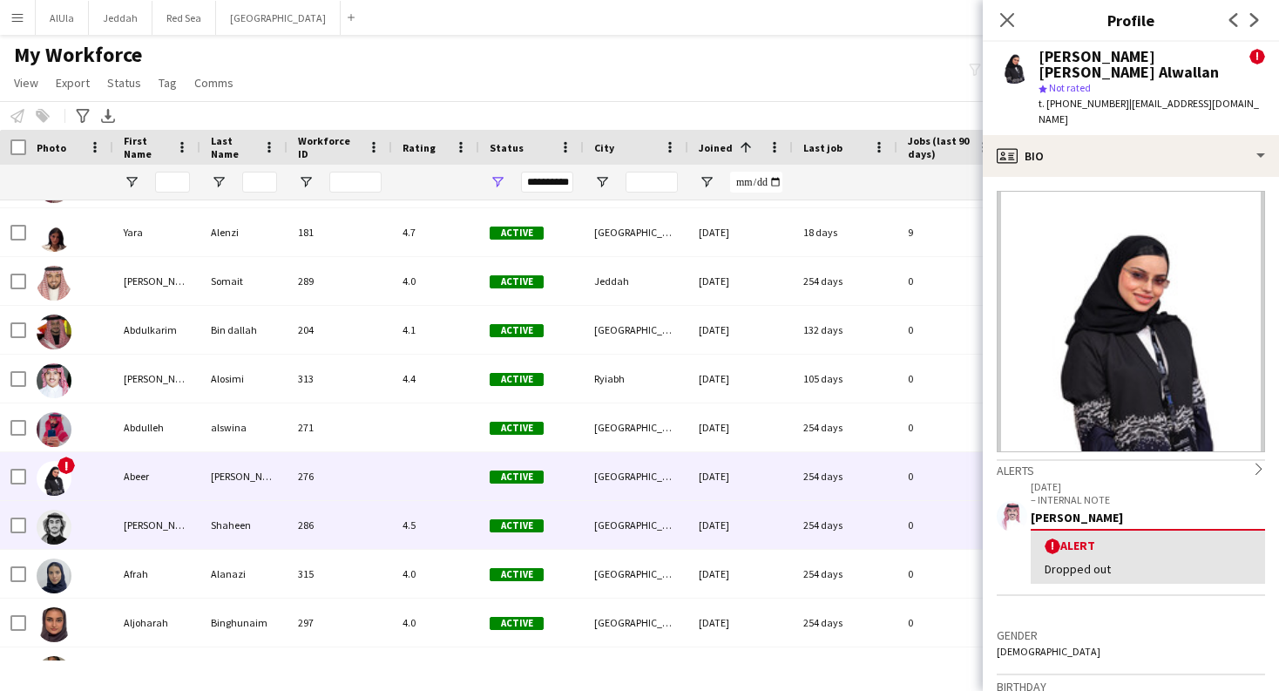
click at [147, 524] on div "Adnan" at bounding box center [156, 525] width 87 height 48
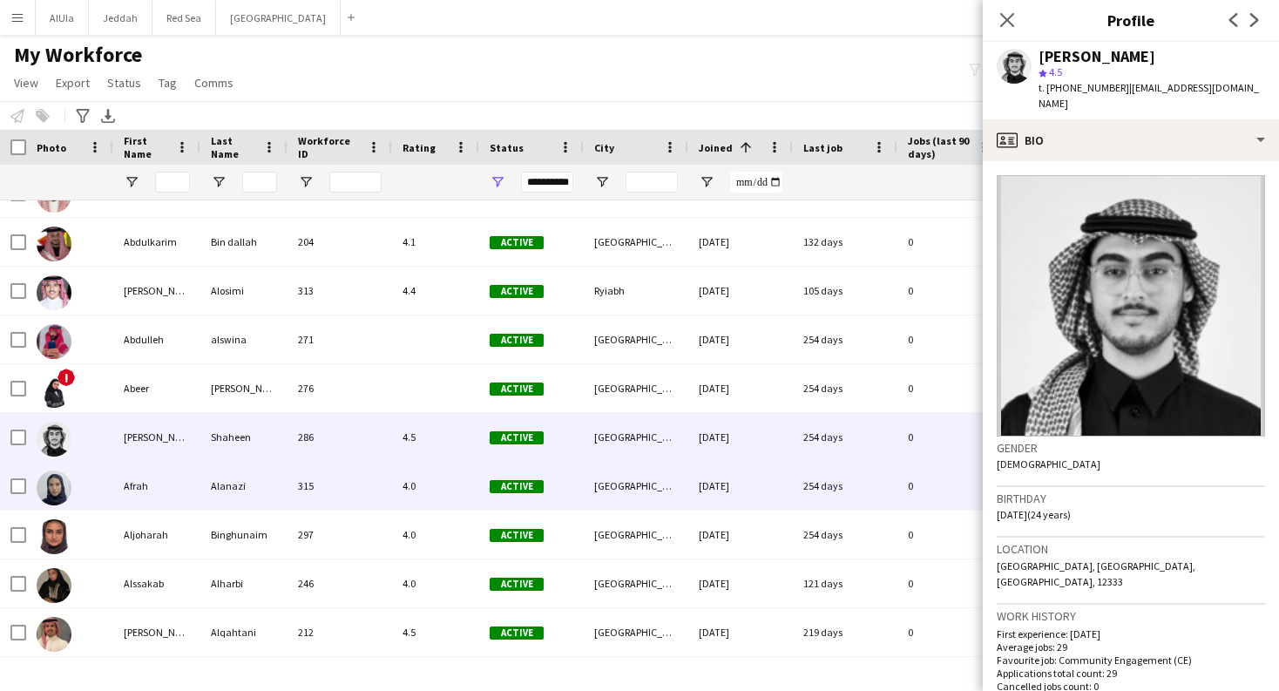
click at [154, 504] on div "Afrah" at bounding box center [156, 486] width 87 height 48
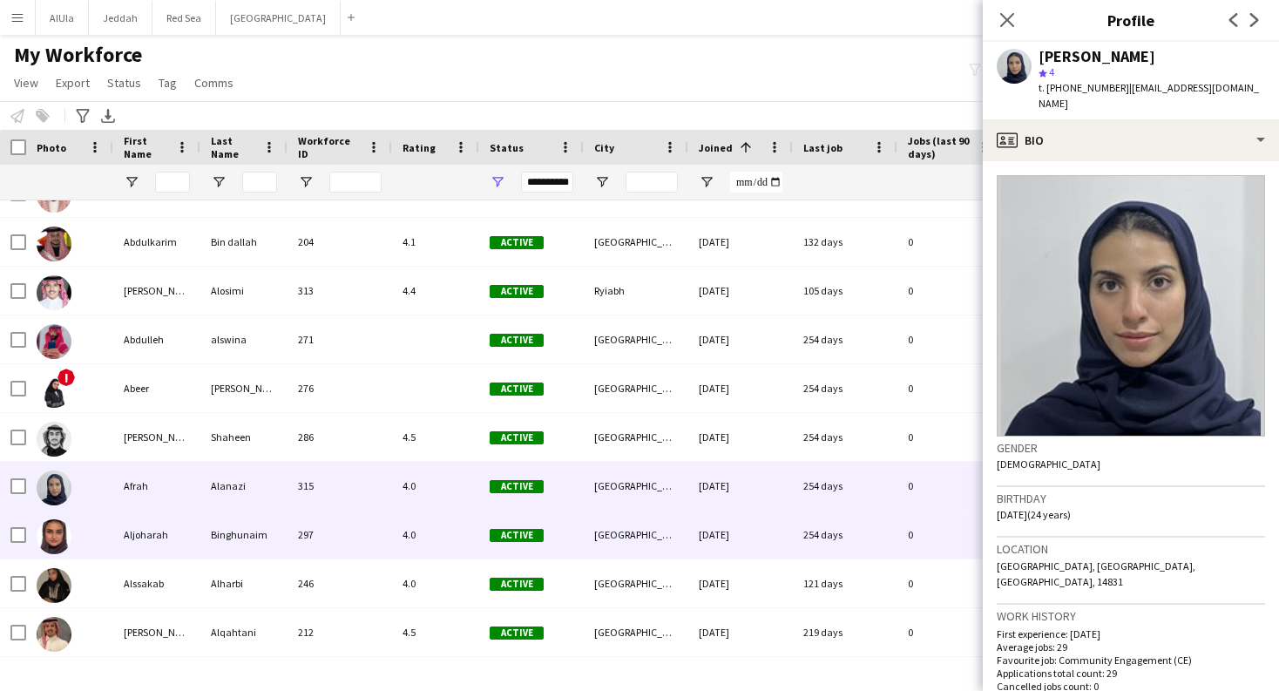
click at [155, 526] on div "Aljoharah" at bounding box center [156, 535] width 87 height 48
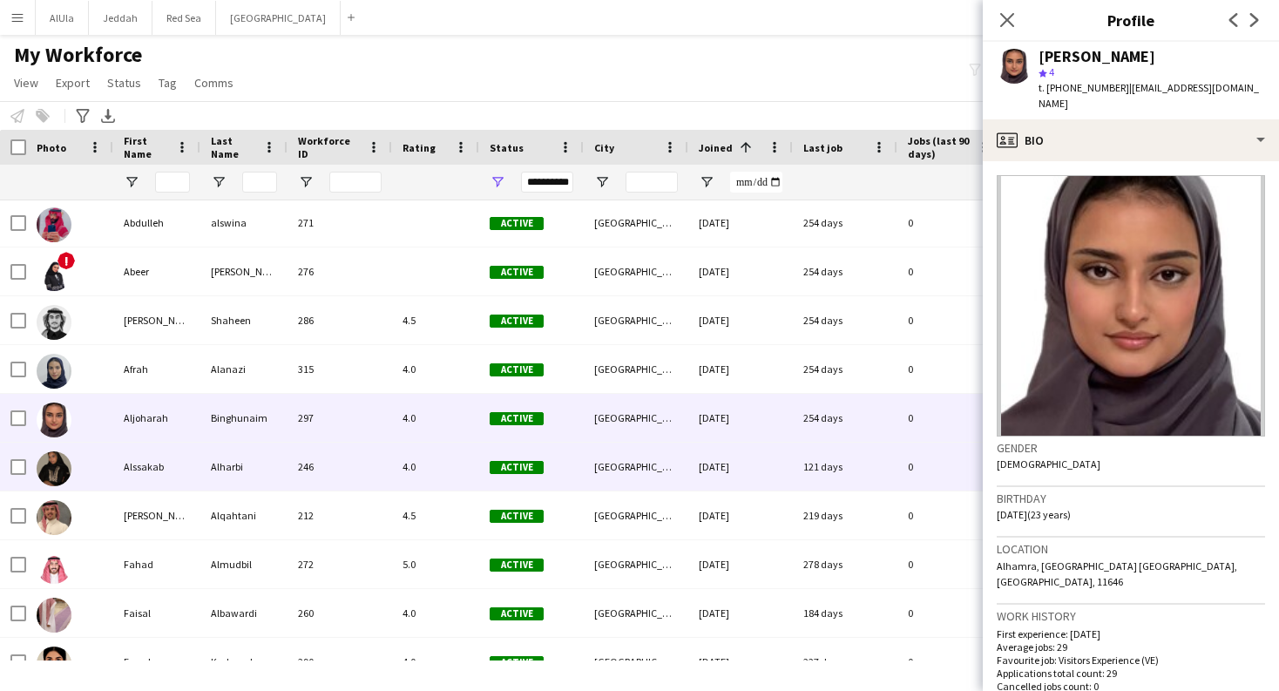
click at [161, 473] on div "Alssakab" at bounding box center [156, 467] width 87 height 48
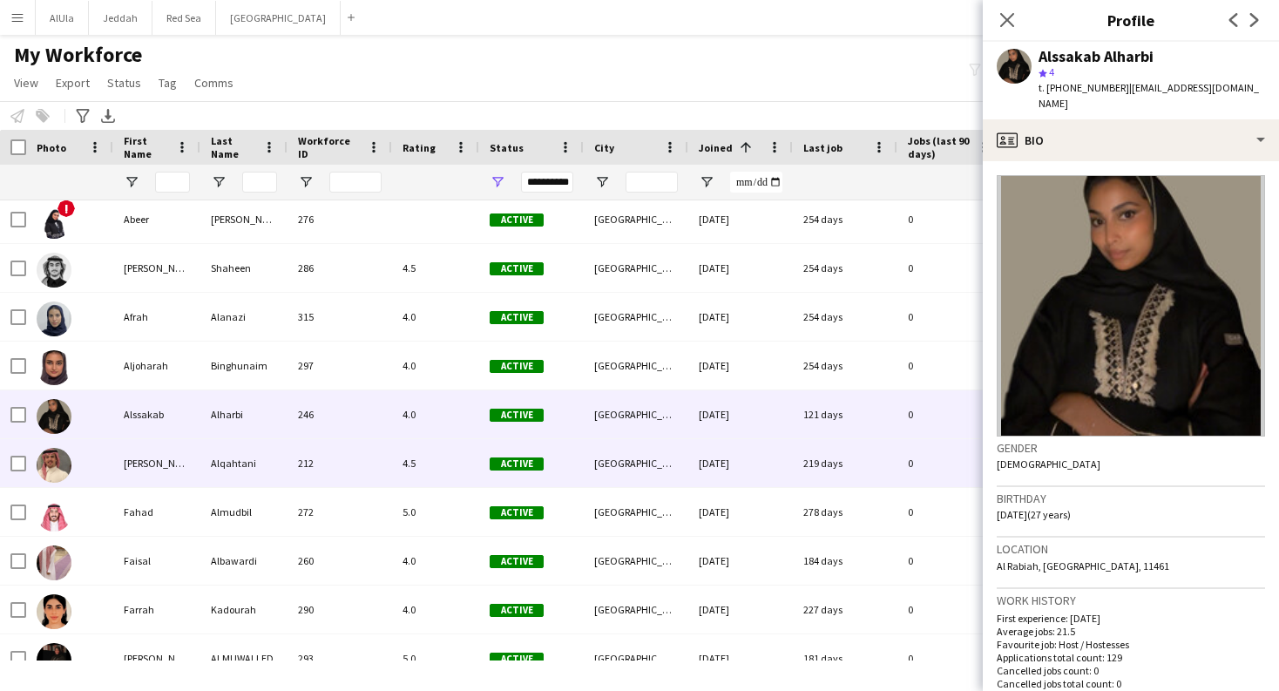
click at [163, 457] on div "Bader" at bounding box center [156, 463] width 87 height 48
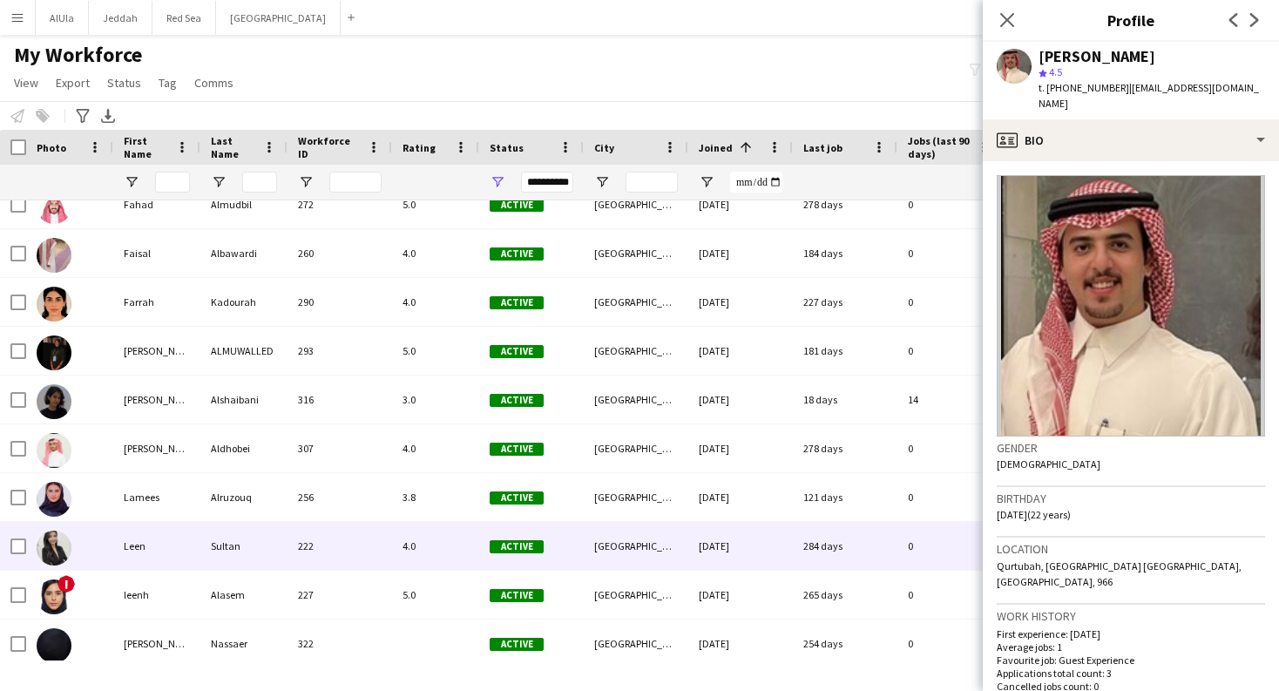
click at [144, 554] on div "Leen" at bounding box center [156, 546] width 87 height 48
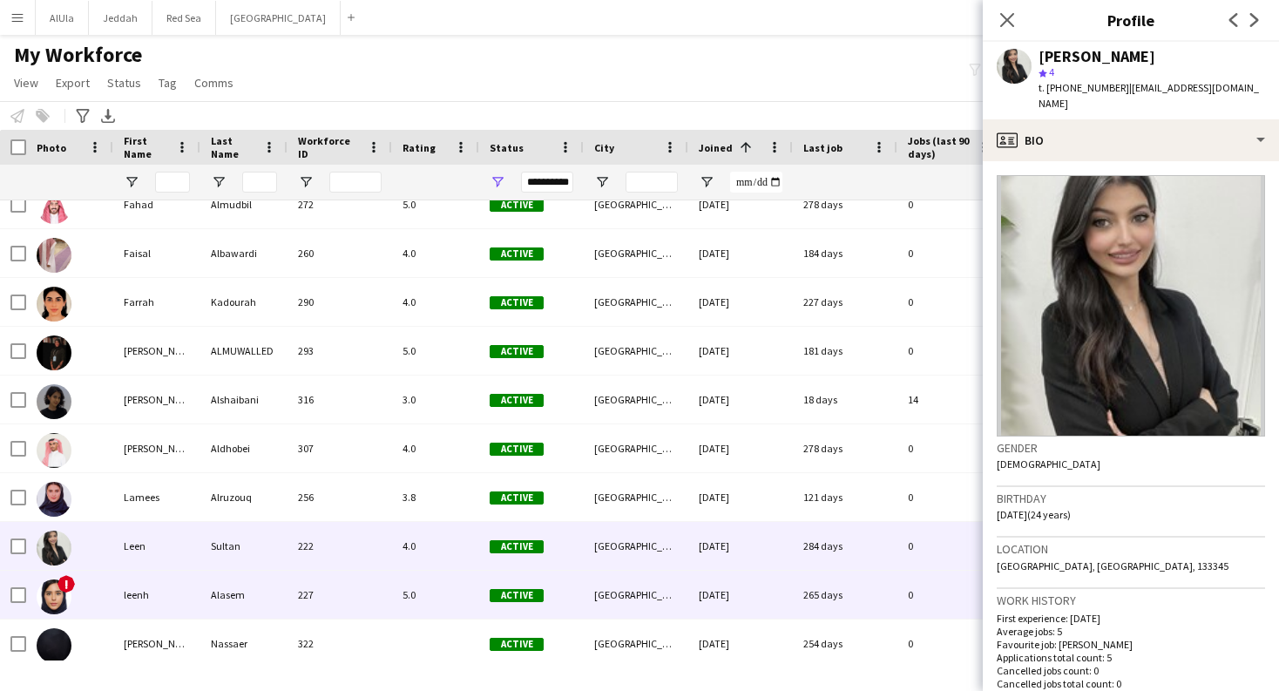
click at [153, 600] on div "leenh" at bounding box center [156, 595] width 87 height 48
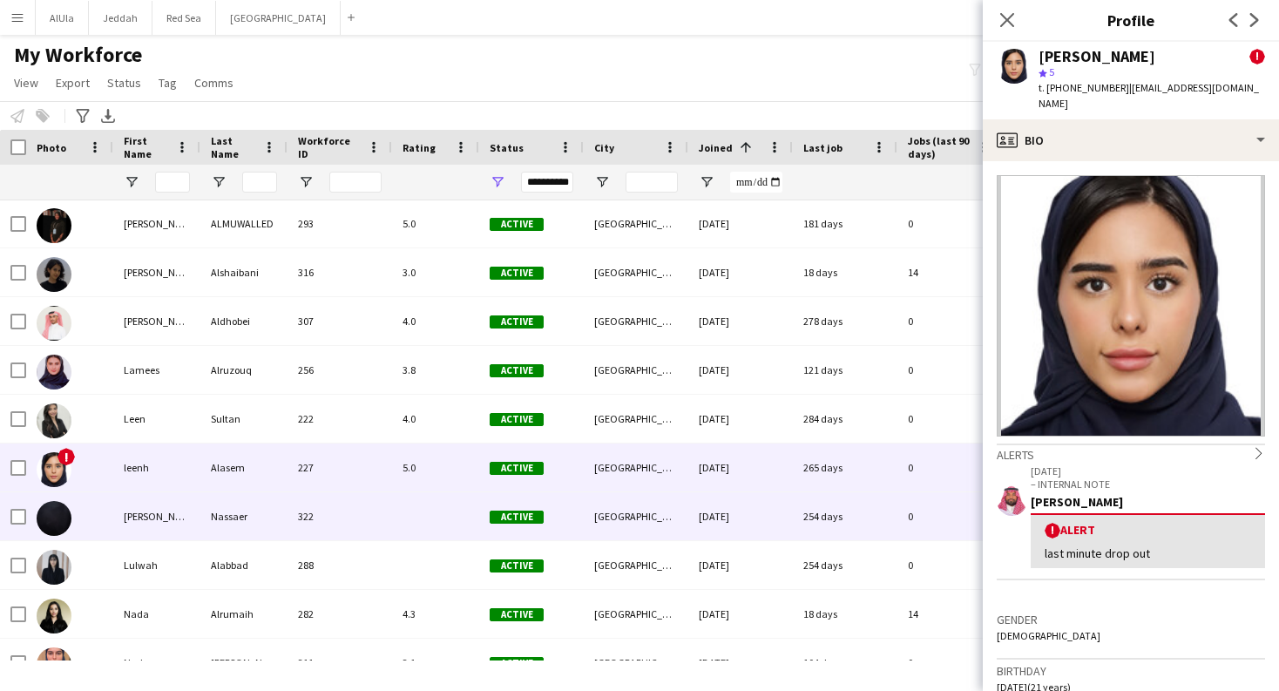
click at [161, 525] on div "Lena" at bounding box center [156, 516] width 87 height 48
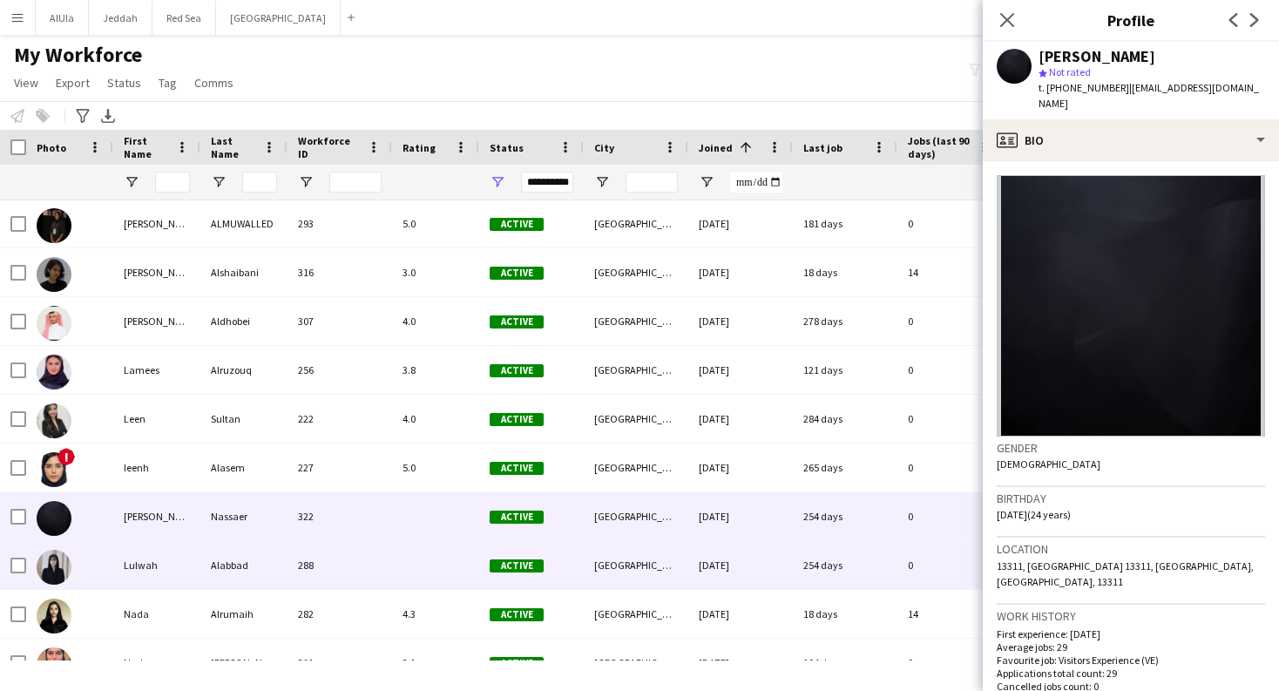
click at [159, 577] on div "Lulwah" at bounding box center [156, 565] width 87 height 48
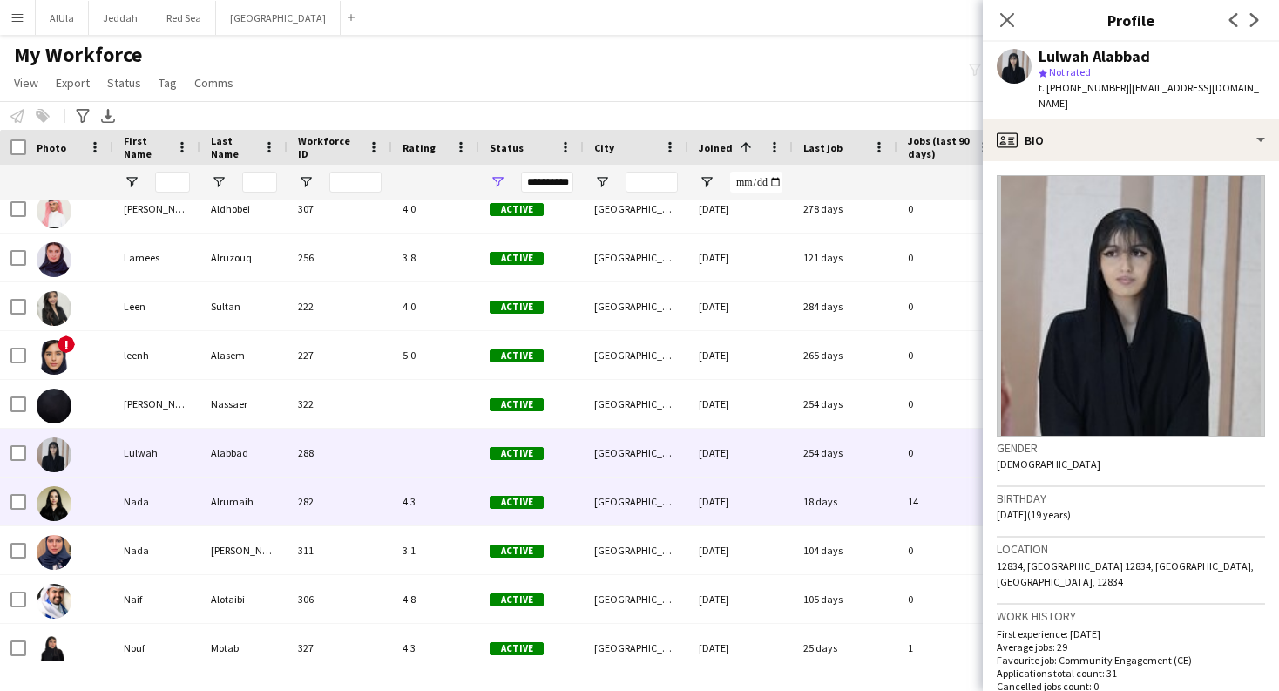
click at [152, 487] on div "Nada" at bounding box center [156, 501] width 87 height 48
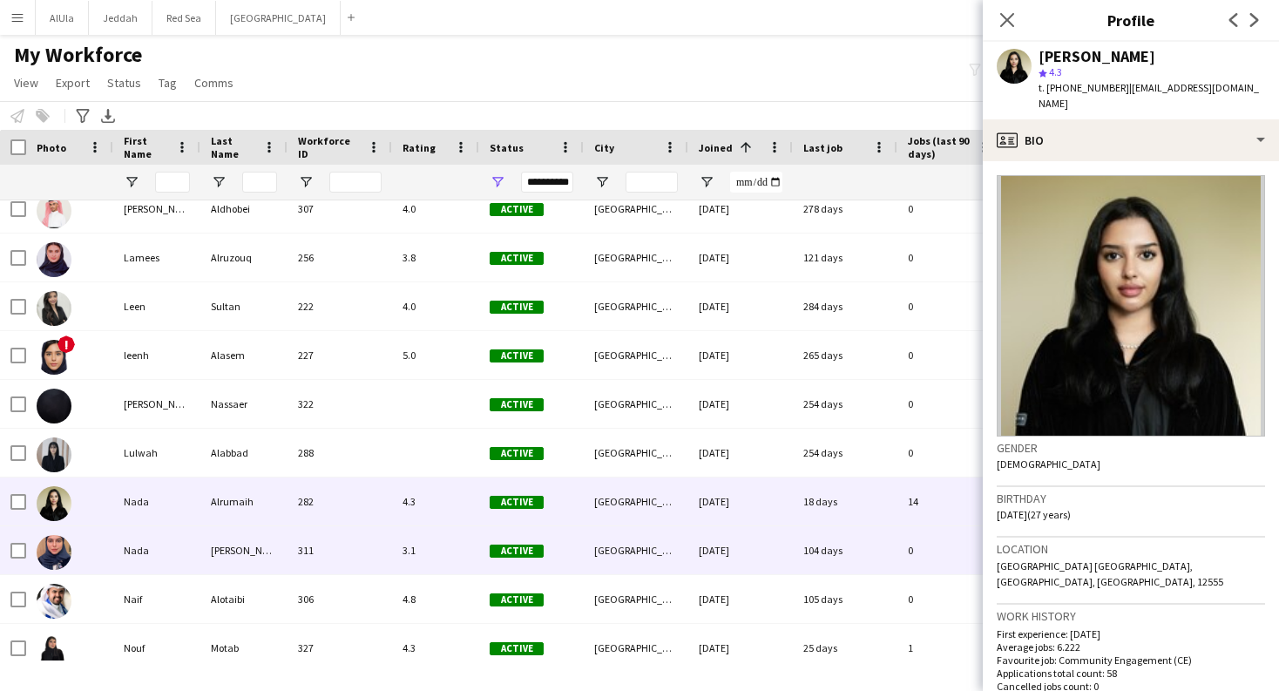
click at [156, 559] on div "Nada" at bounding box center [156, 550] width 87 height 48
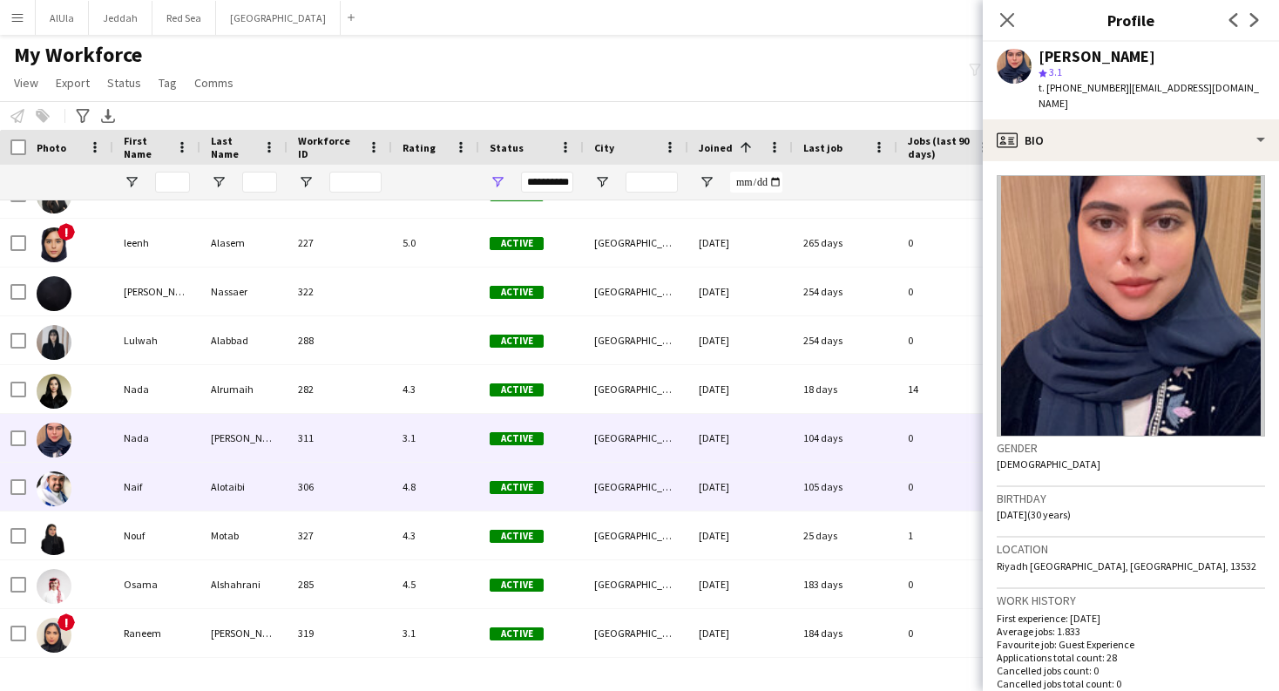
click at [155, 493] on div "Naif" at bounding box center [156, 487] width 87 height 48
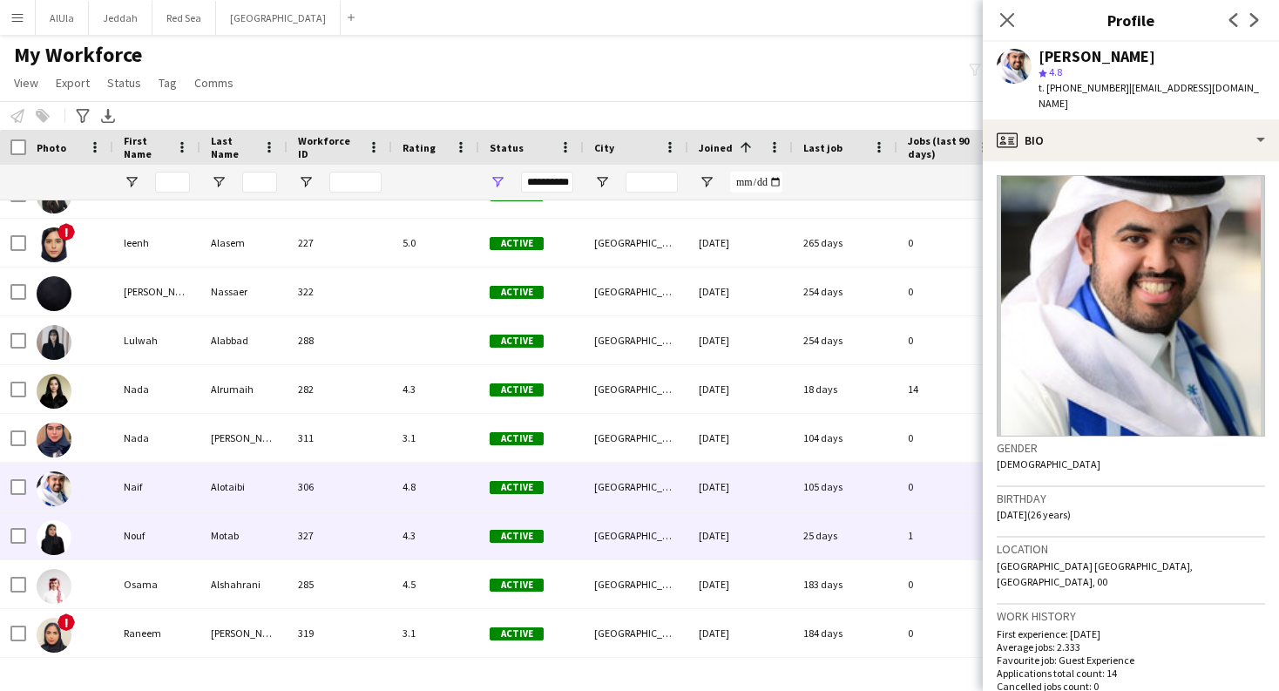
click at [153, 549] on div "Nouf" at bounding box center [156, 535] width 87 height 48
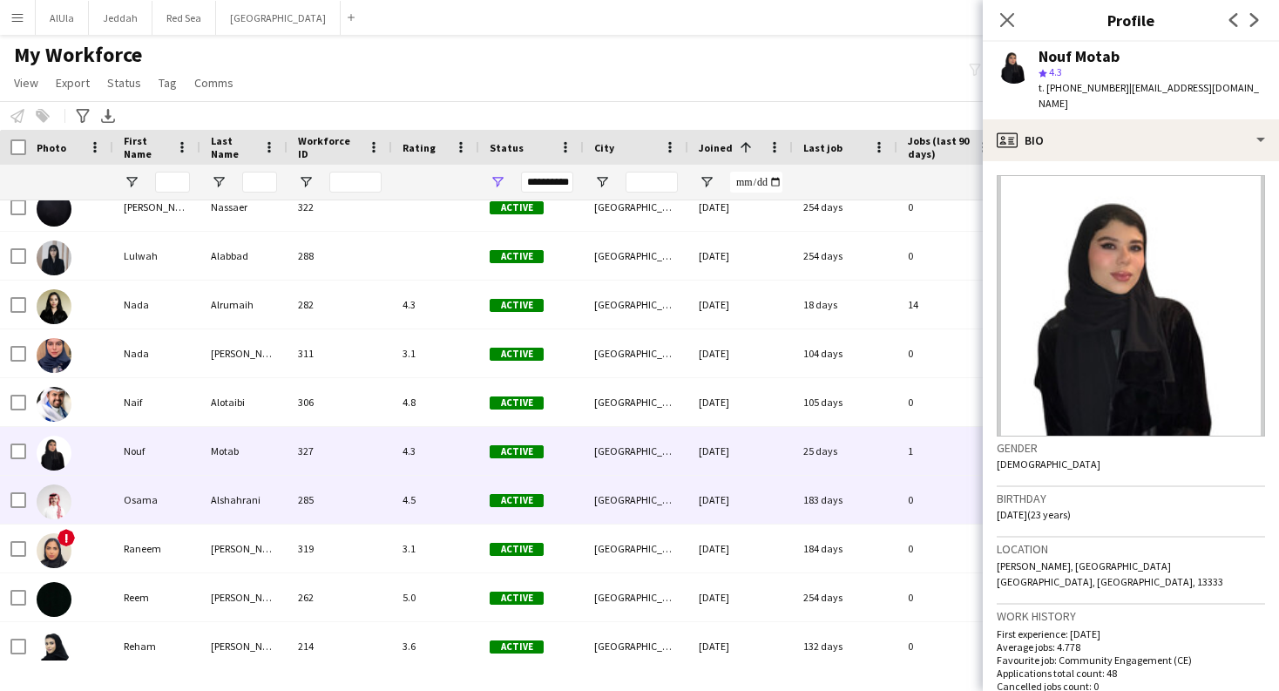
click at [150, 488] on div "Osama" at bounding box center [156, 500] width 87 height 48
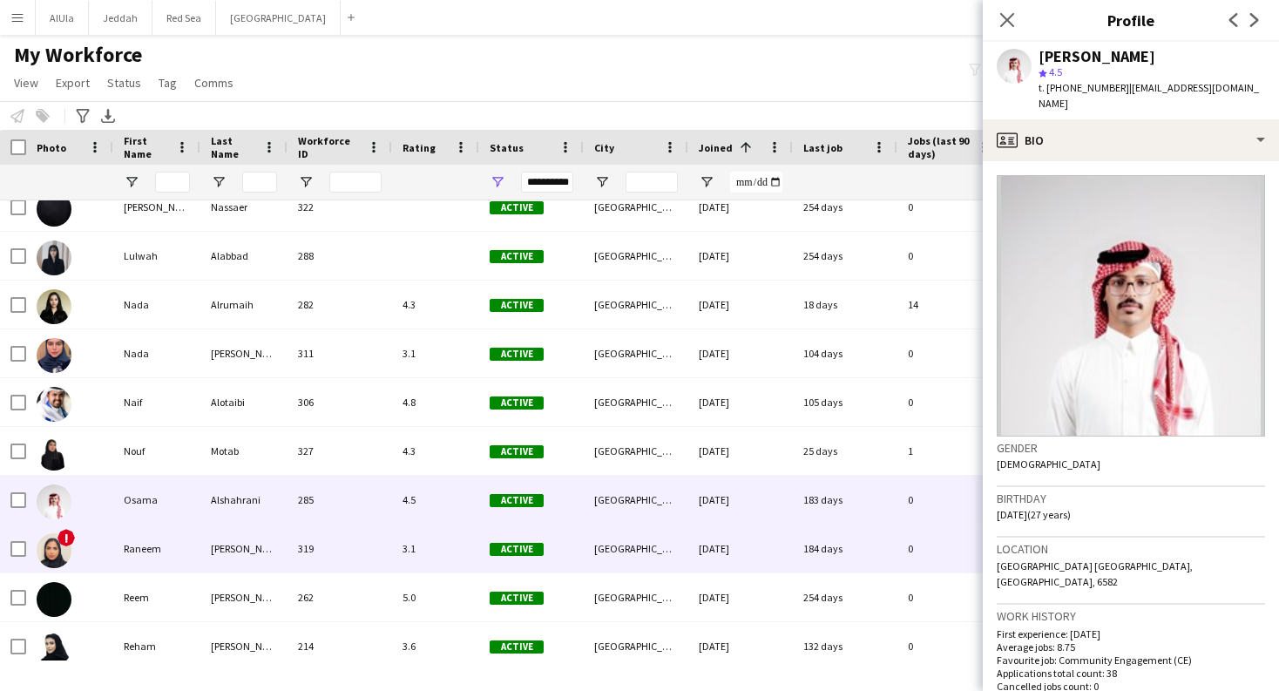
click at [159, 546] on div "Raneem" at bounding box center [156, 549] width 87 height 48
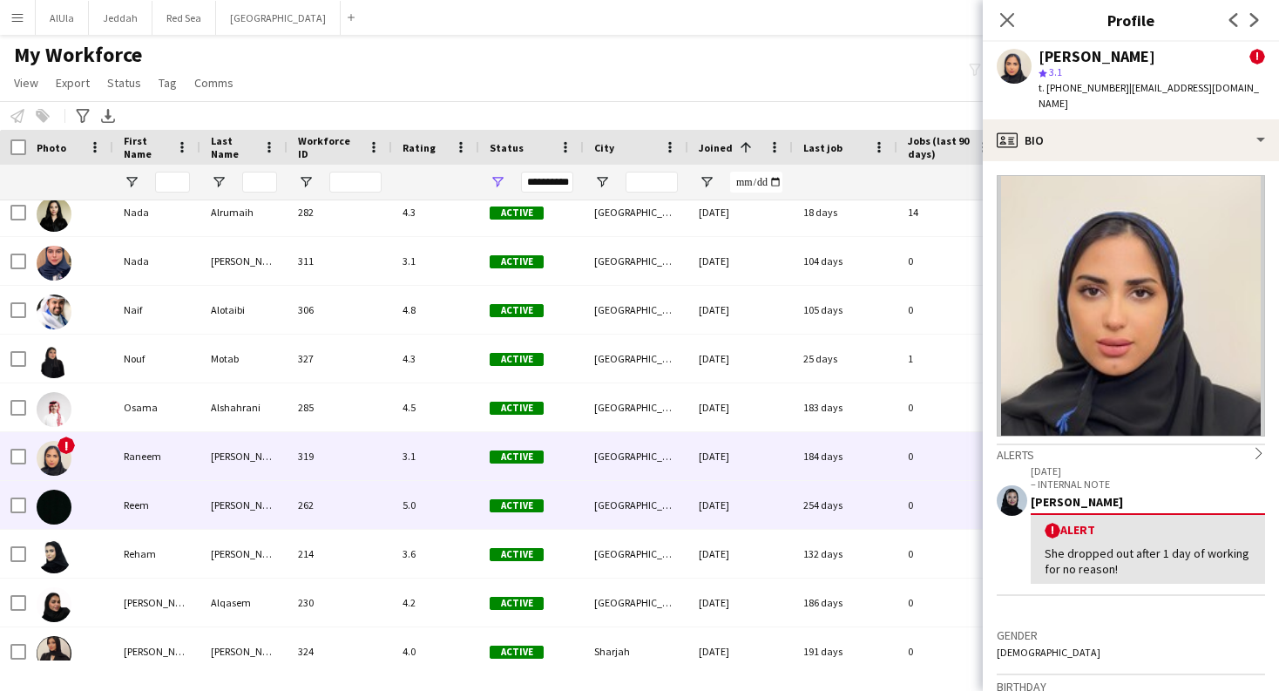
click at [152, 504] on div "Reem" at bounding box center [156, 505] width 87 height 48
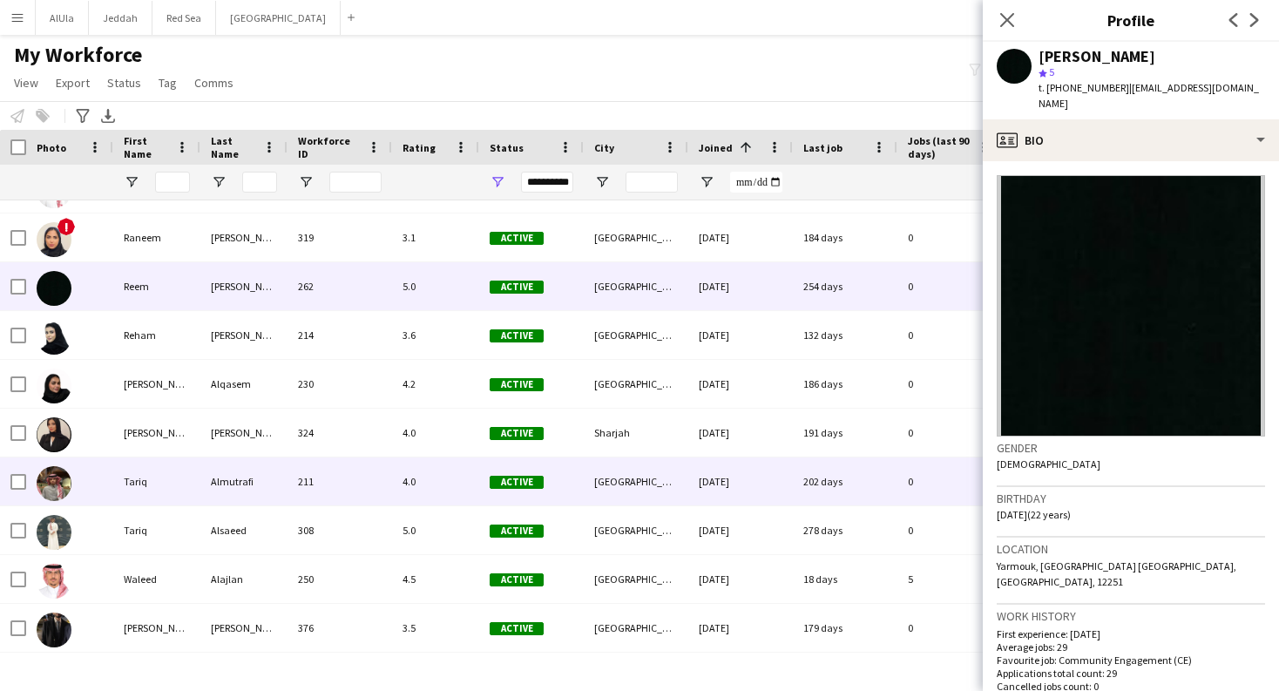
click at [148, 479] on div "Tariq" at bounding box center [156, 481] width 87 height 48
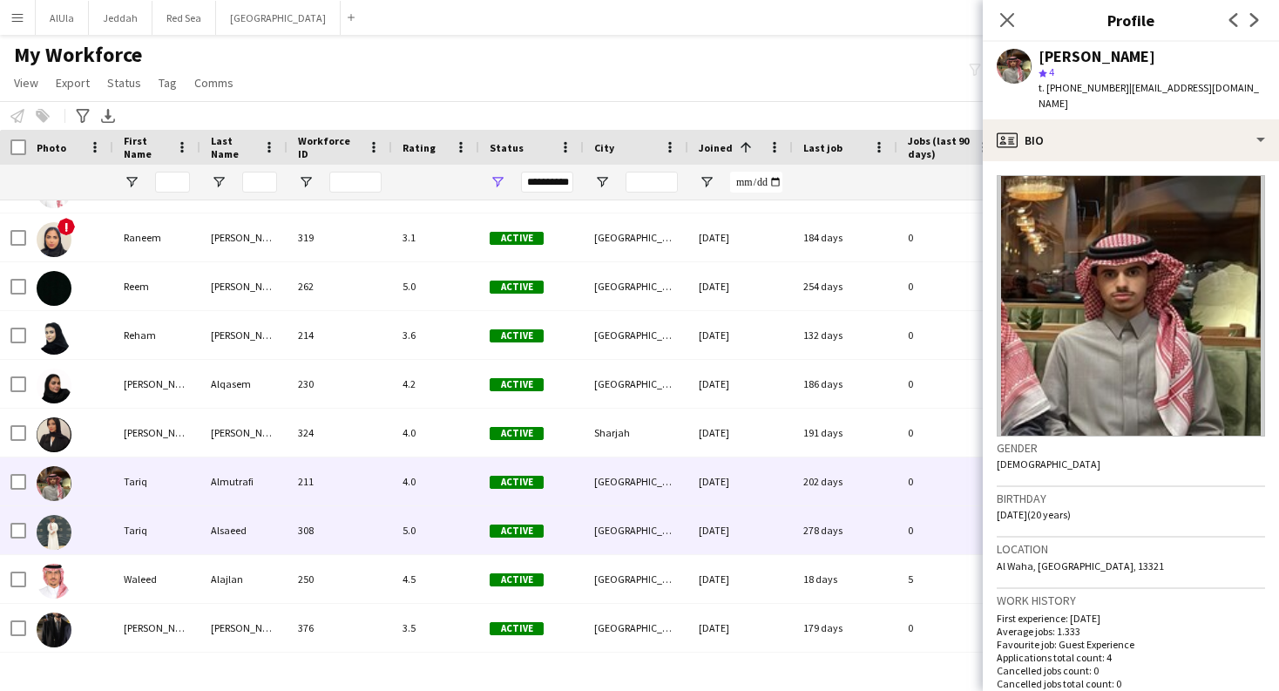
click at [154, 519] on div "Tariq" at bounding box center [156, 530] width 87 height 48
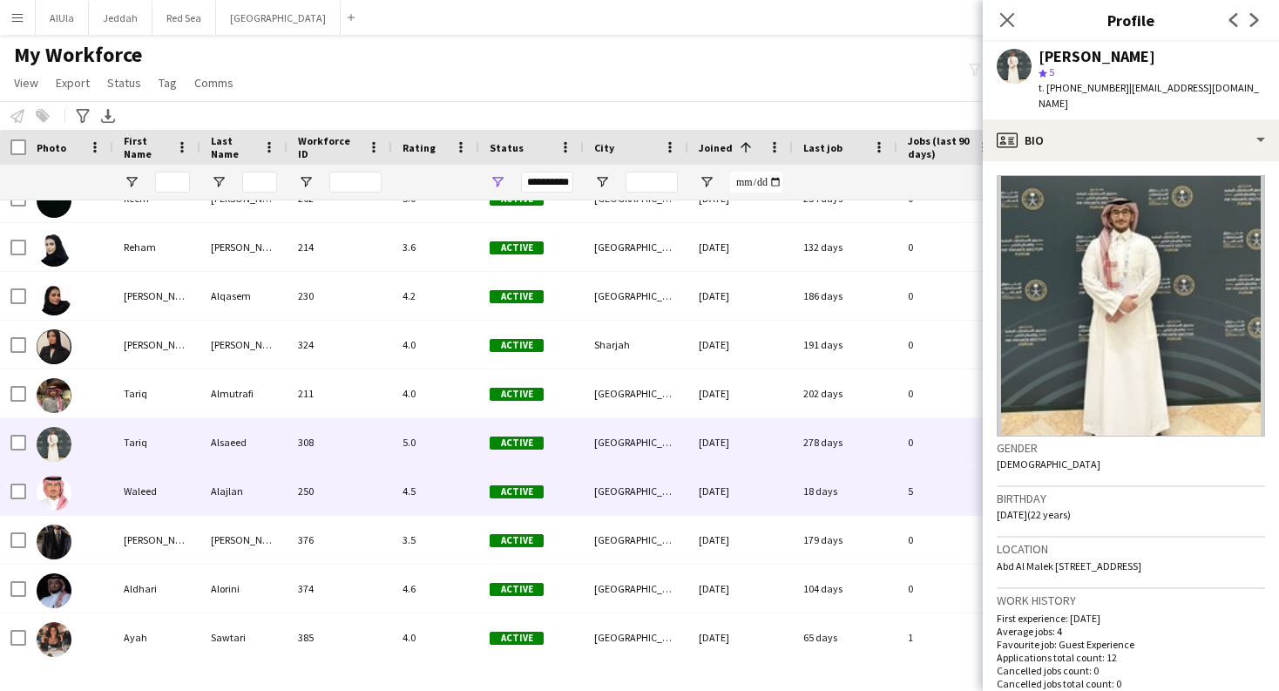
click at [149, 489] on div "Waleed" at bounding box center [156, 491] width 87 height 48
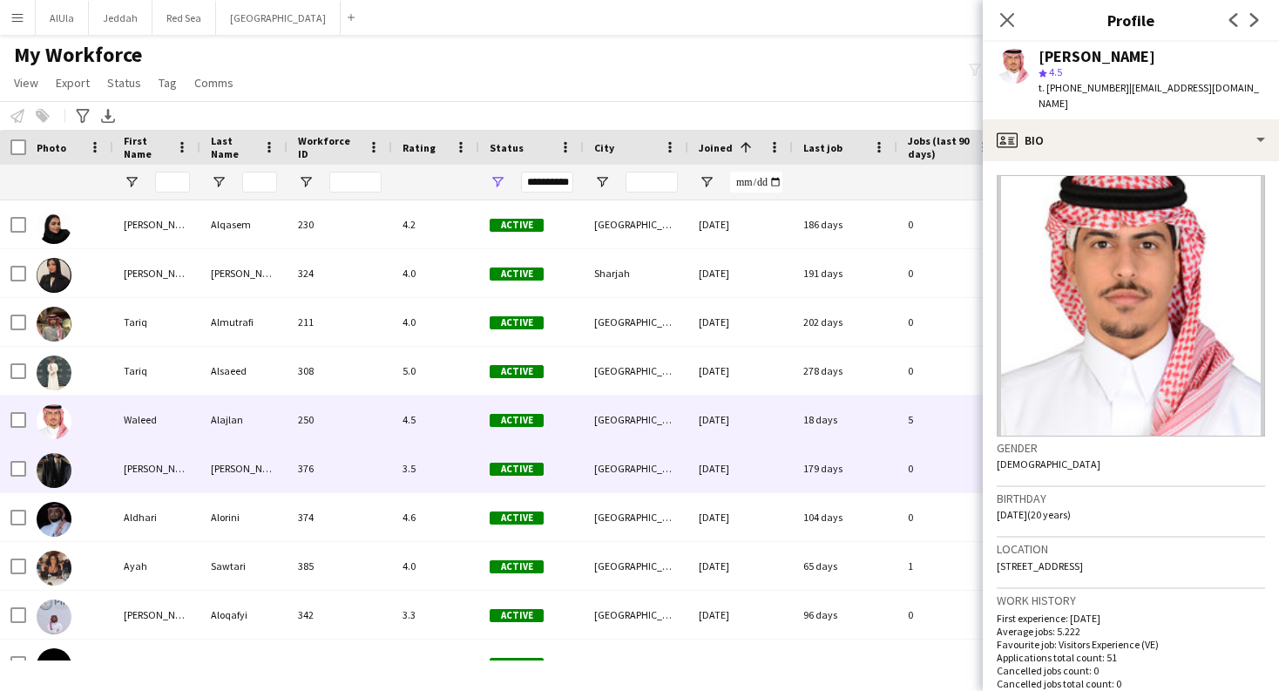
click at [145, 457] on div "abdullah" at bounding box center [156, 468] width 87 height 48
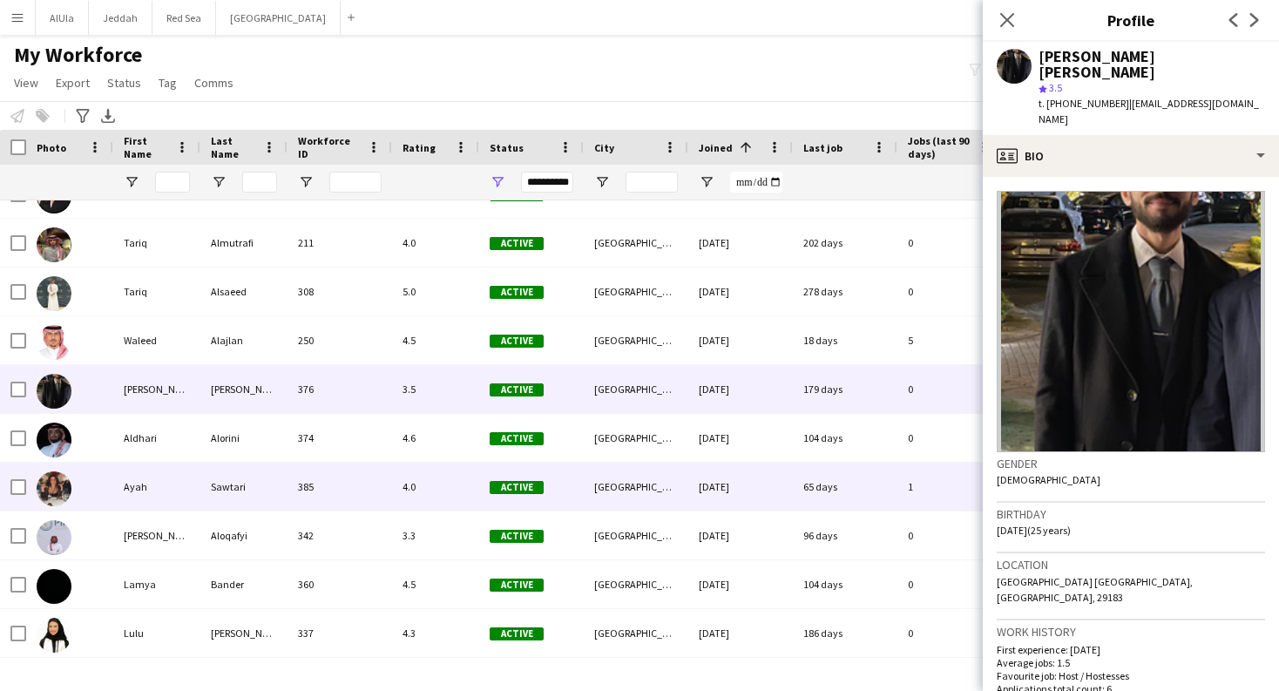
click at [150, 475] on div "Ayah" at bounding box center [156, 487] width 87 height 48
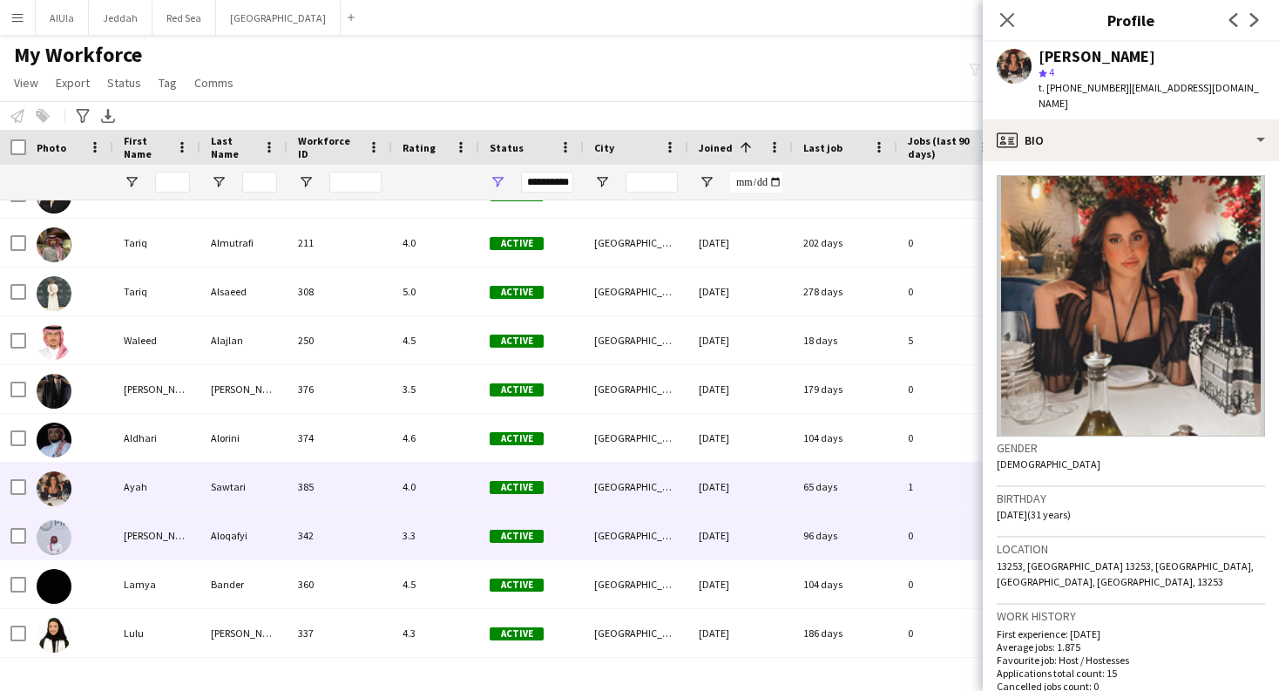
click at [143, 524] on div "Bader" at bounding box center [156, 535] width 87 height 48
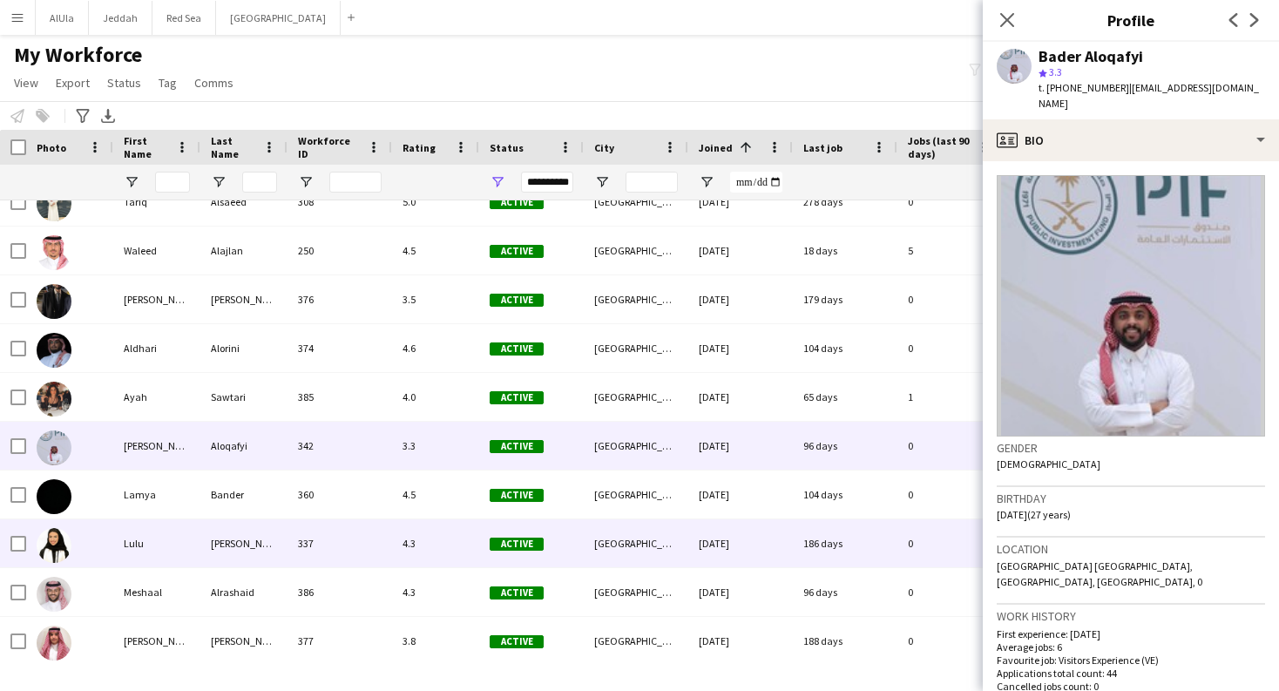
click at [143, 524] on div "Lulu" at bounding box center [156, 543] width 87 height 48
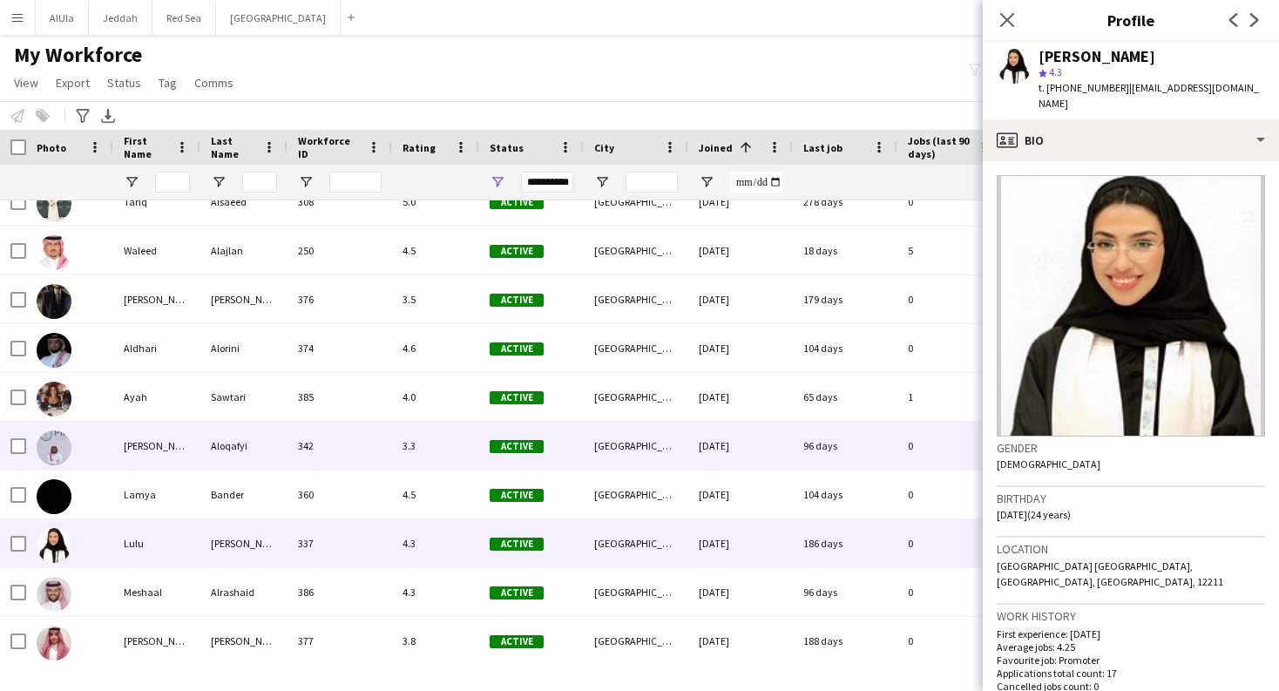
click at [146, 453] on div "Bader" at bounding box center [156, 446] width 87 height 48
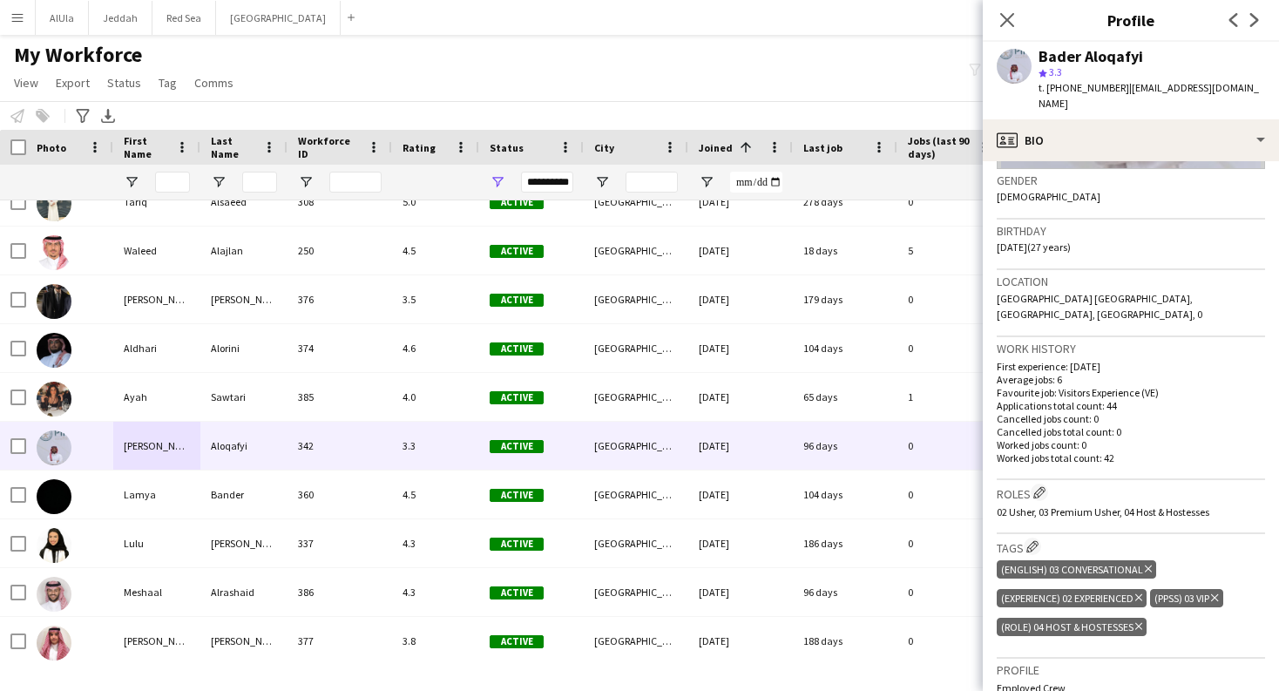
click at [1145, 618] on div "(Role) 04 Host & Hostesses Delete tag" at bounding box center [1072, 627] width 150 height 18
click at [1141, 621] on icon "Delete tag" at bounding box center [1138, 626] width 7 height 10
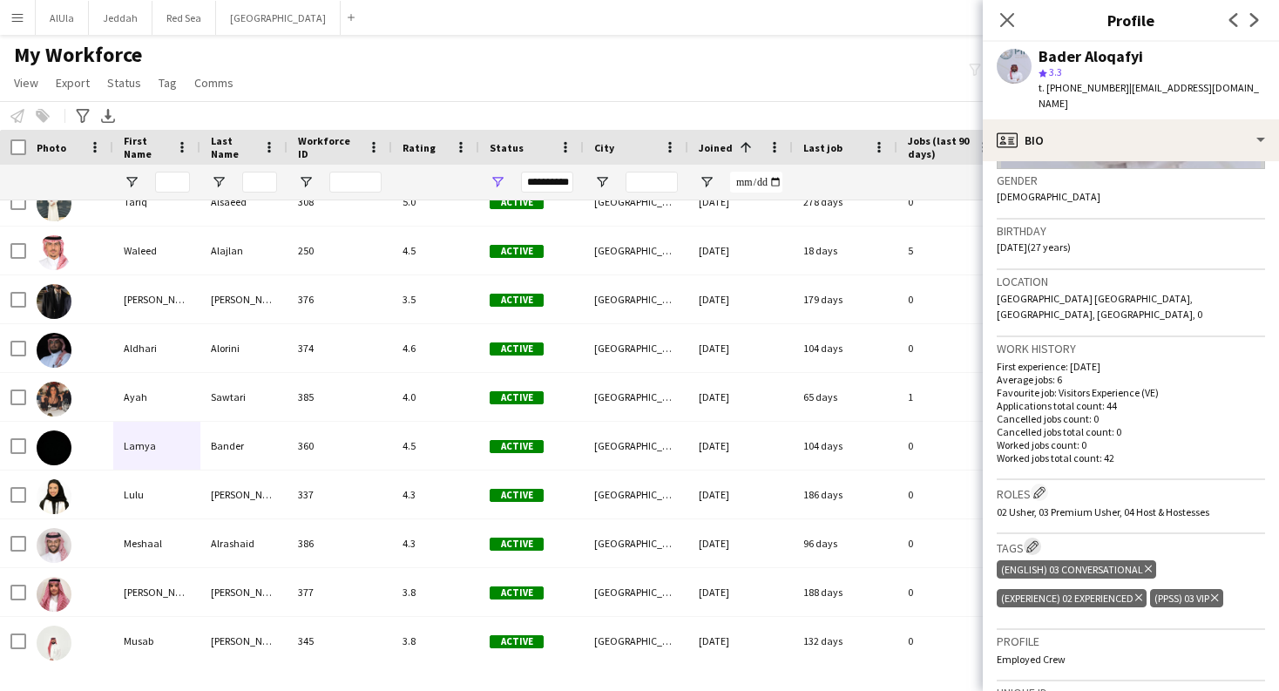
click at [1033, 540] on app-icon "Edit crew company tags" at bounding box center [1032, 546] width 12 height 12
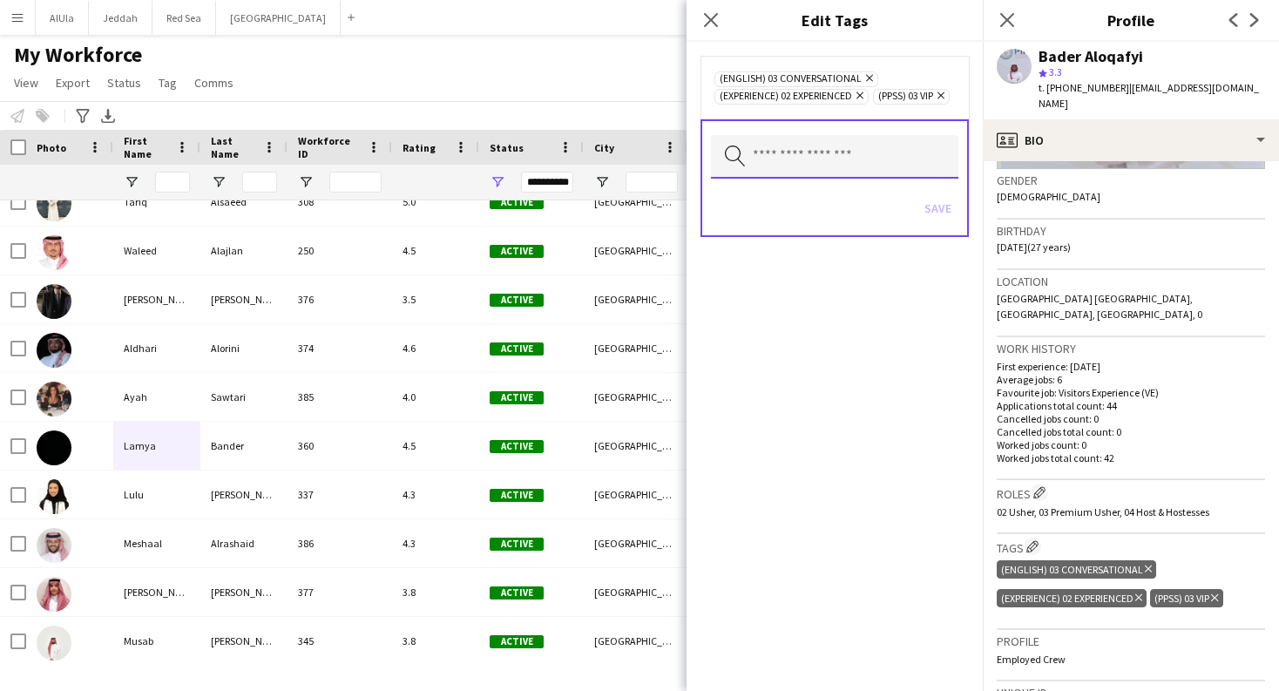
click at [787, 171] on input "text" at bounding box center [834, 157] width 247 height 44
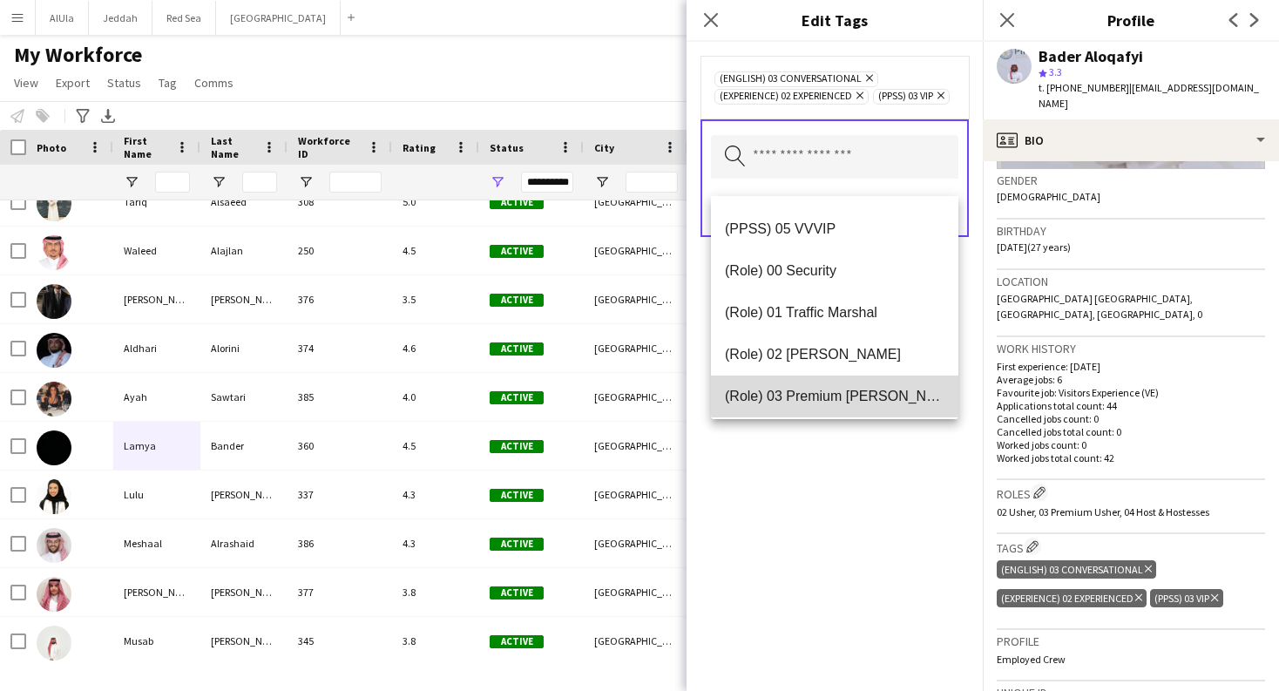
click at [838, 387] on mat-option "(Role) 03 Premium Usher" at bounding box center [834, 397] width 247 height 42
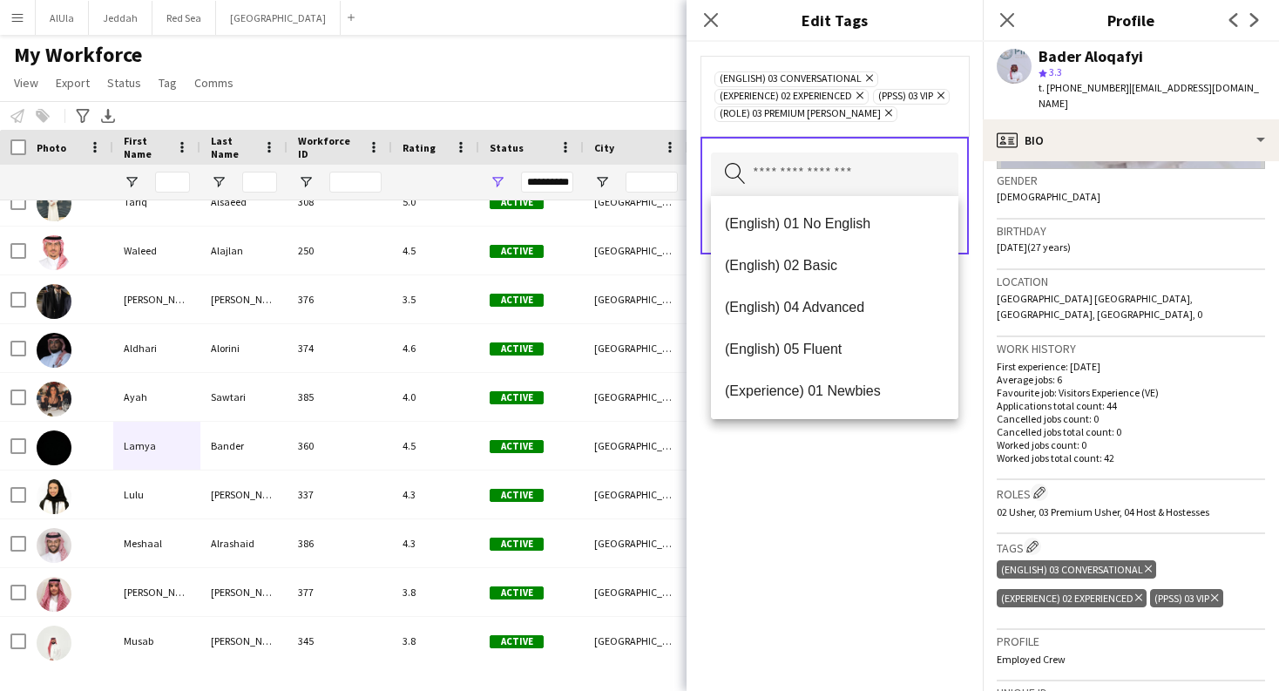
click at [843, 581] on div "(English) 03 Conversational Remove (Experience) 02 Experienced Remove (PPSS) 03…" at bounding box center [835, 366] width 296 height 649
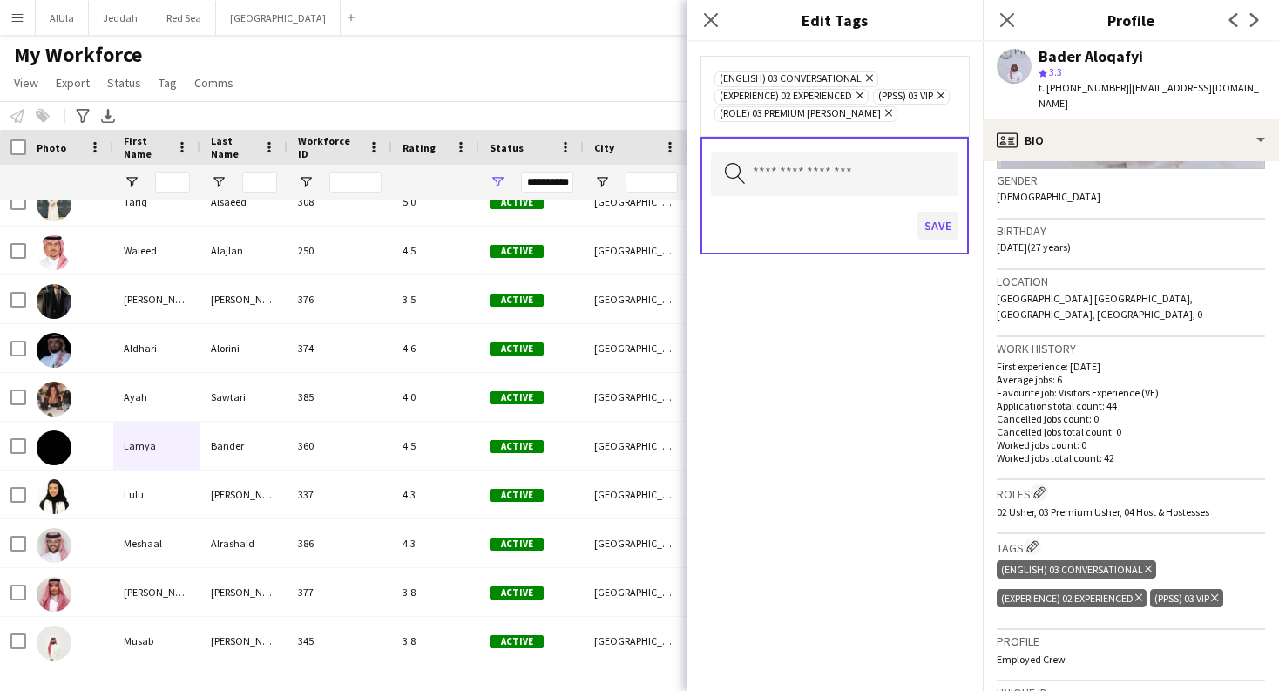
click at [943, 223] on button "Save" at bounding box center [937, 226] width 41 height 28
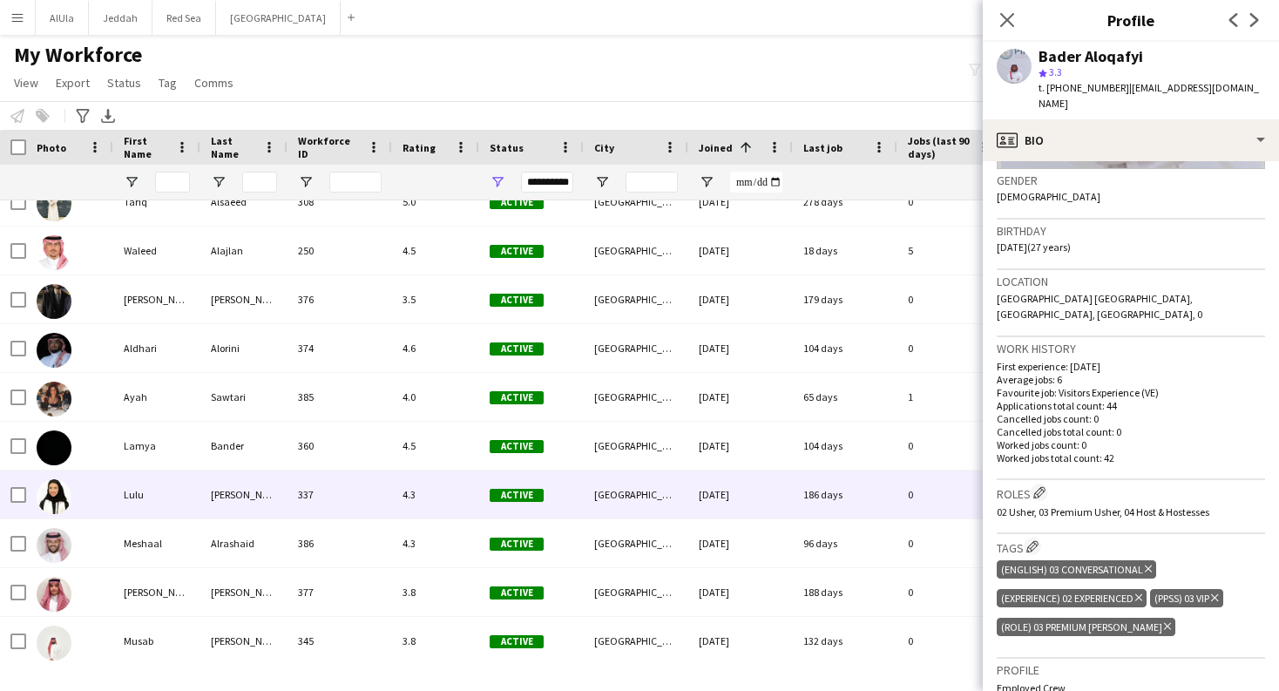
click at [139, 504] on div "Lulu" at bounding box center [156, 494] width 87 height 48
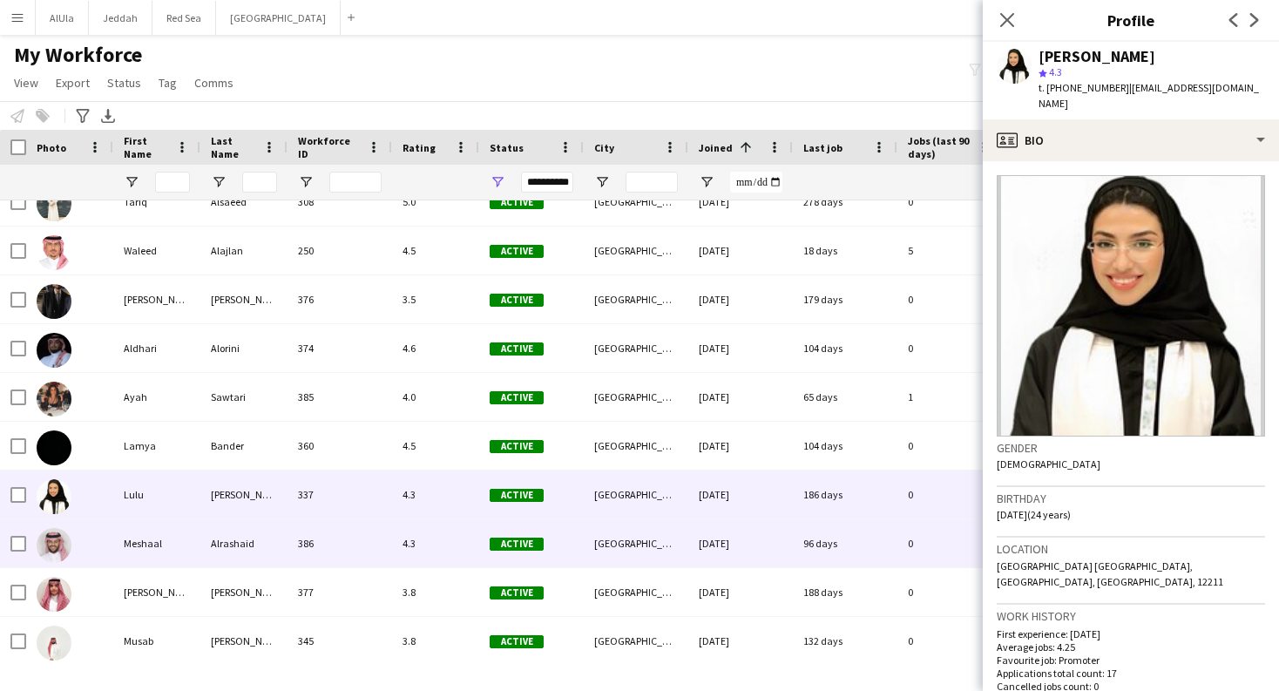
click at [148, 545] on div "Meshaal" at bounding box center [156, 543] width 87 height 48
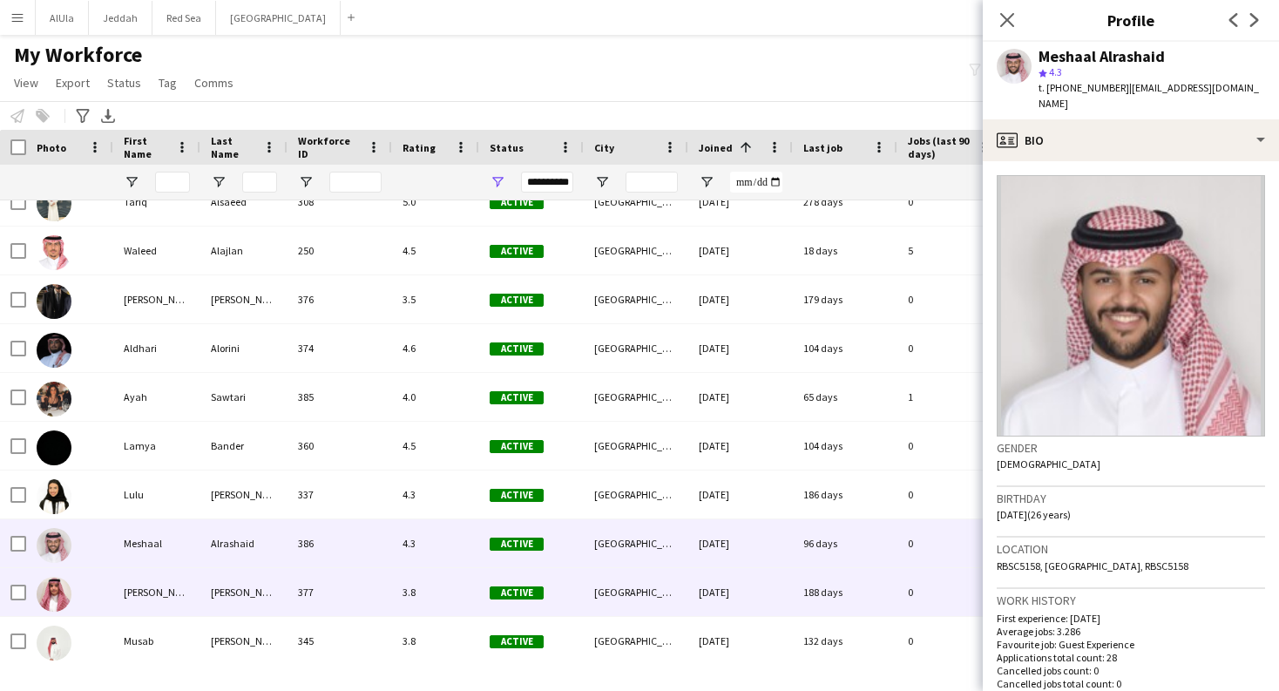
click at [154, 594] on div "[PERSON_NAME]" at bounding box center [156, 592] width 87 height 48
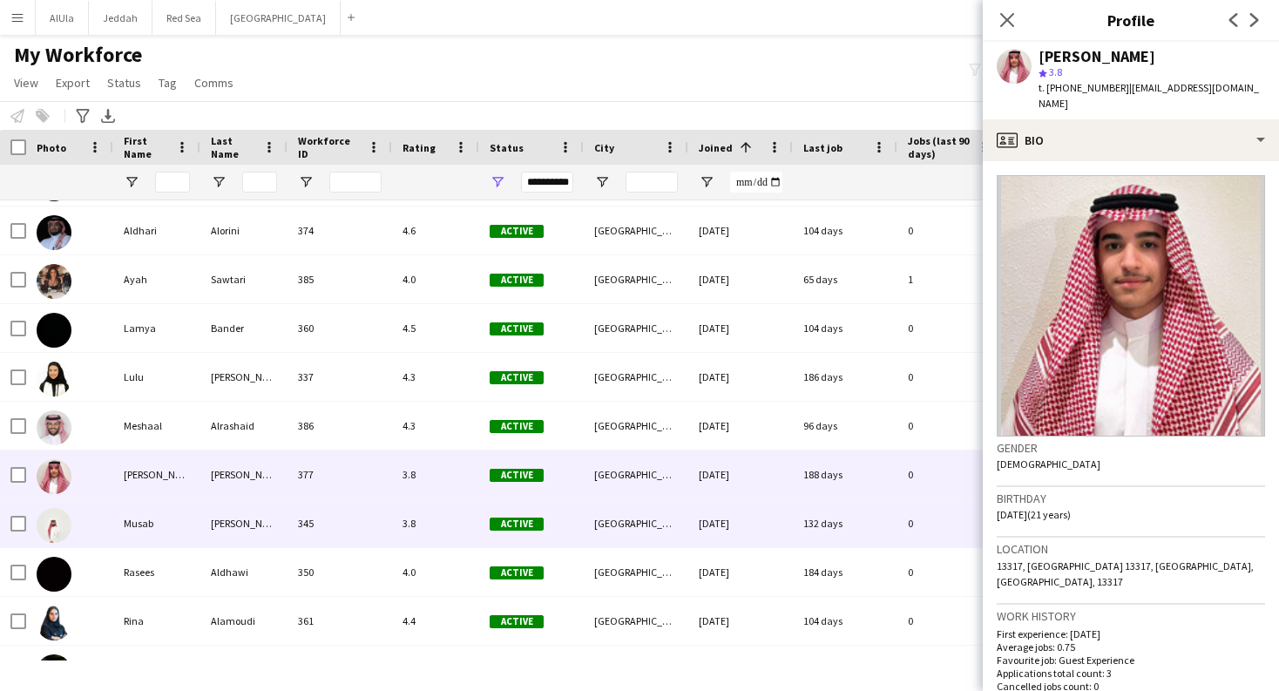
click at [143, 511] on div "Musab" at bounding box center [156, 523] width 87 height 48
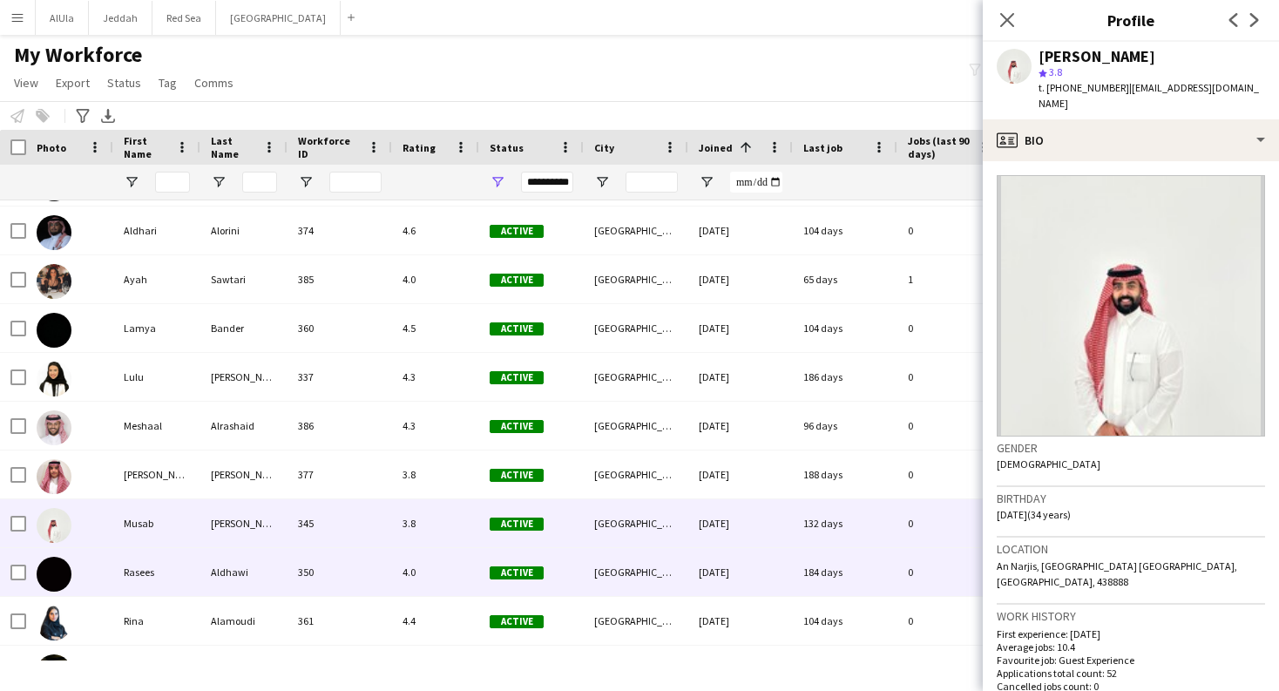
click at [144, 586] on div "Rasees" at bounding box center [156, 572] width 87 height 48
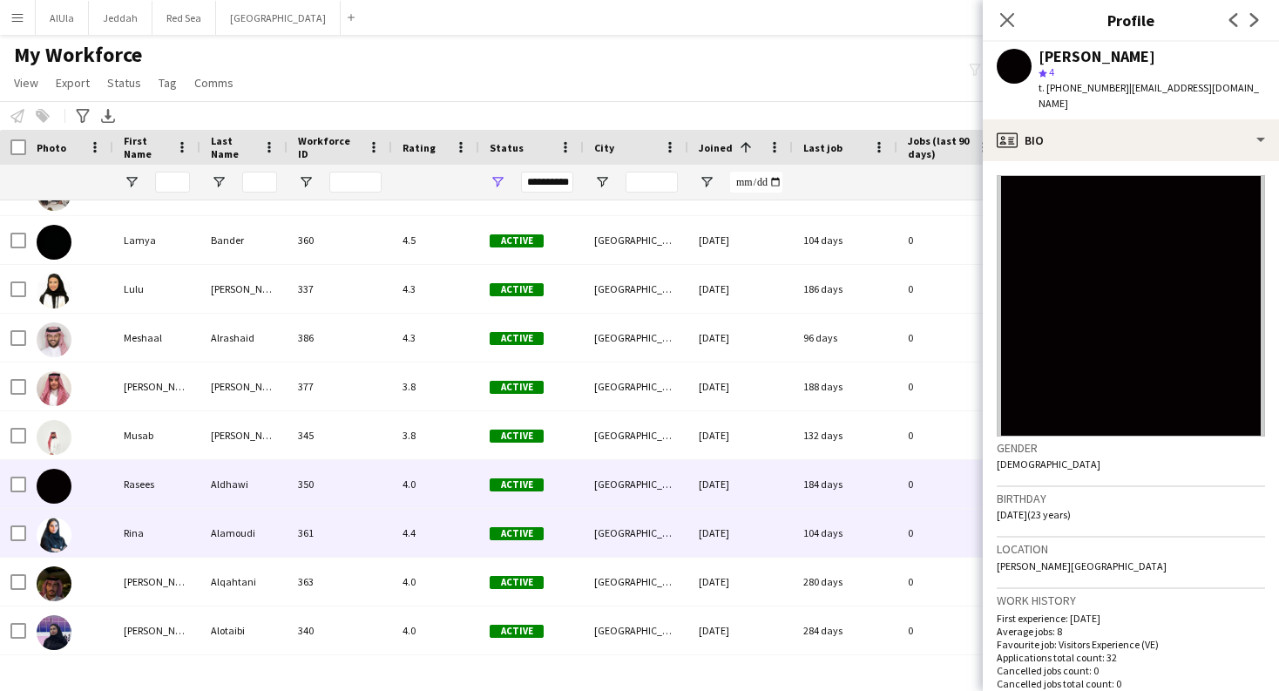
click at [152, 533] on div "Rina" at bounding box center [156, 533] width 87 height 48
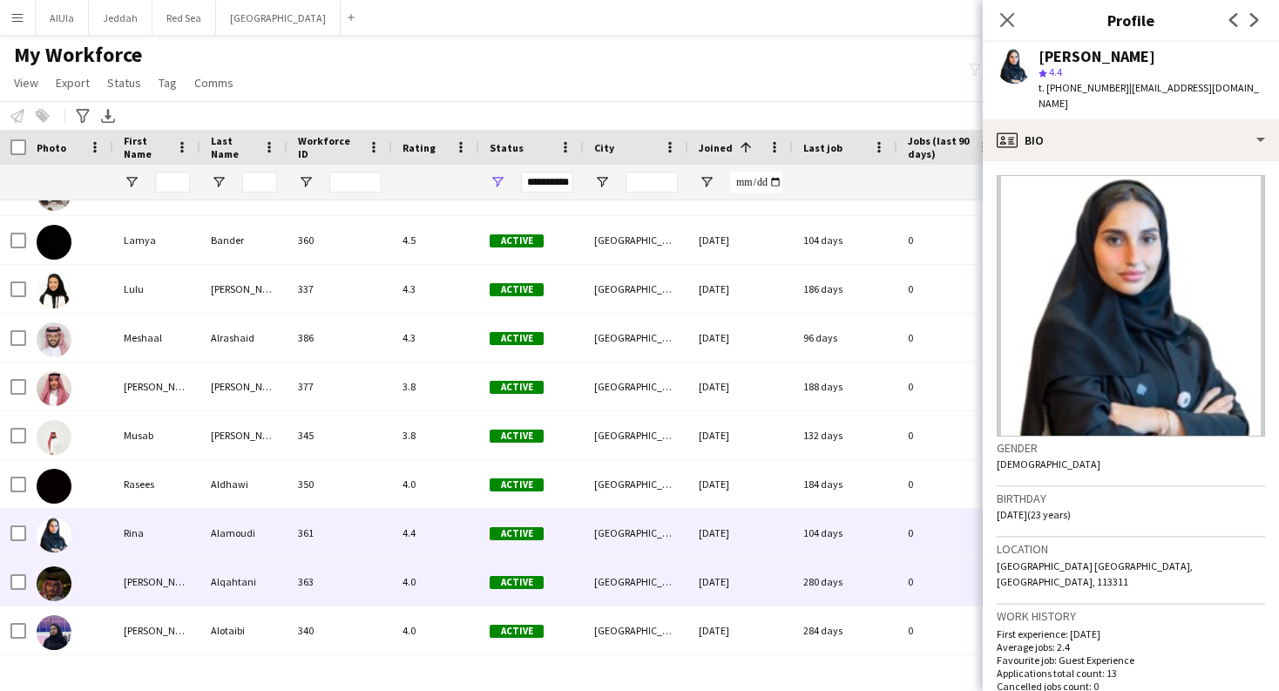
click at [152, 565] on div "Salman" at bounding box center [156, 582] width 87 height 48
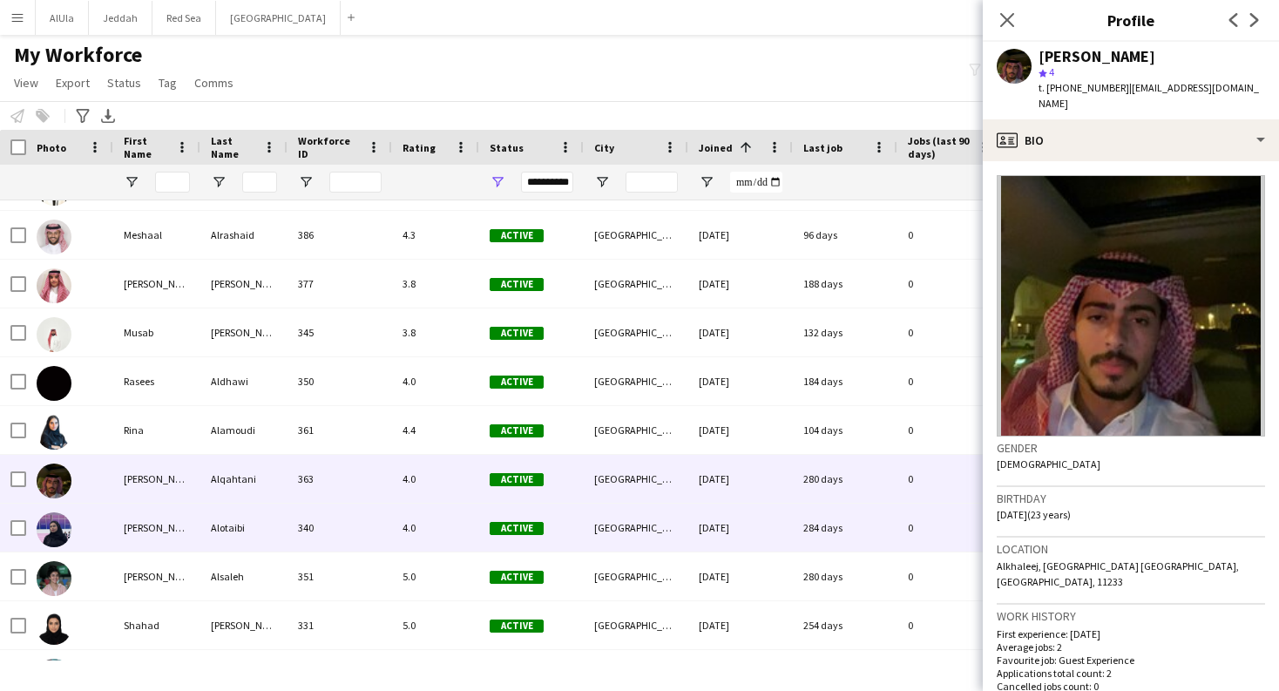
click at [145, 538] on div "[PERSON_NAME]" at bounding box center [156, 528] width 87 height 48
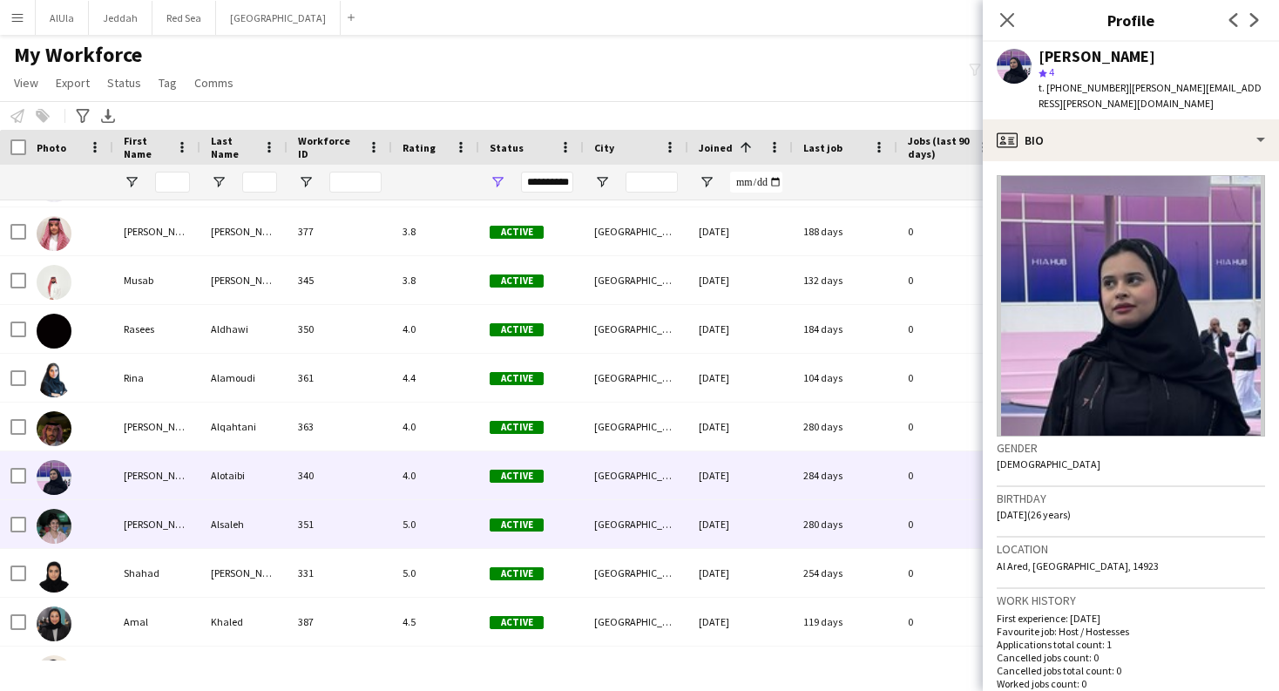
click at [145, 538] on div "[PERSON_NAME]" at bounding box center [156, 524] width 87 height 48
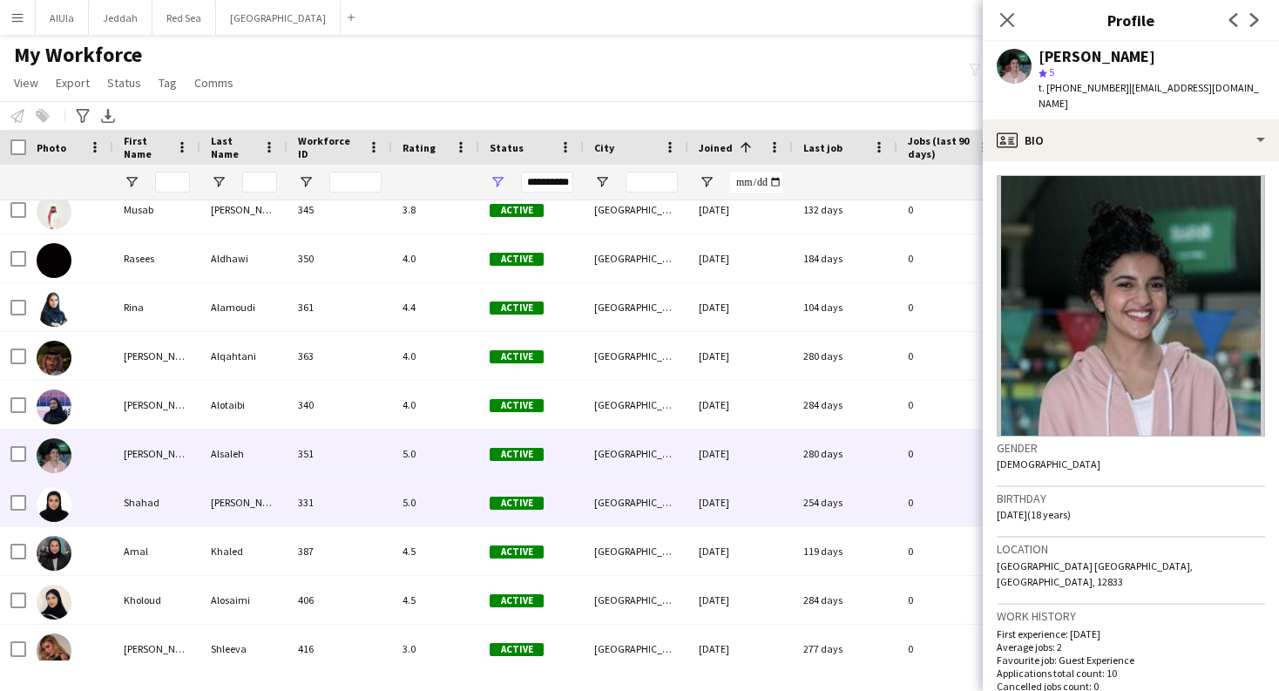
click at [144, 515] on div "Shahad" at bounding box center [156, 502] width 87 height 48
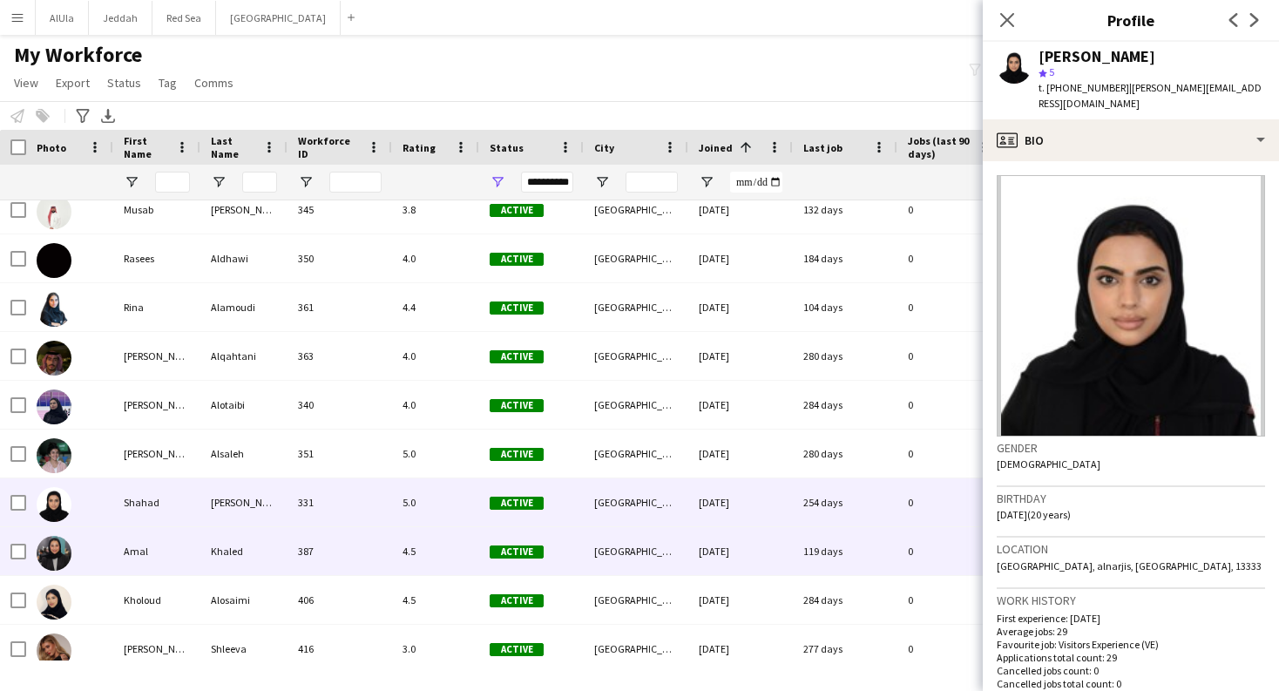
click at [171, 562] on div "Amal" at bounding box center [156, 551] width 87 height 48
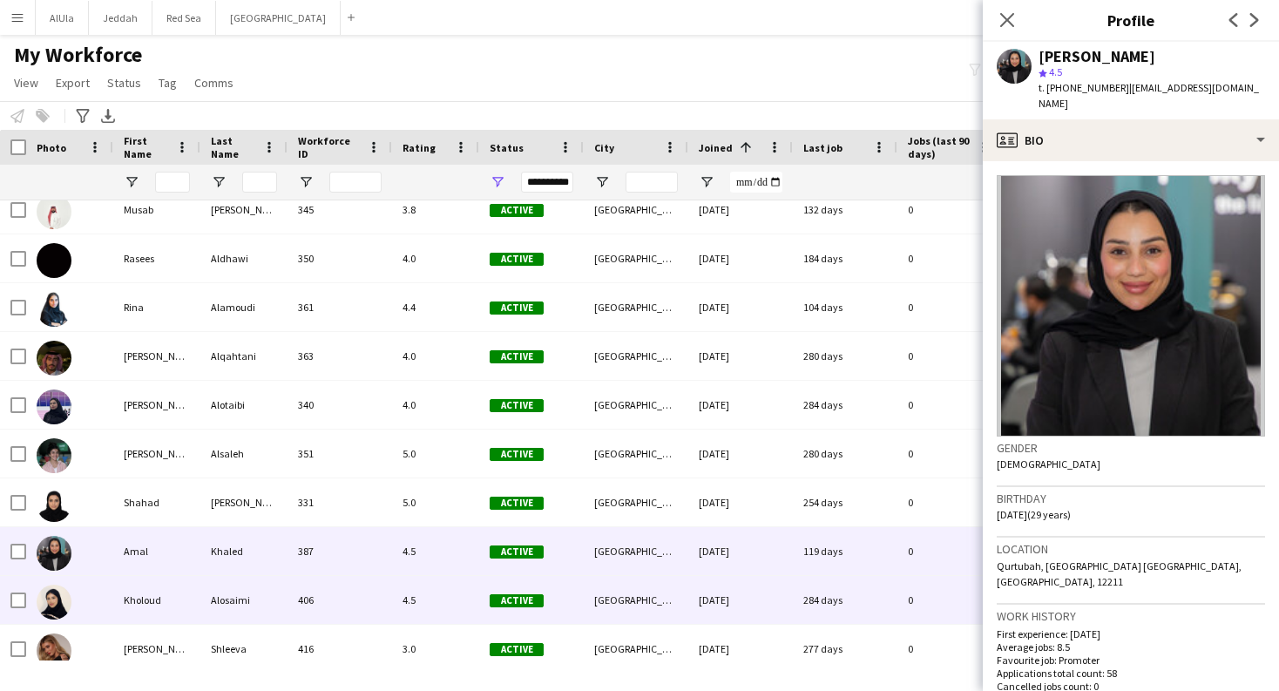
click at [160, 597] on div "Kholoud" at bounding box center [156, 600] width 87 height 48
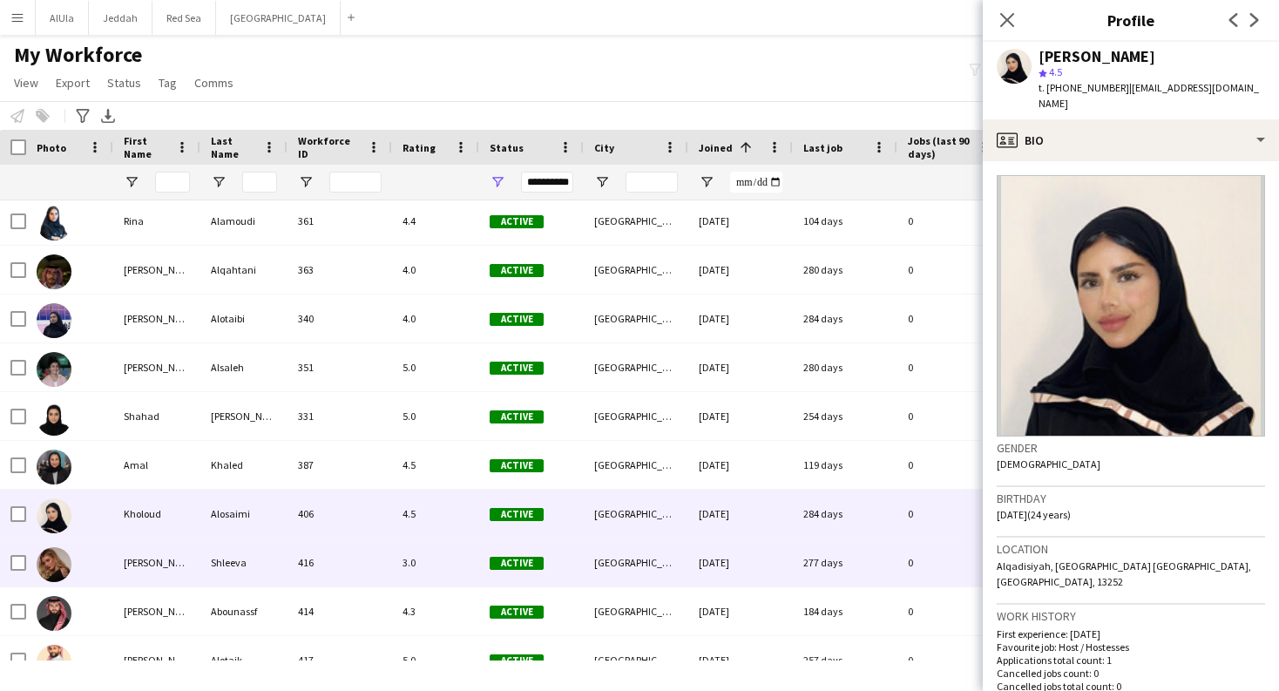
click at [144, 550] on div "Angelina" at bounding box center [156, 562] width 87 height 48
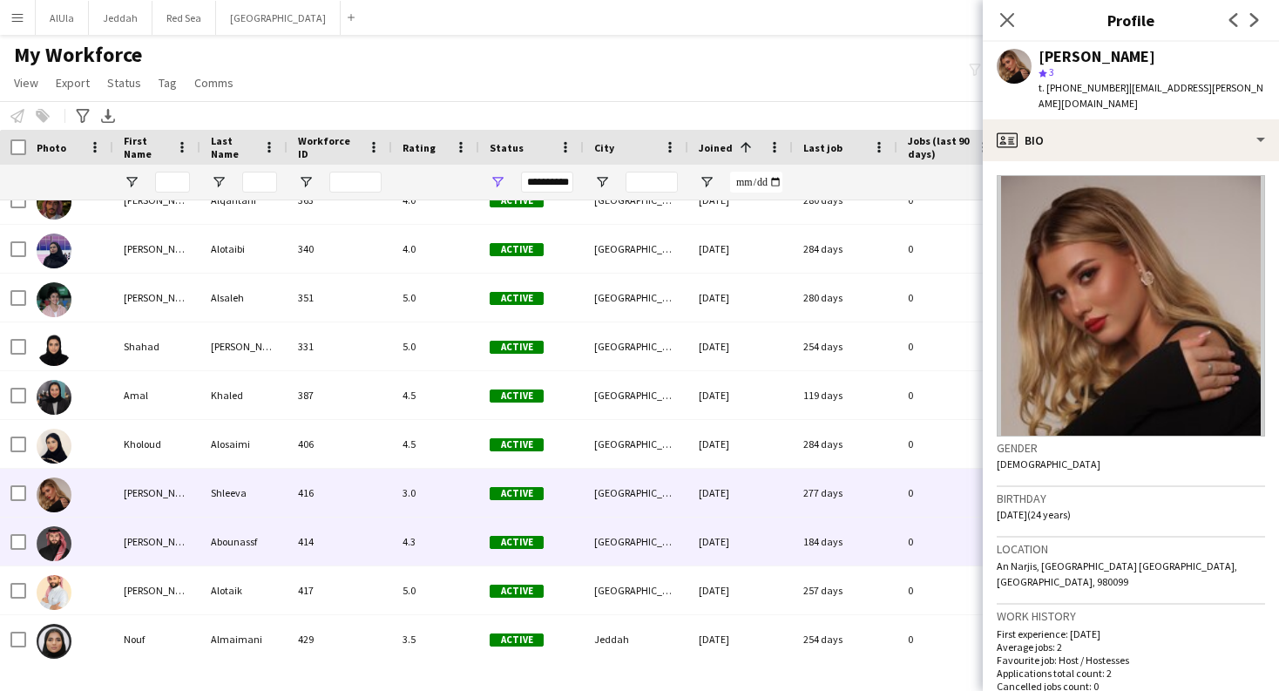
click at [143, 547] on div "[PERSON_NAME]" at bounding box center [156, 542] width 87 height 48
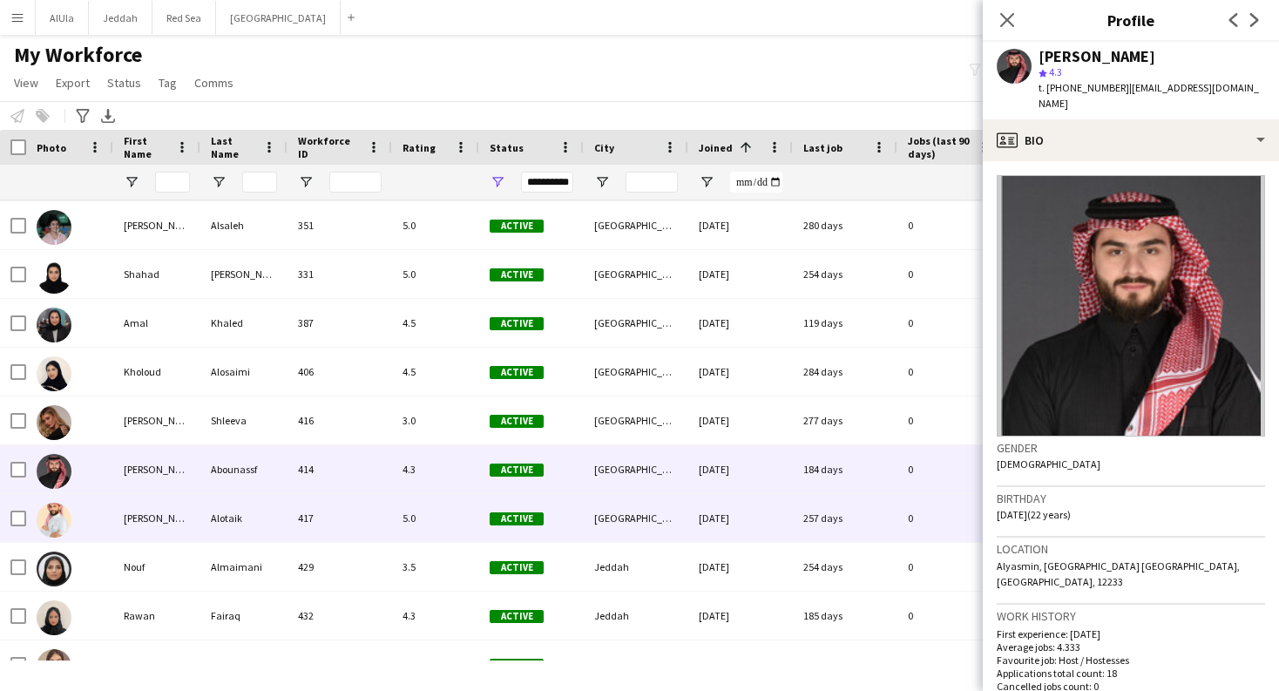
click at [135, 513] on div "[PERSON_NAME]" at bounding box center [156, 518] width 87 height 48
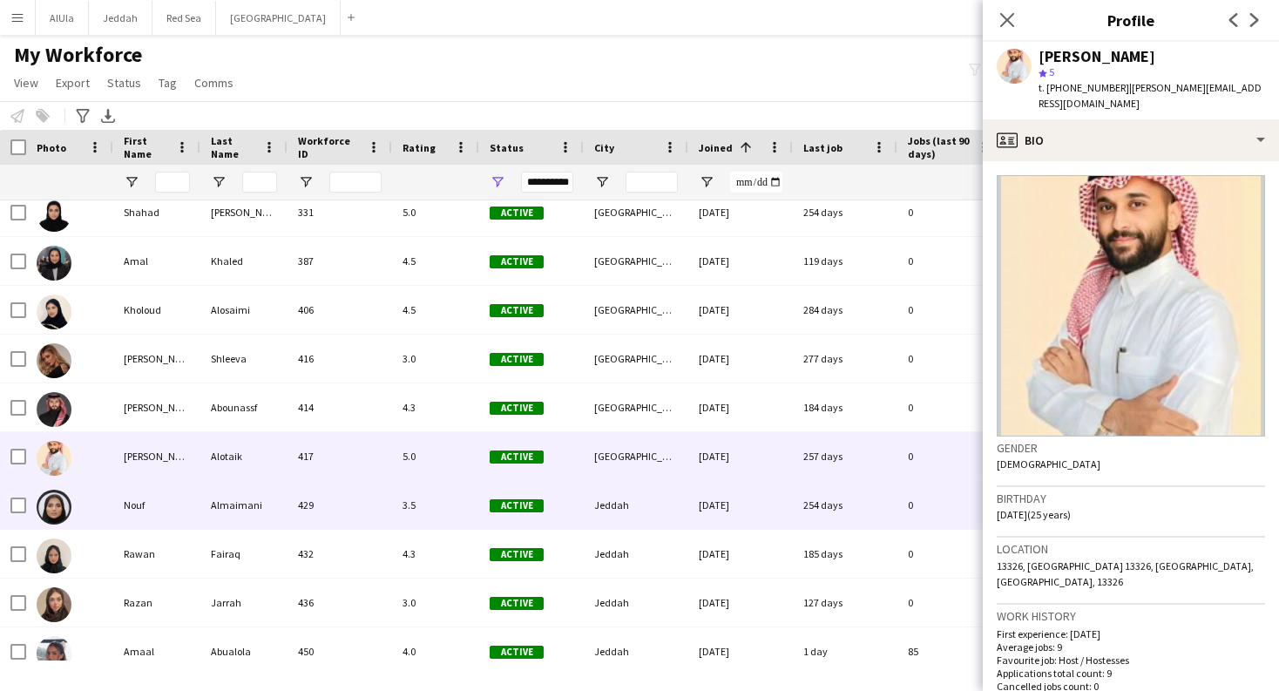
click at [149, 517] on div "Nouf" at bounding box center [156, 505] width 87 height 48
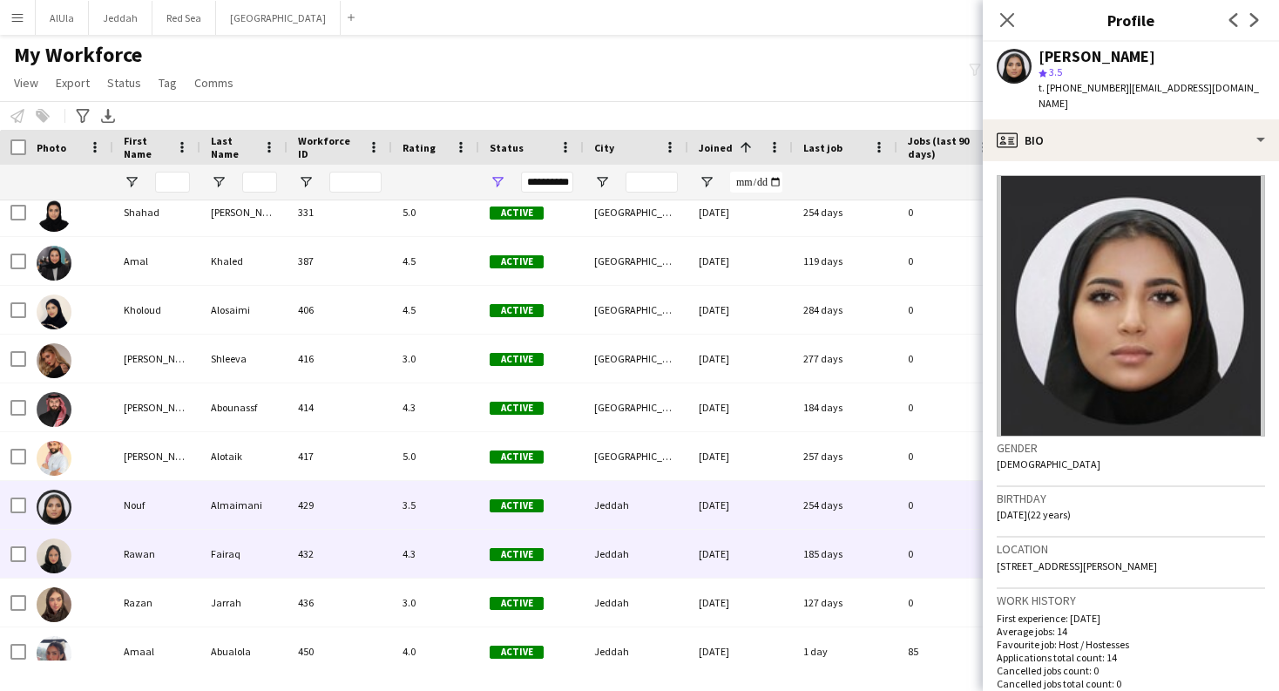
click at [152, 540] on div "Rawan" at bounding box center [156, 554] width 87 height 48
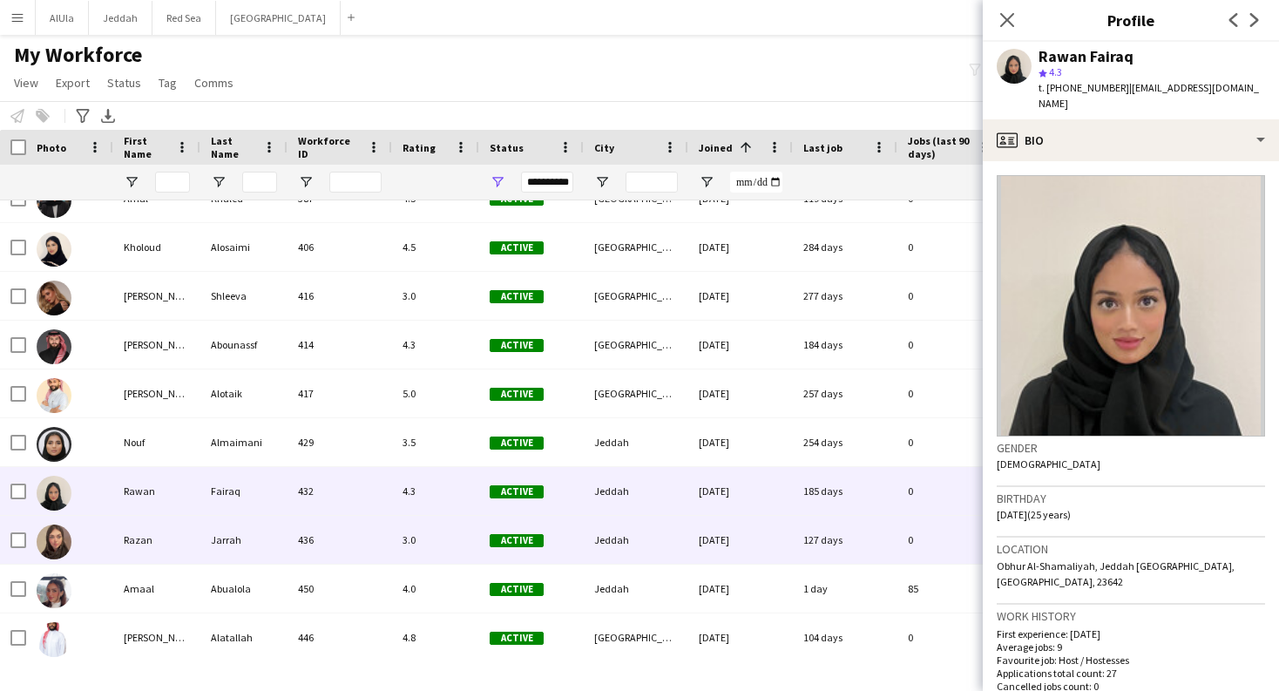
click at [149, 528] on div "Razan" at bounding box center [156, 540] width 87 height 48
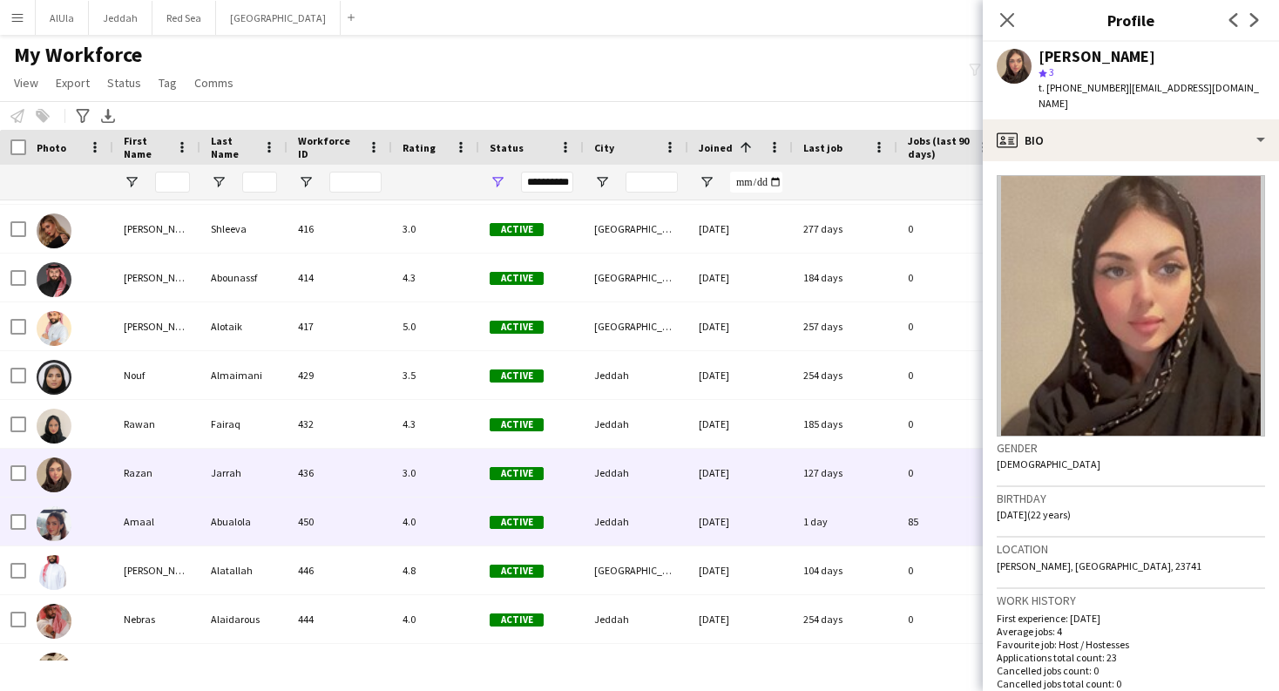
click at [147, 520] on div "Amaal" at bounding box center [156, 521] width 87 height 48
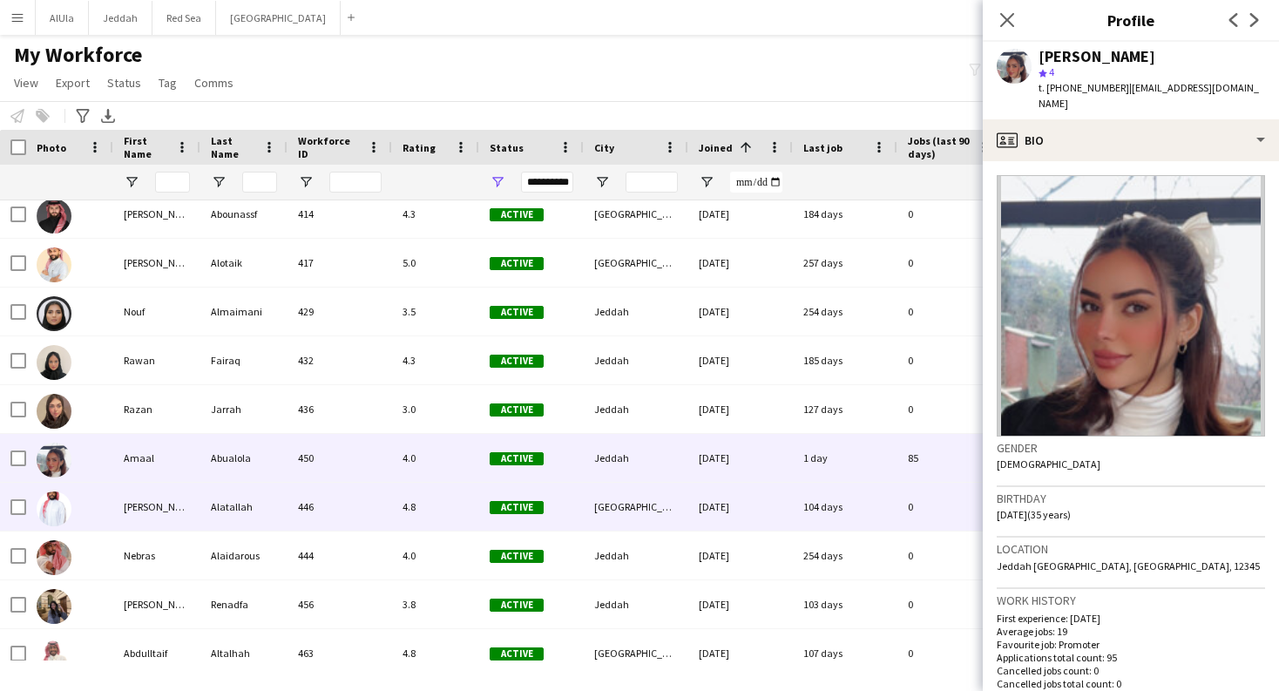
click at [132, 518] on div "Bader" at bounding box center [156, 507] width 87 height 48
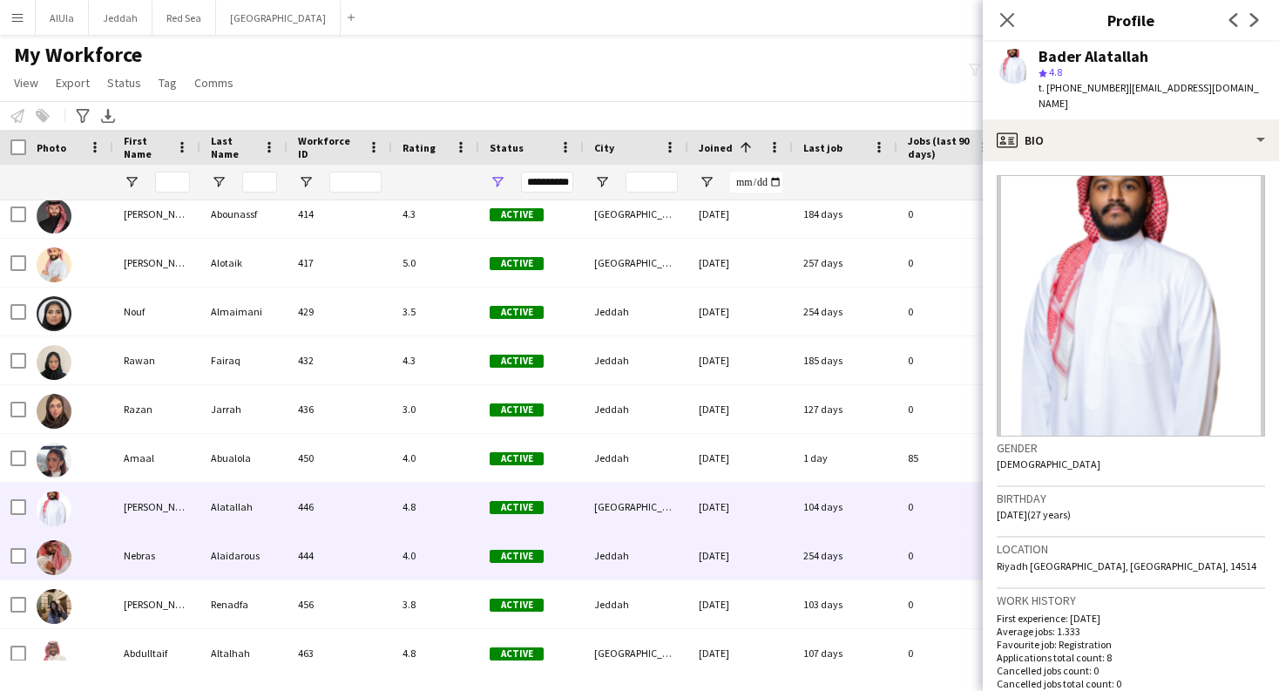
click at [135, 542] on div "Nebras" at bounding box center [156, 555] width 87 height 48
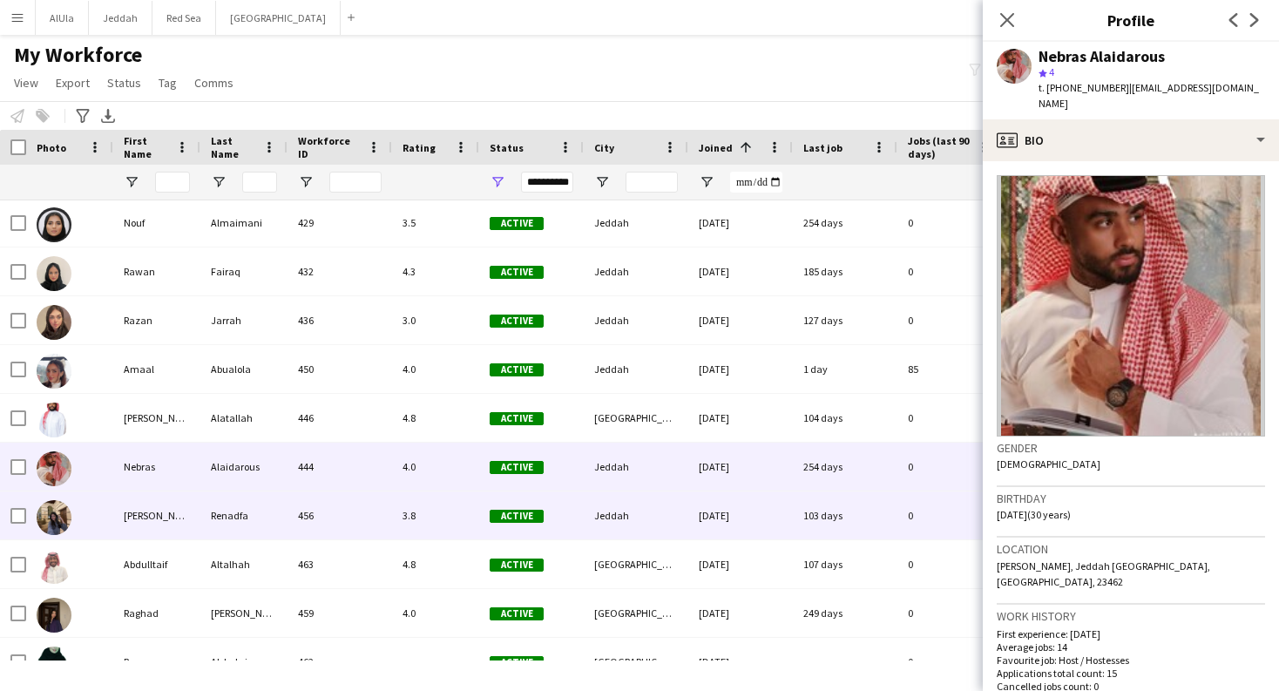
click at [141, 518] on div "Renad alfattani" at bounding box center [156, 515] width 87 height 48
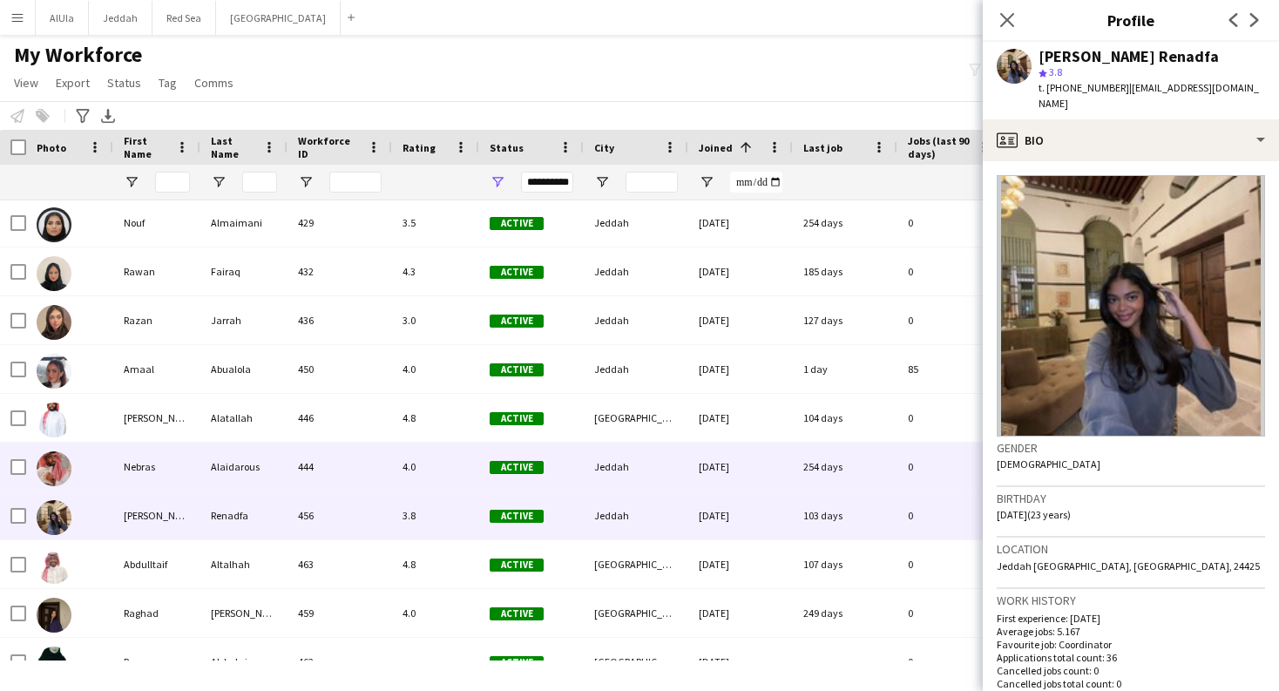
click at [141, 471] on div "Nebras" at bounding box center [156, 467] width 87 height 48
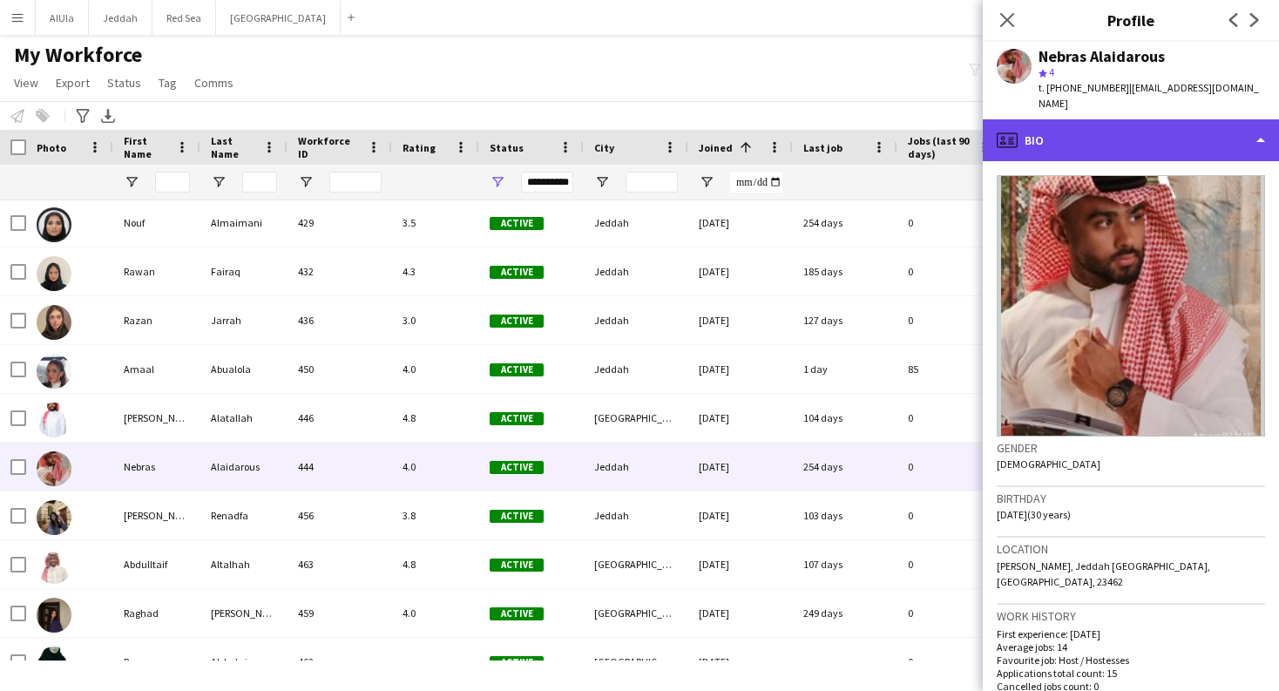
click at [1195, 132] on div "profile Bio" at bounding box center [1131, 140] width 296 height 42
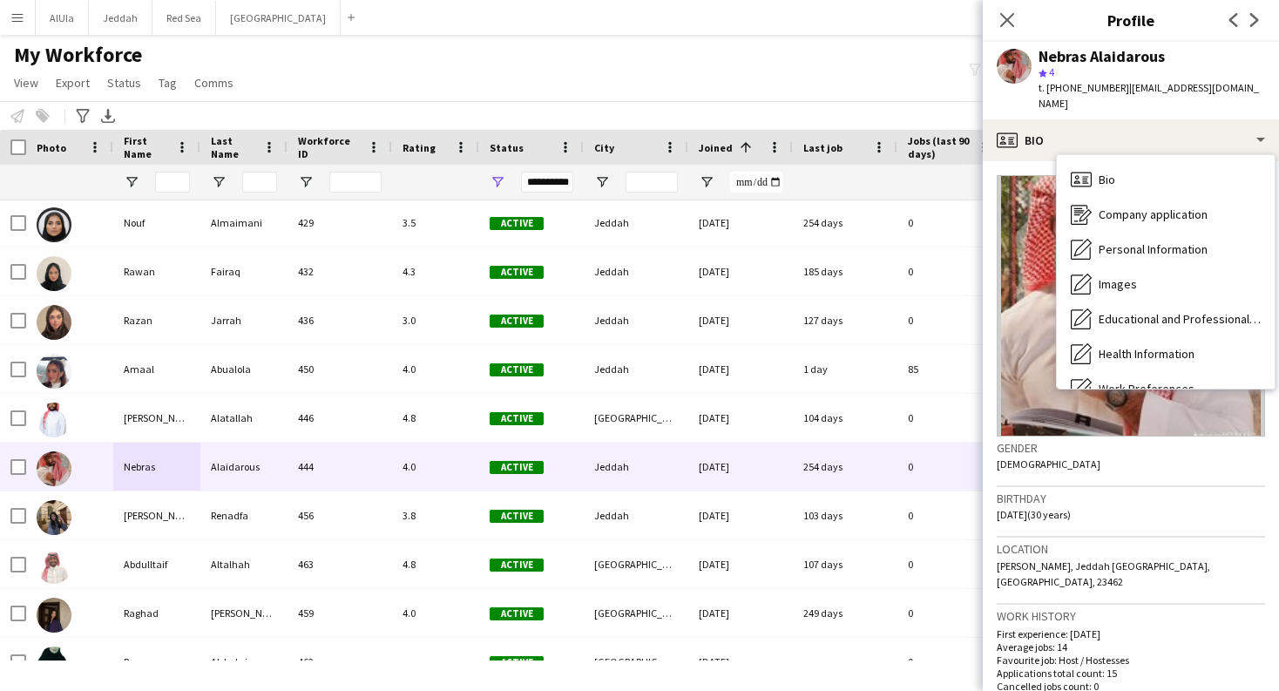
click at [1202, 512] on div "Birthday 12-02-1995 (30 years)" at bounding box center [1131, 512] width 268 height 51
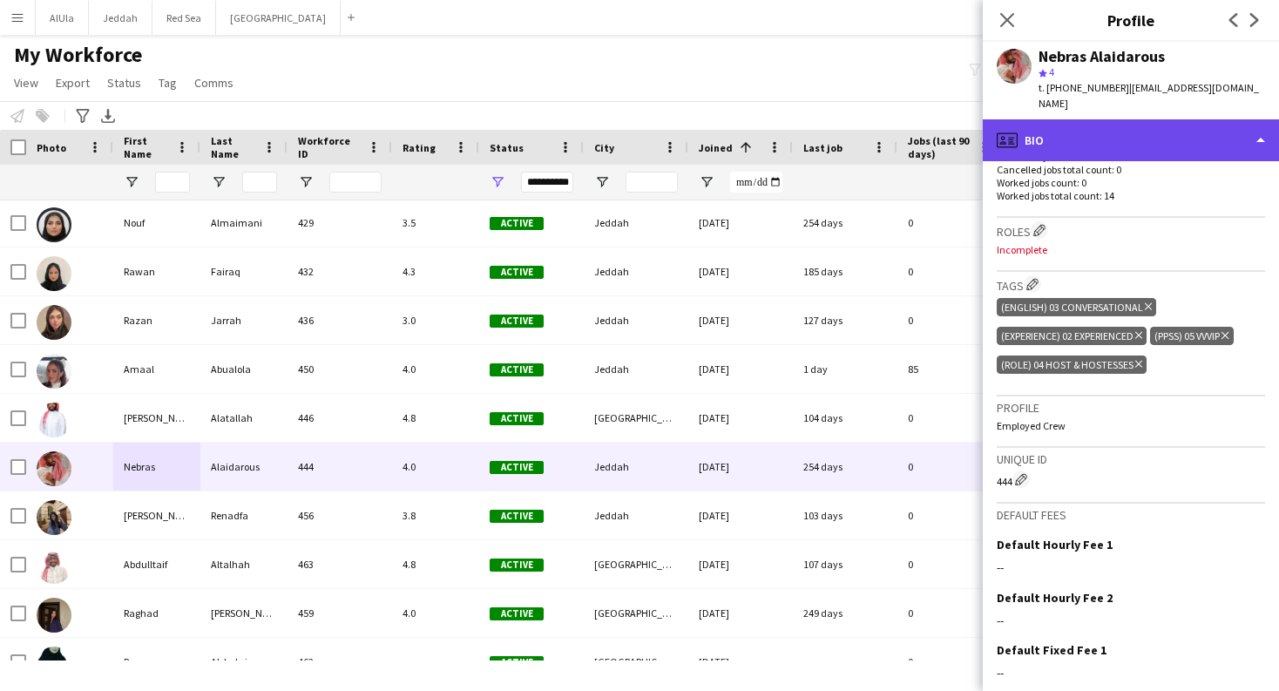
click at [1208, 139] on div "profile Bio" at bounding box center [1131, 140] width 296 height 42
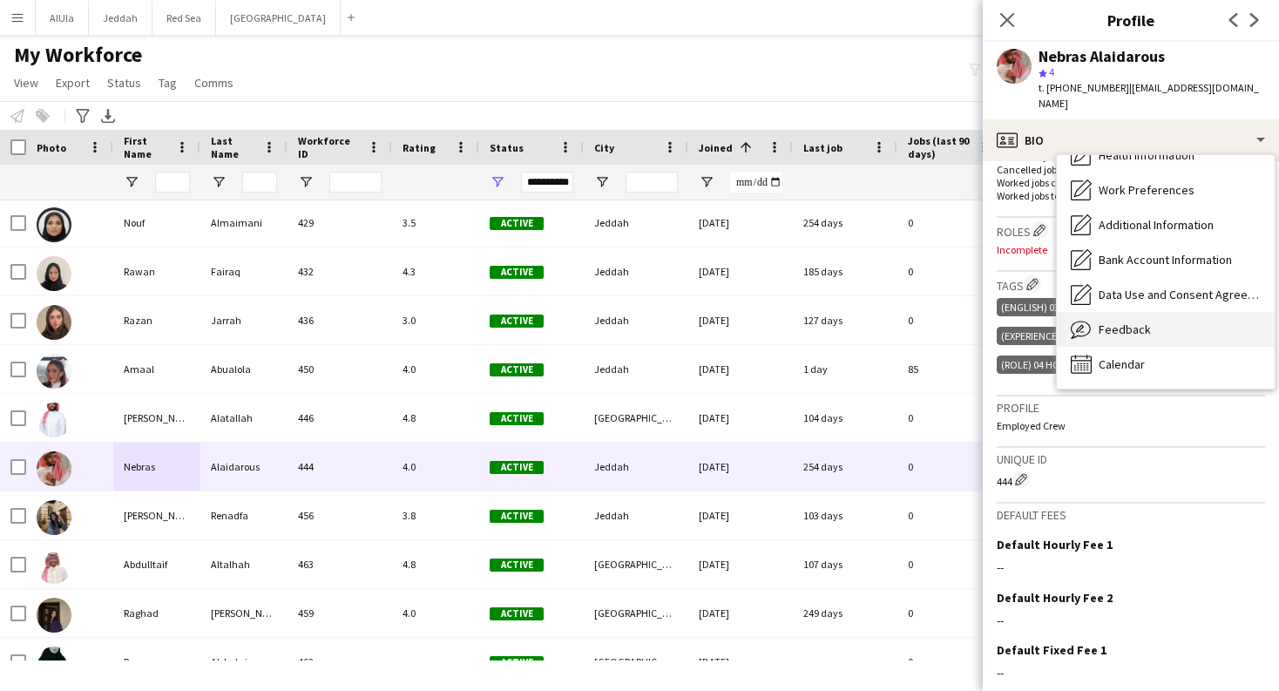
click at [1163, 322] on div "Feedback Feedback" at bounding box center [1166, 329] width 218 height 35
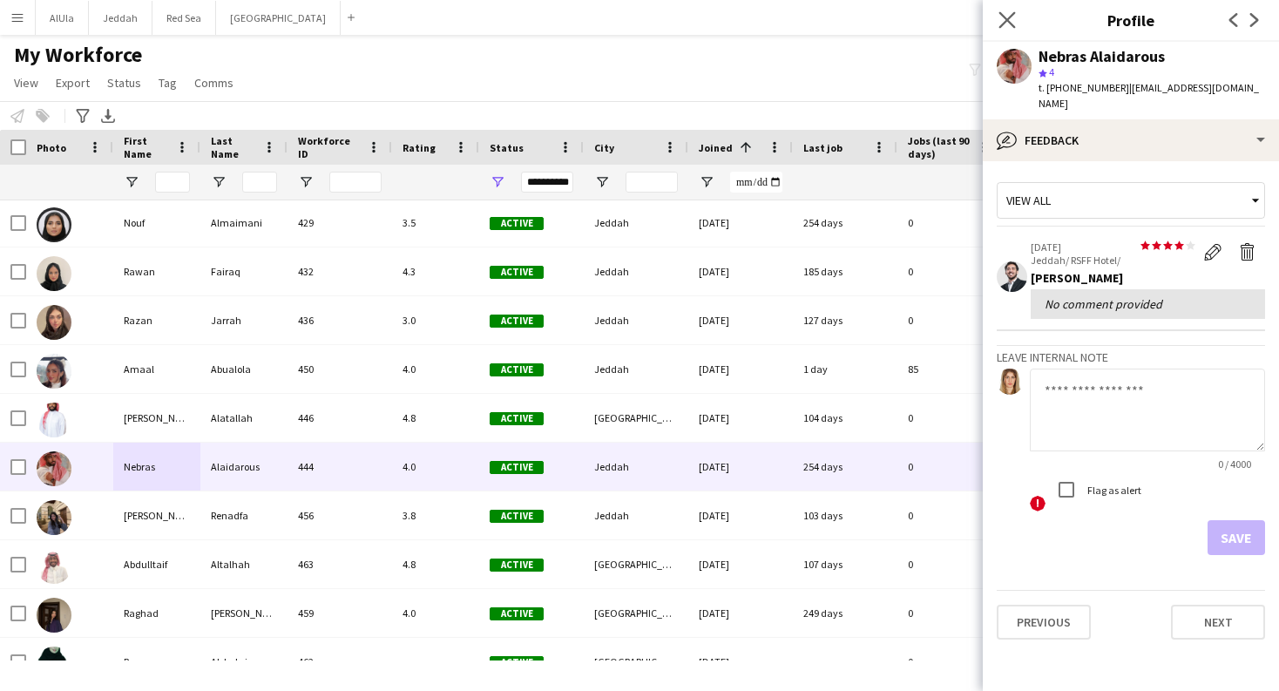
click at [1016, 24] on app-icon "Close pop-in" at bounding box center [1007, 20] width 25 height 25
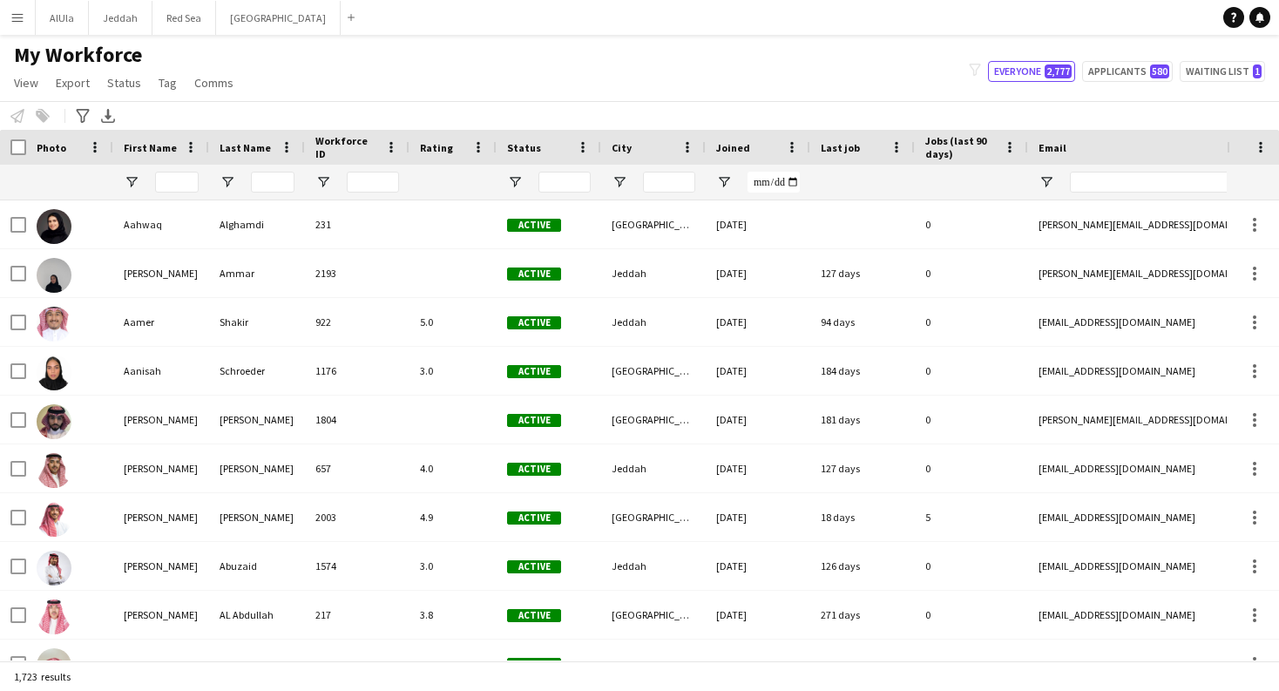
type input "**********"
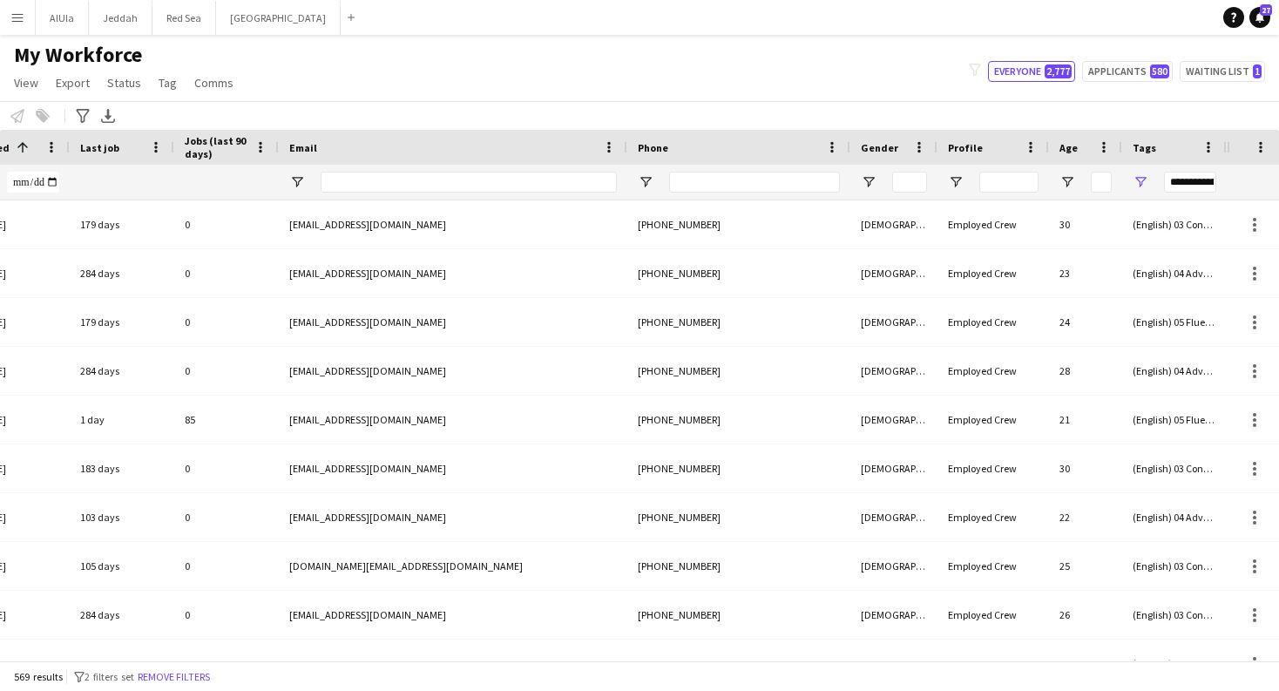
click at [1138, 180] on span "Open Filter Menu" at bounding box center [1141, 182] width 16 height 16
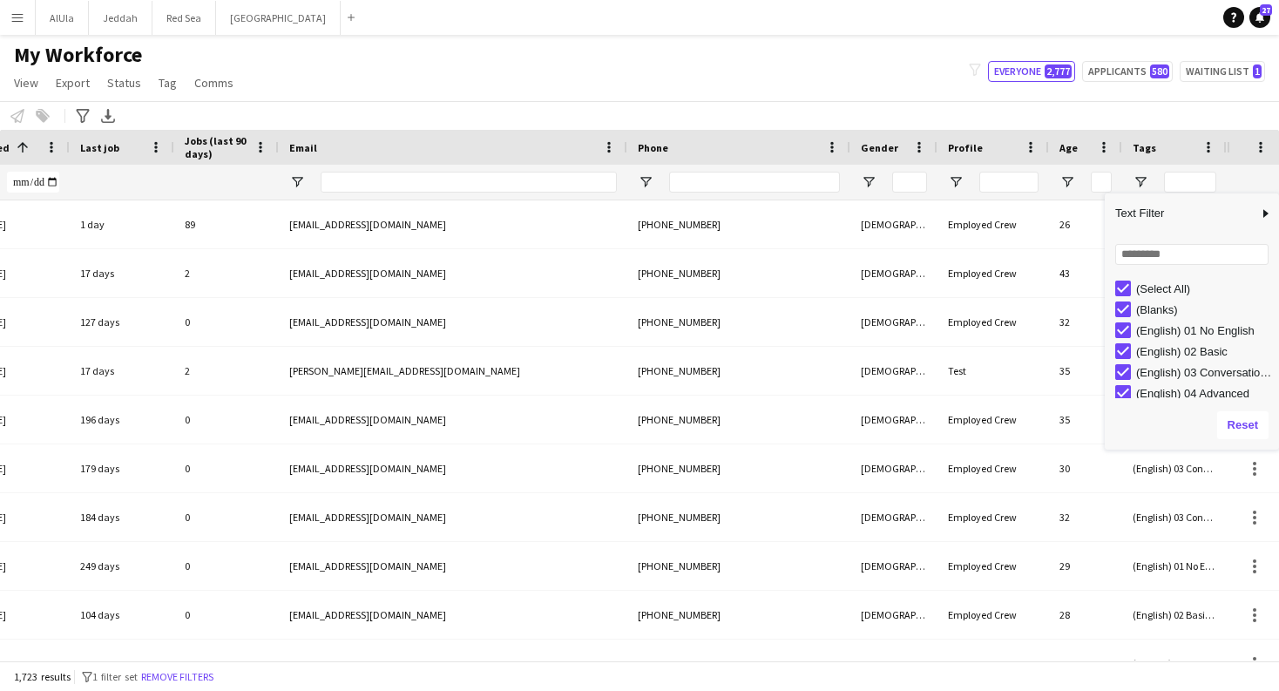
type input "**********"
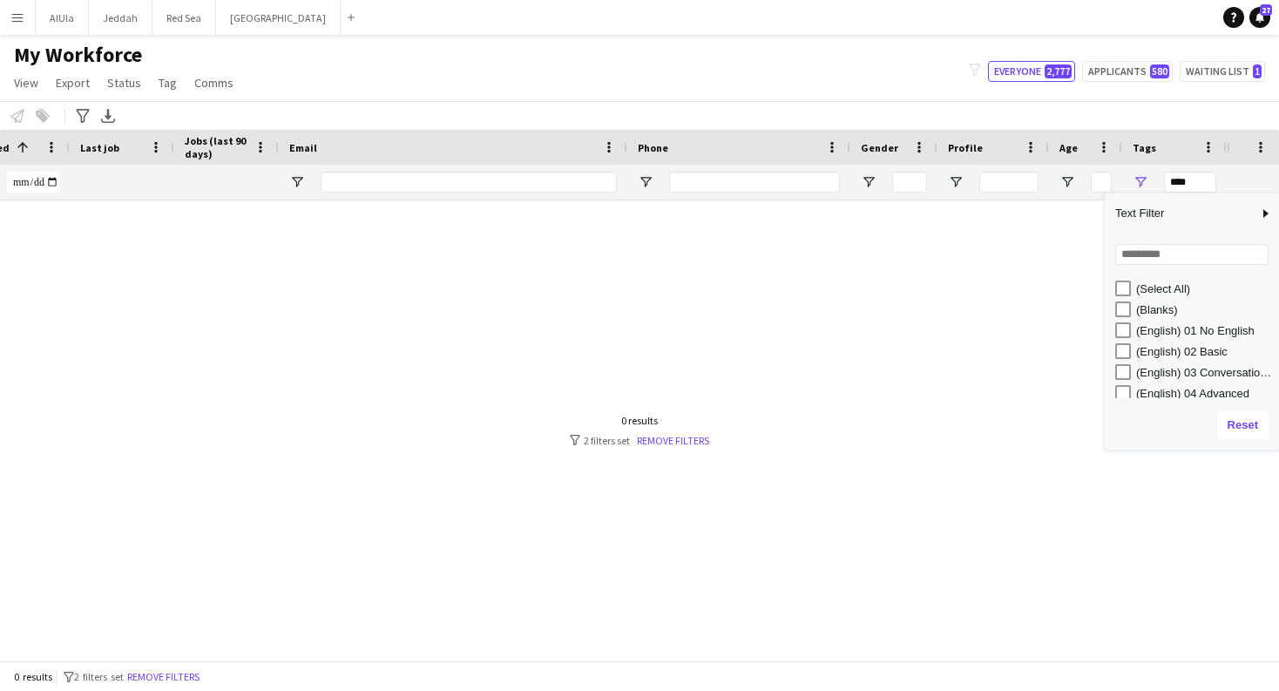
type input "**********"
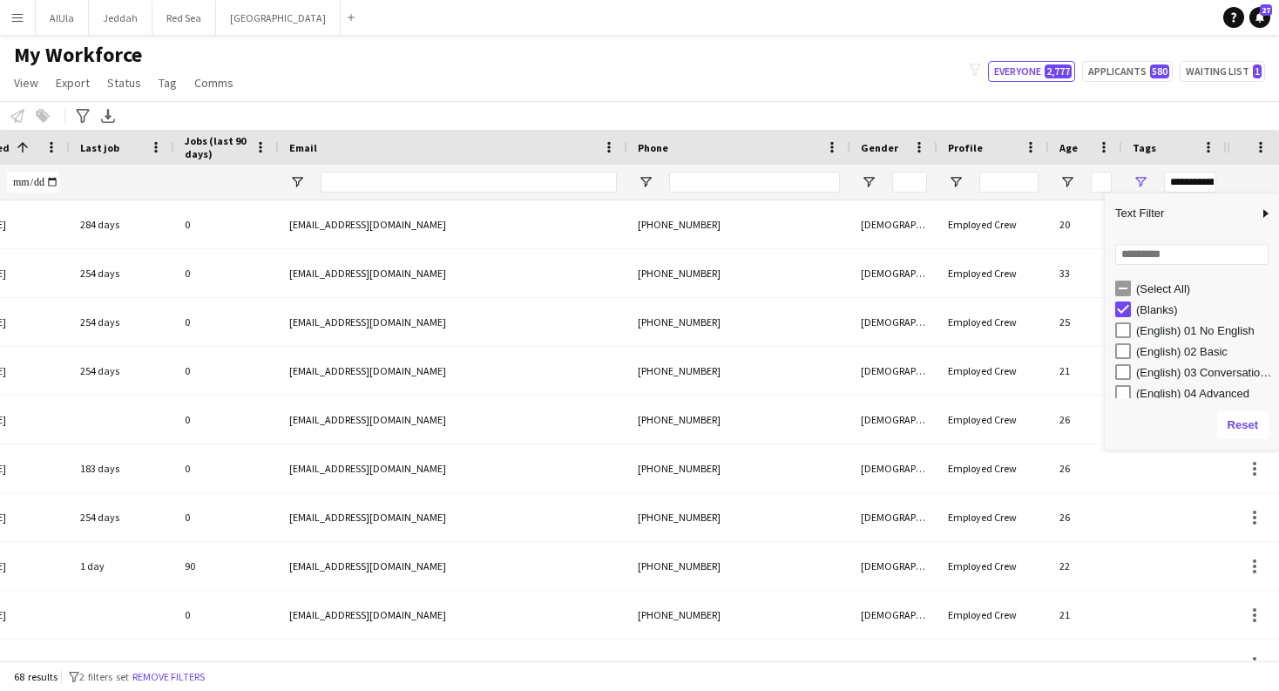
click at [775, 78] on div "My Workforce View Views Default view New view Update view Delete view Edit name…" at bounding box center [639, 71] width 1279 height 59
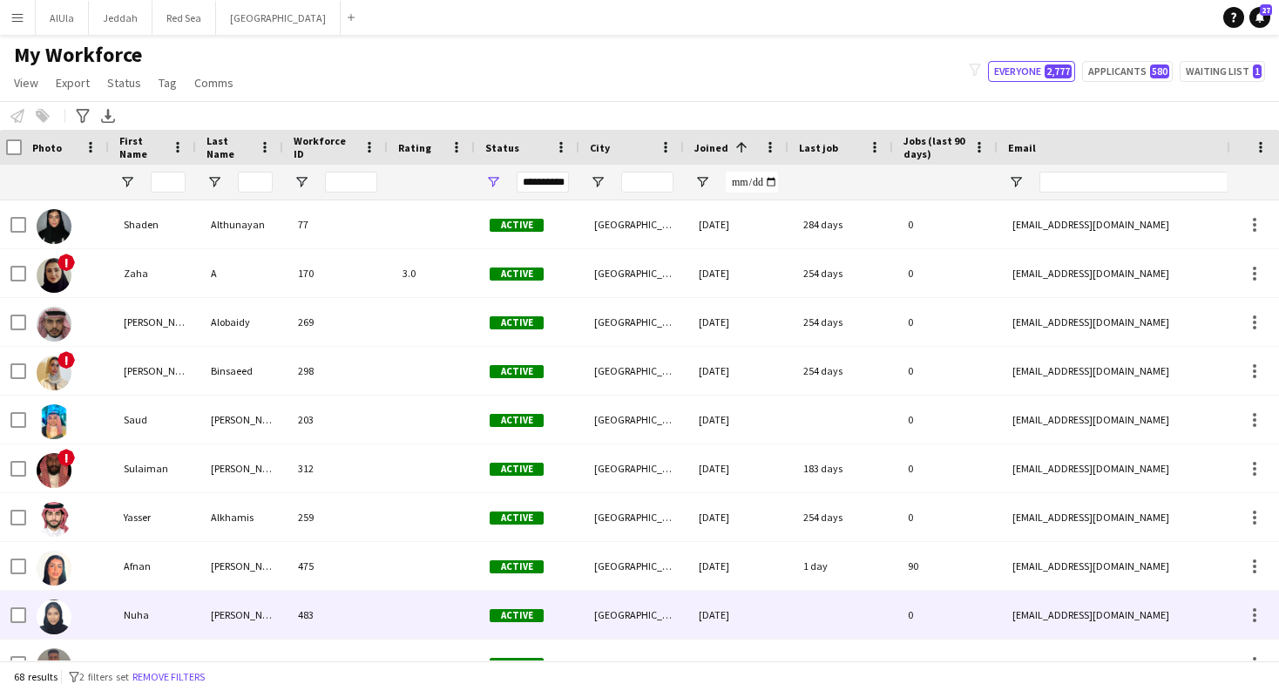
scroll to position [0, 50]
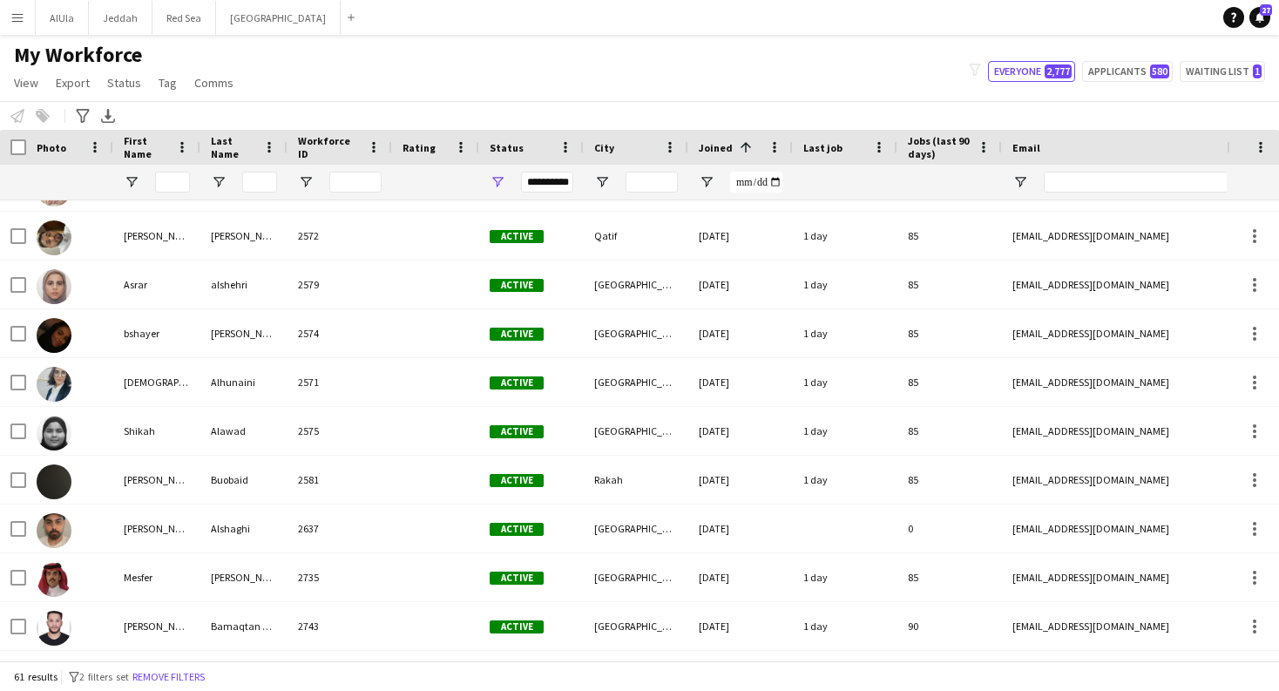
scroll to position [2480, 0]
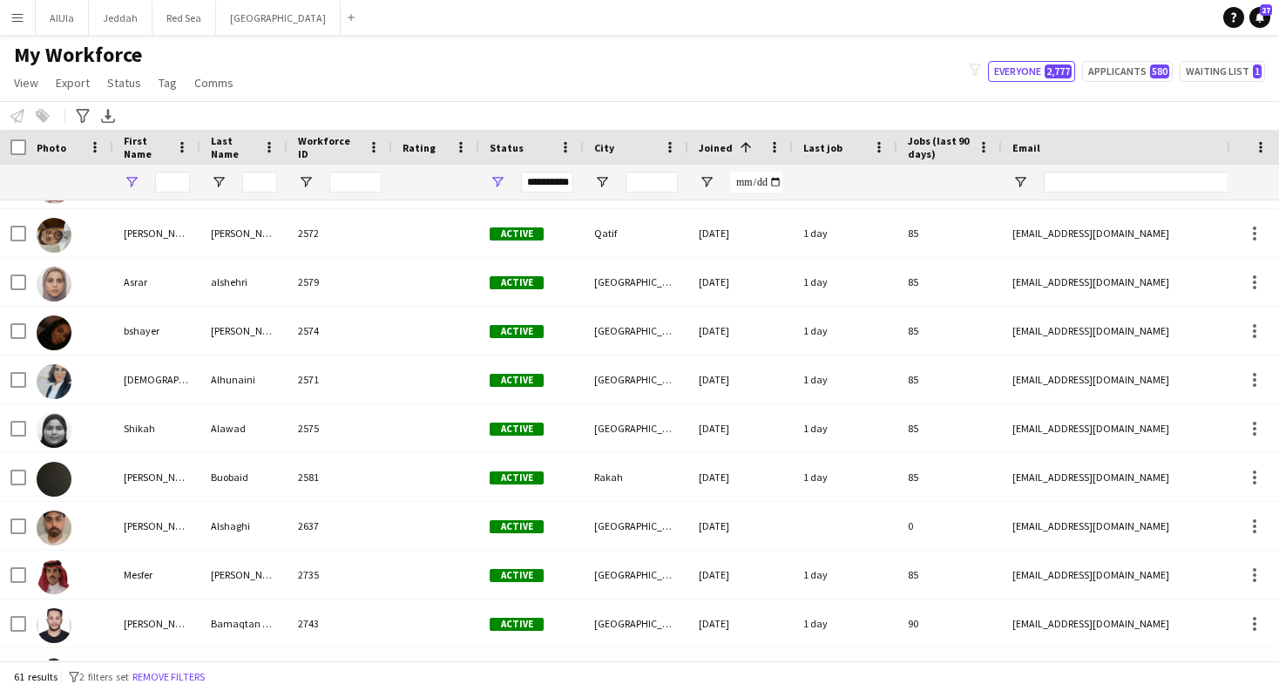
click at [136, 183] on span "Open Filter Menu" at bounding box center [132, 182] width 16 height 16
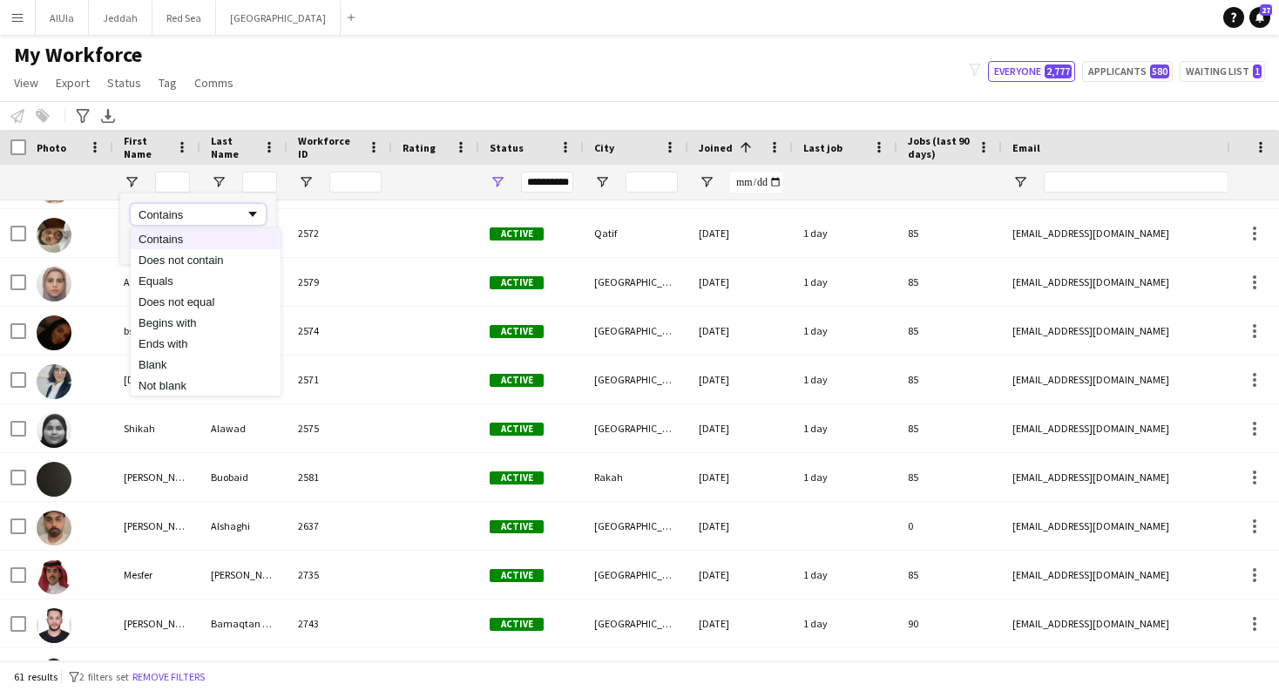
click at [203, 215] on div "Contains" at bounding box center [192, 214] width 106 height 13
click at [225, 173] on div at bounding box center [243, 182] width 87 height 35
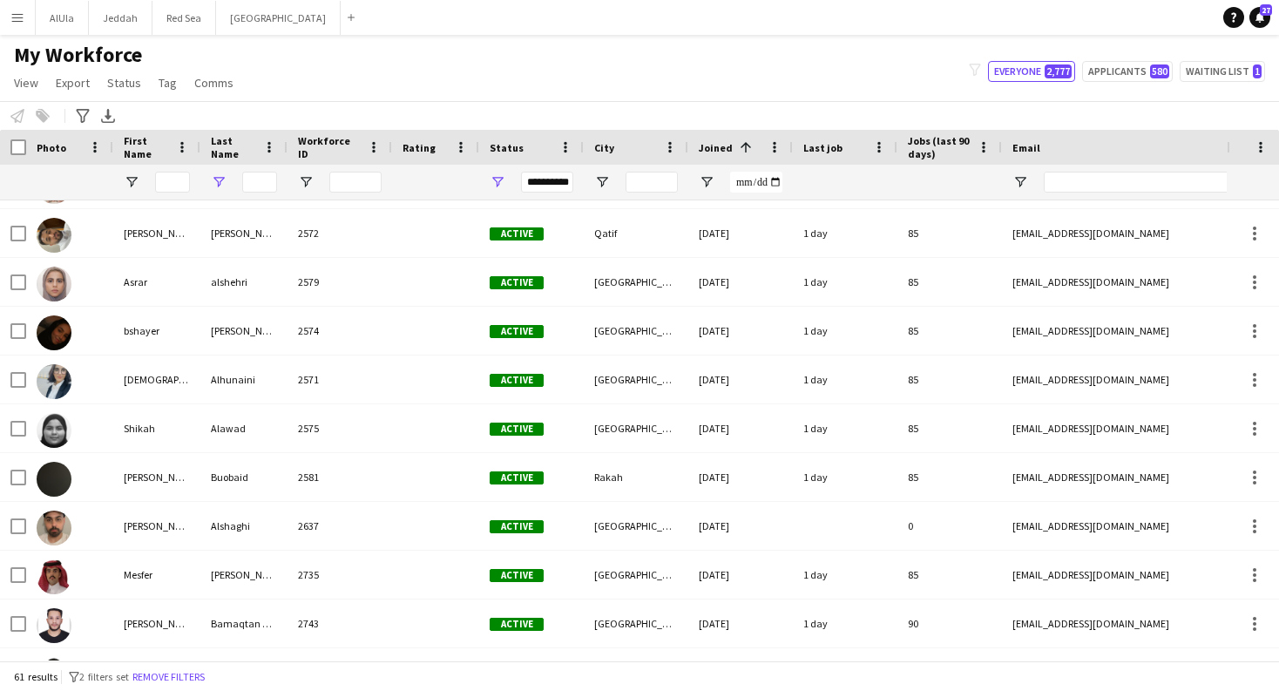
click at [223, 181] on span "Open Filter Menu" at bounding box center [219, 182] width 16 height 16
click at [58, 192] on div at bounding box center [70, 182] width 66 height 35
